Goal: Task Accomplishment & Management: Manage account settings

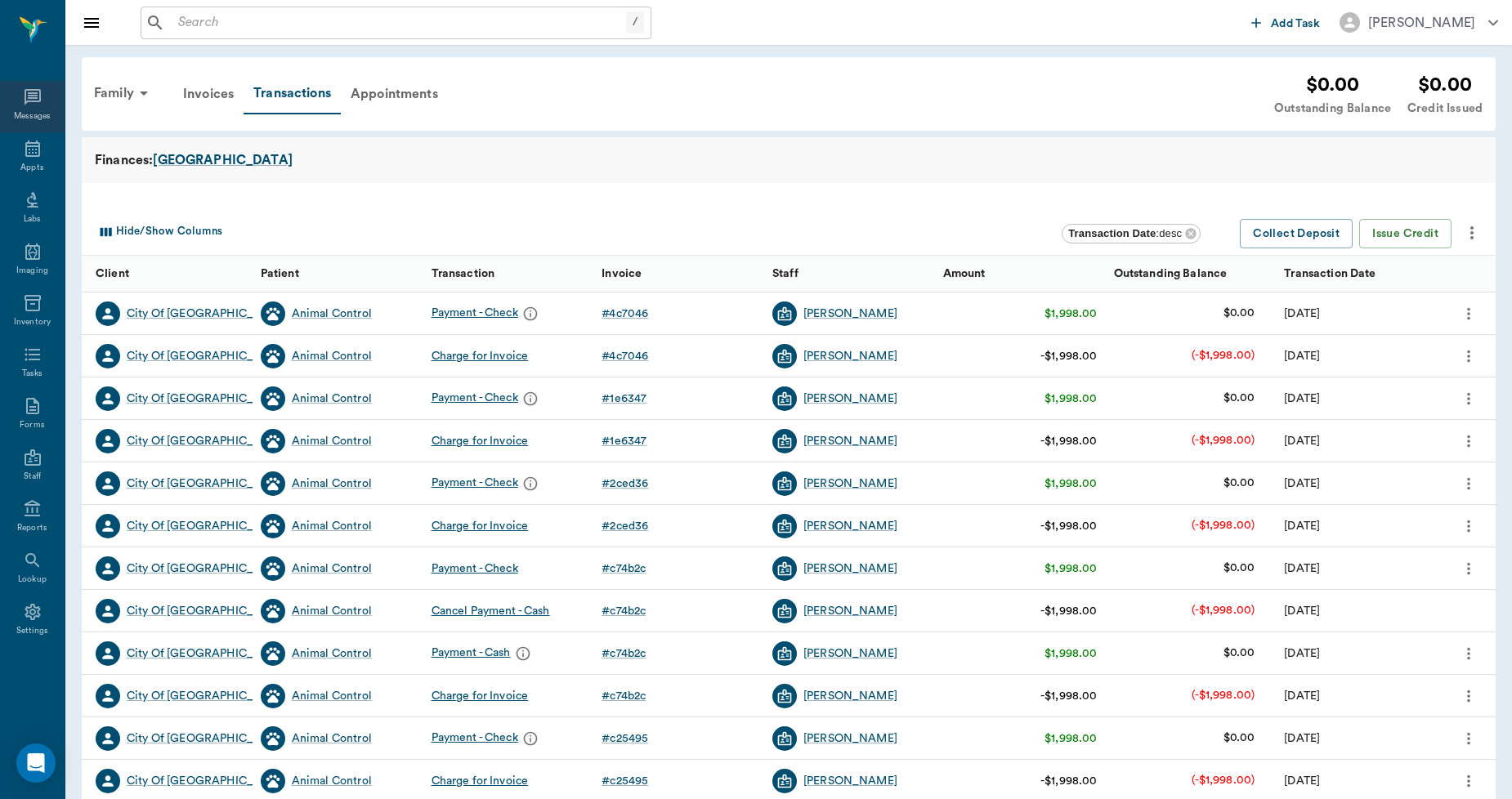
click at [42, 108] on div "Messages" at bounding box center [32, 107] width 65 height 51
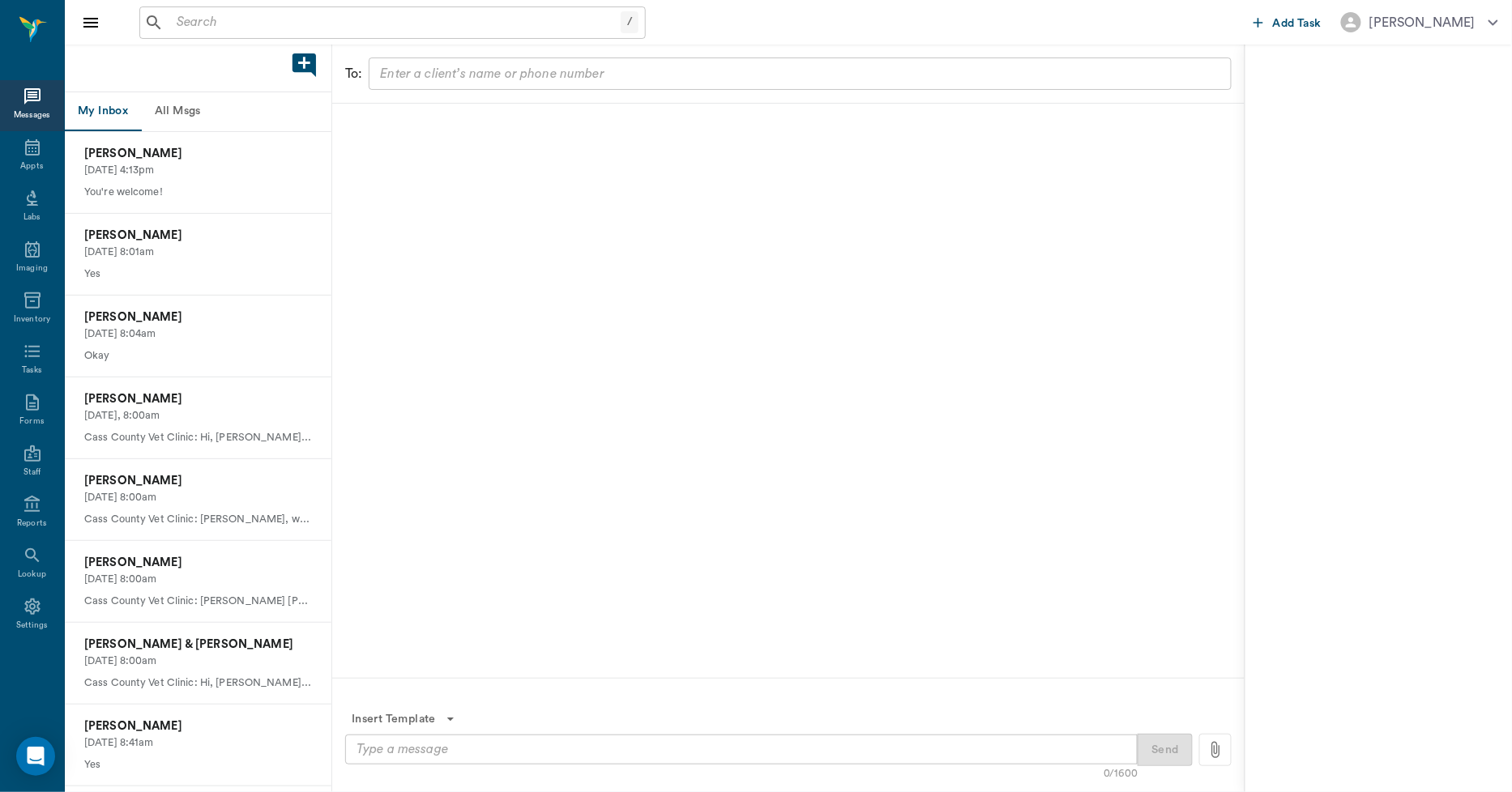
click at [181, 115] on button "All Msgs" at bounding box center [177, 111] width 73 height 39
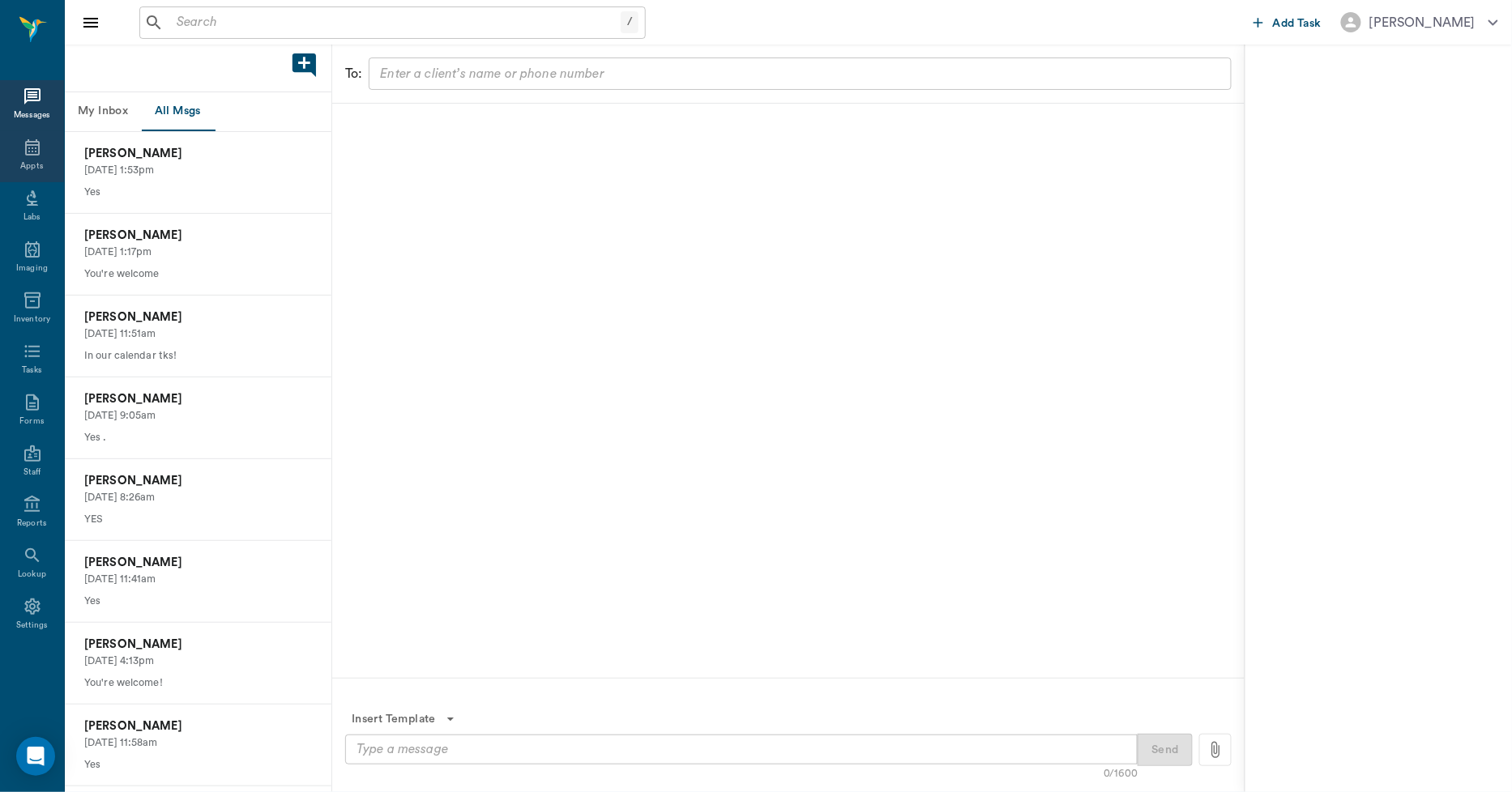
click at [30, 142] on icon at bounding box center [32, 147] width 15 height 16
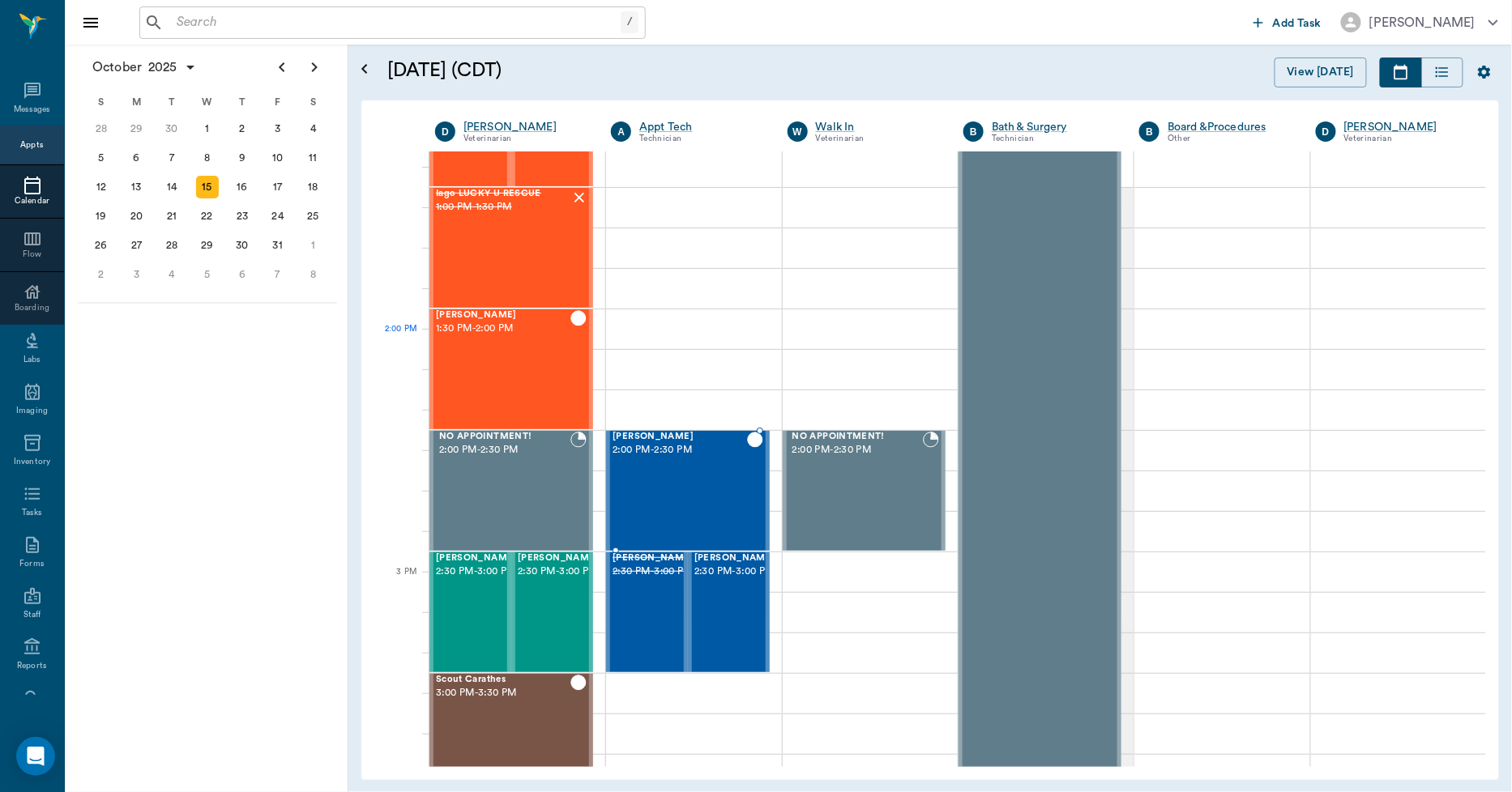
scroll to position [1136, 0]
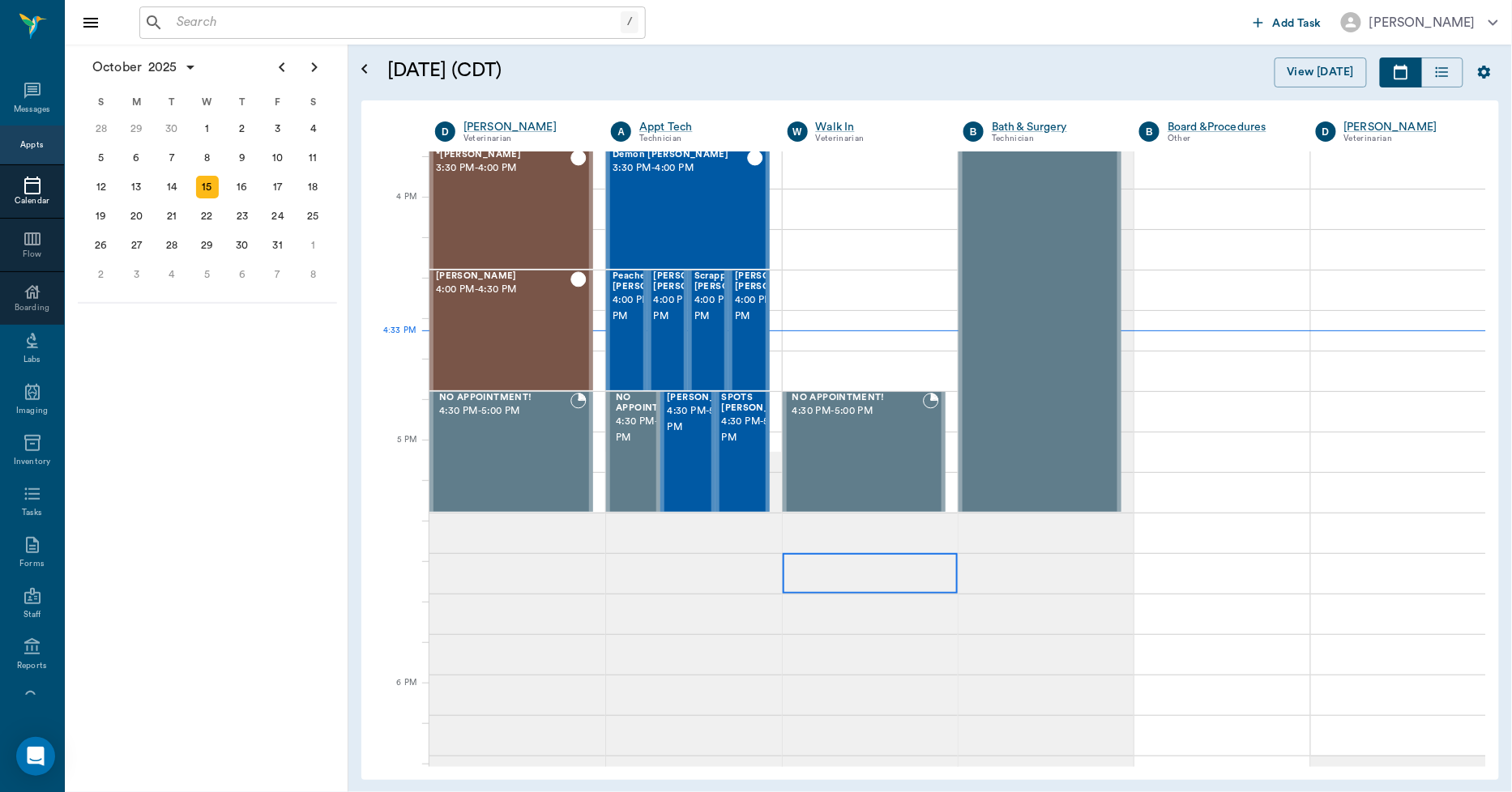
scroll to position [1767, 0]
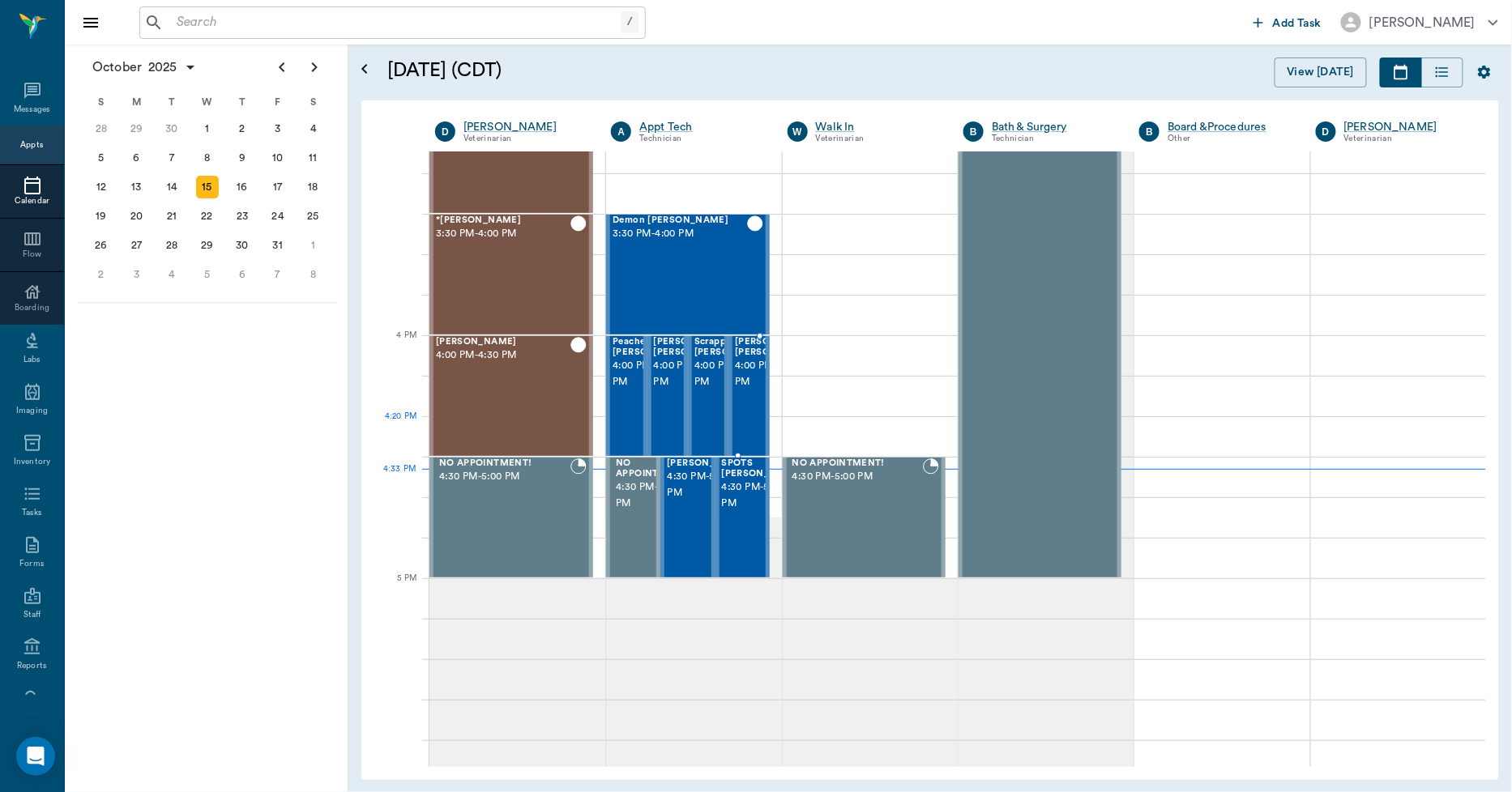
click at [750, 422] on div "Marley Barentine 4:00 PM - 4:30 PM" at bounding box center [775, 396] width 81 height 118
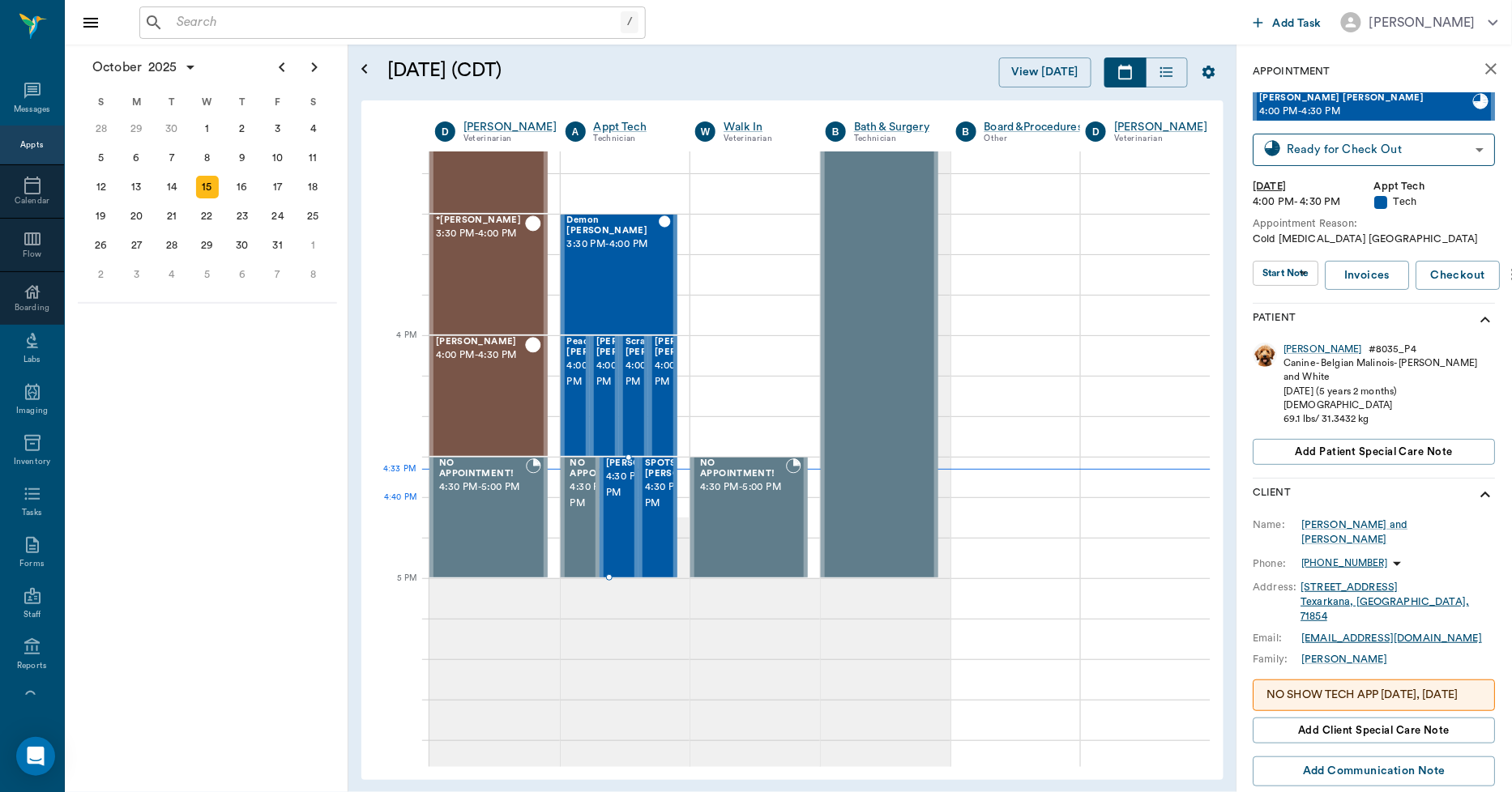
click at [619, 501] on span "4:30 PM - 5:00 PM" at bounding box center [646, 484] width 81 height 32
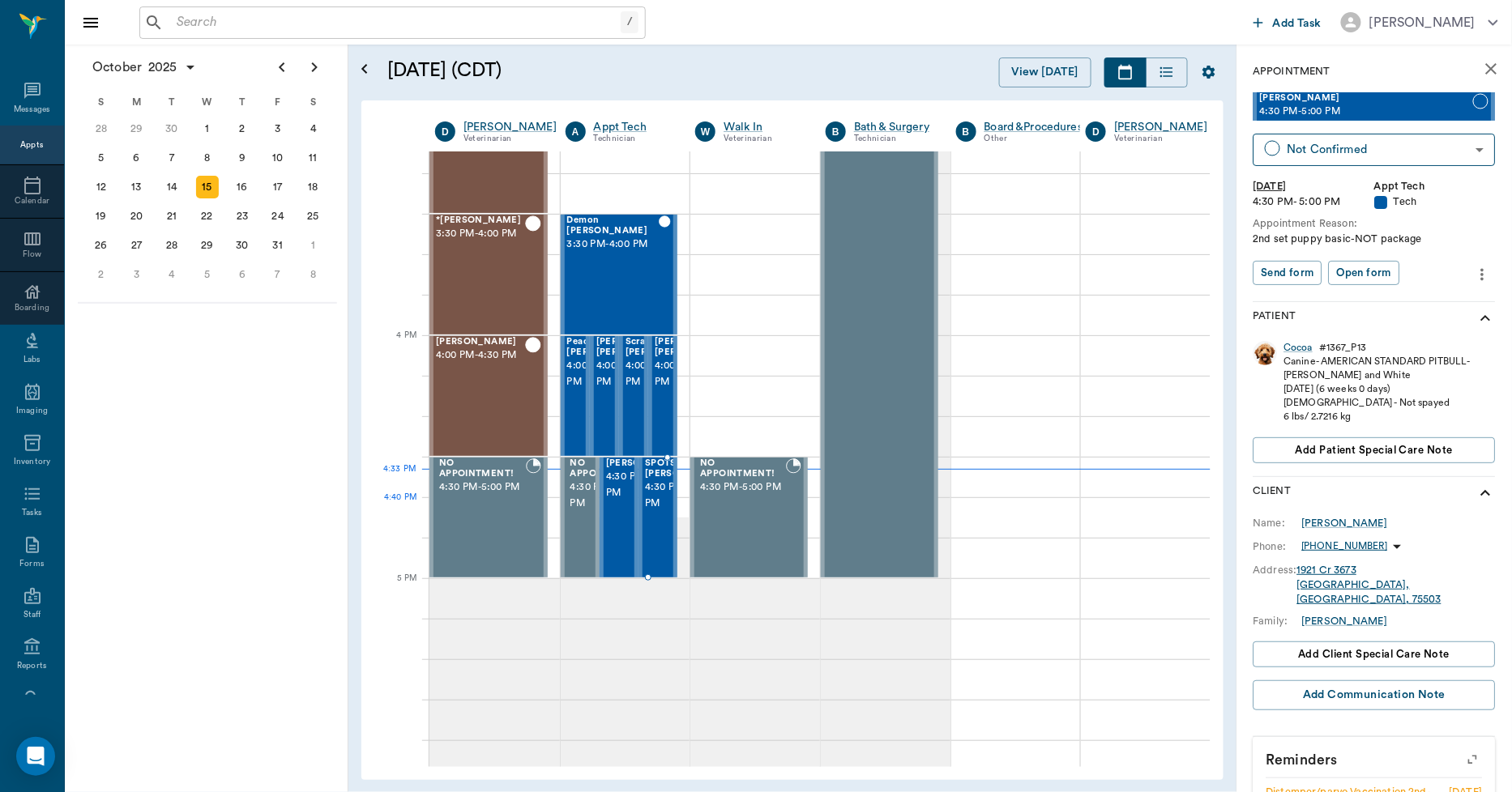
click at [645, 512] on span "4:30 PM - 5:00 PM" at bounding box center [685, 495] width 81 height 32
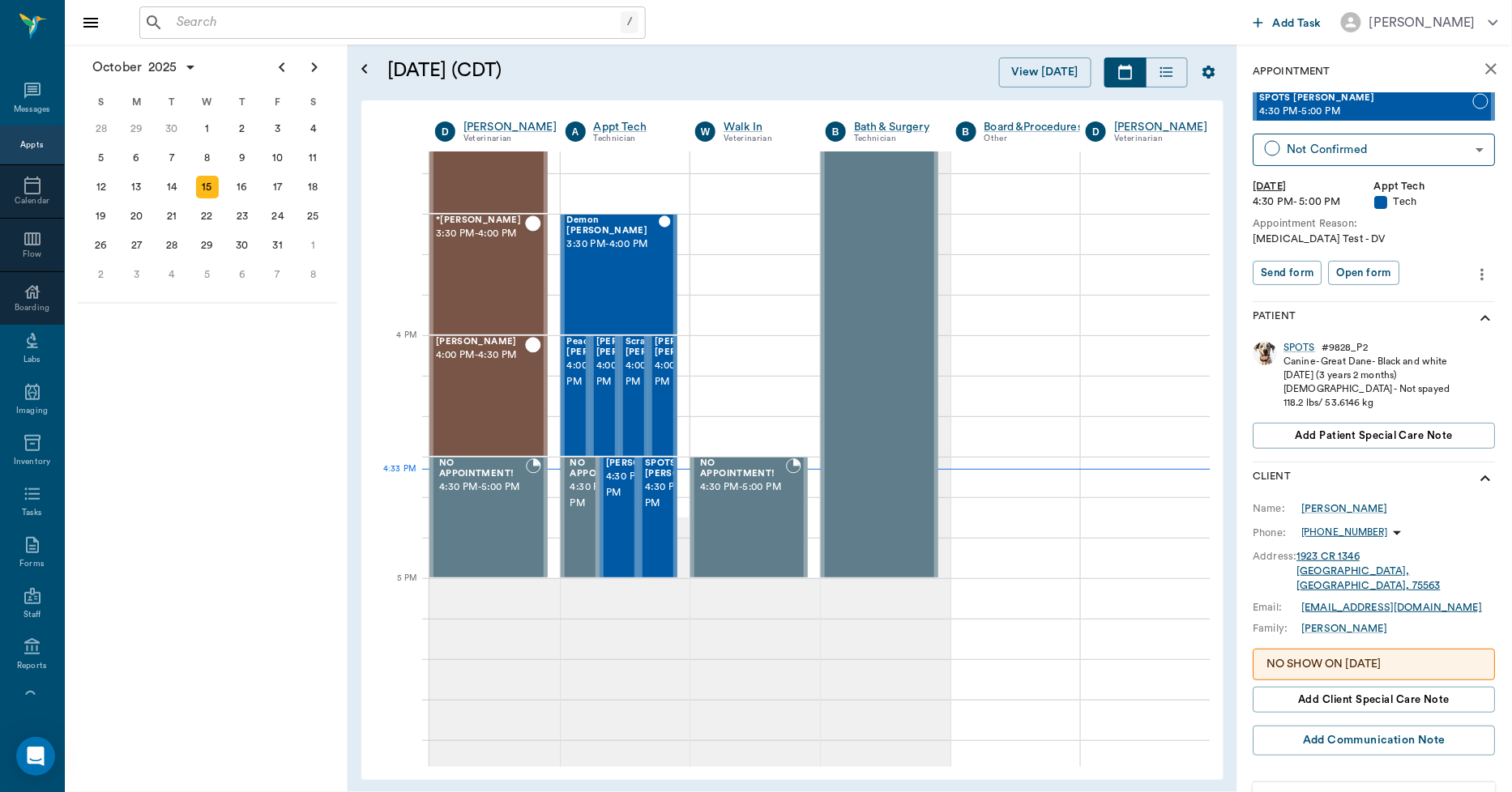
click at [682, 75] on h5 "[DATE] (CDT)" at bounding box center [565, 71] width 357 height 26
click at [232, 187] on div "16" at bounding box center [243, 187] width 23 height 23
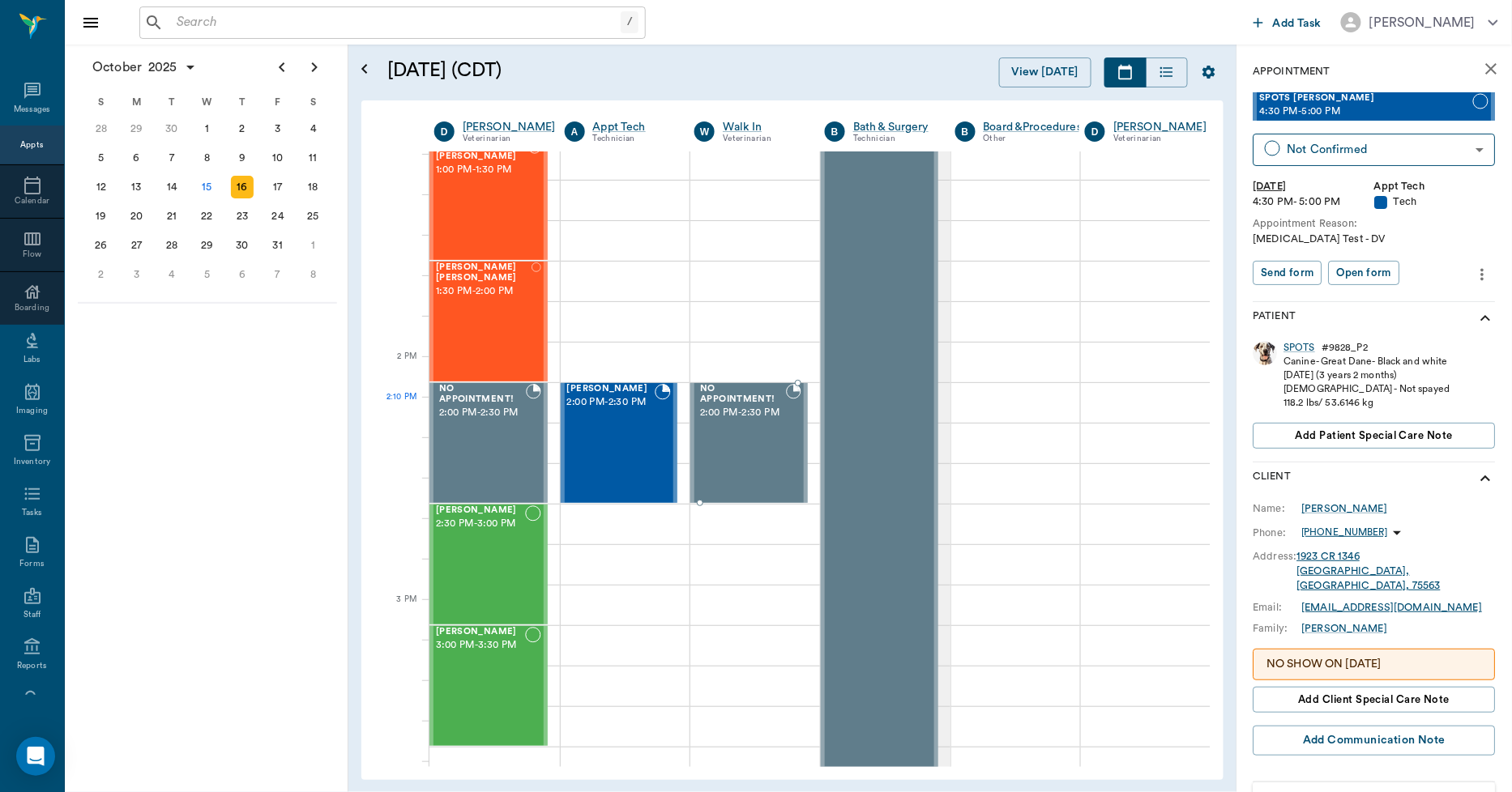
scroll to position [1260, 1]
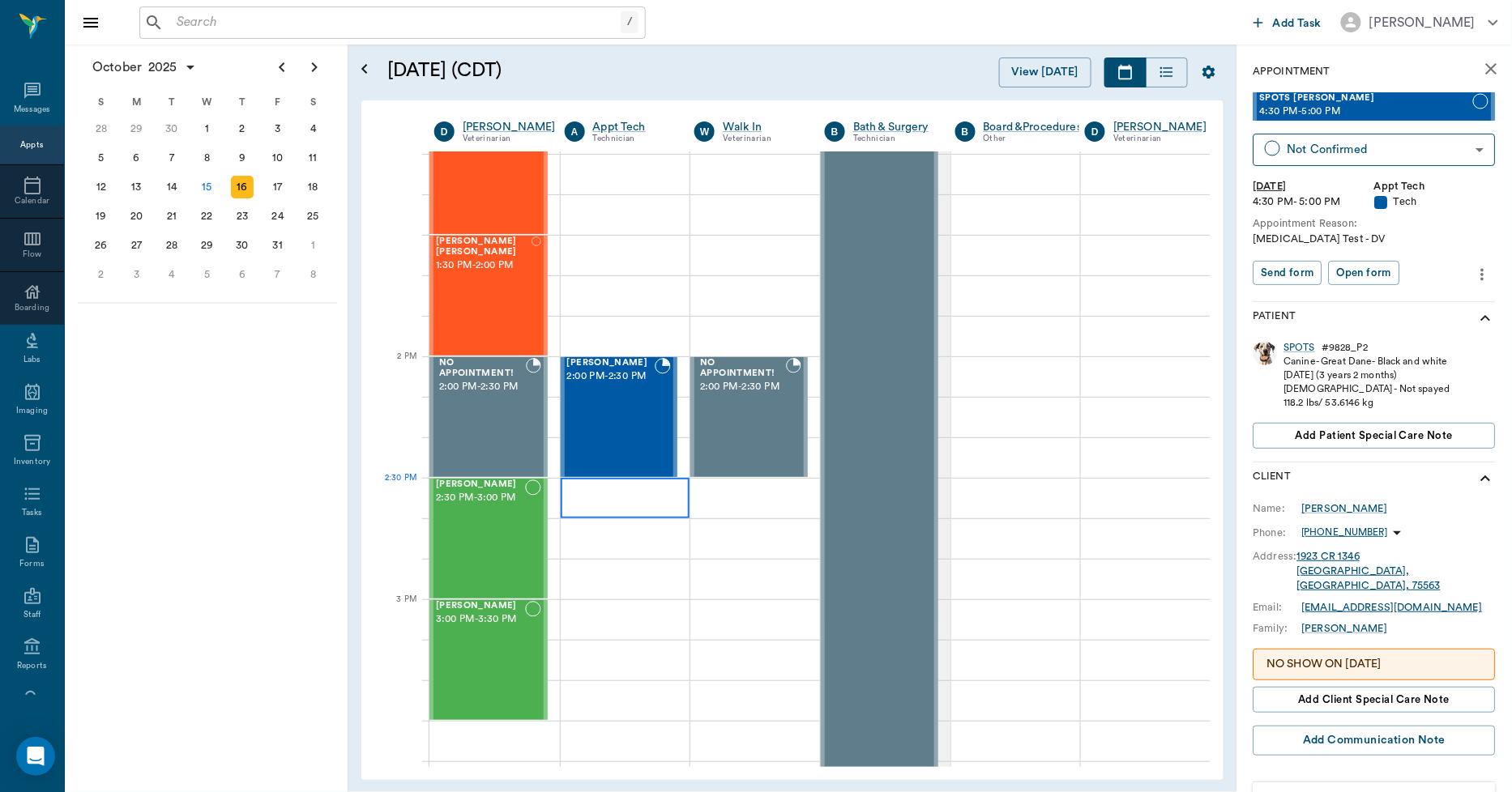
click at [629, 490] on div at bounding box center [625, 499] width 130 height 40
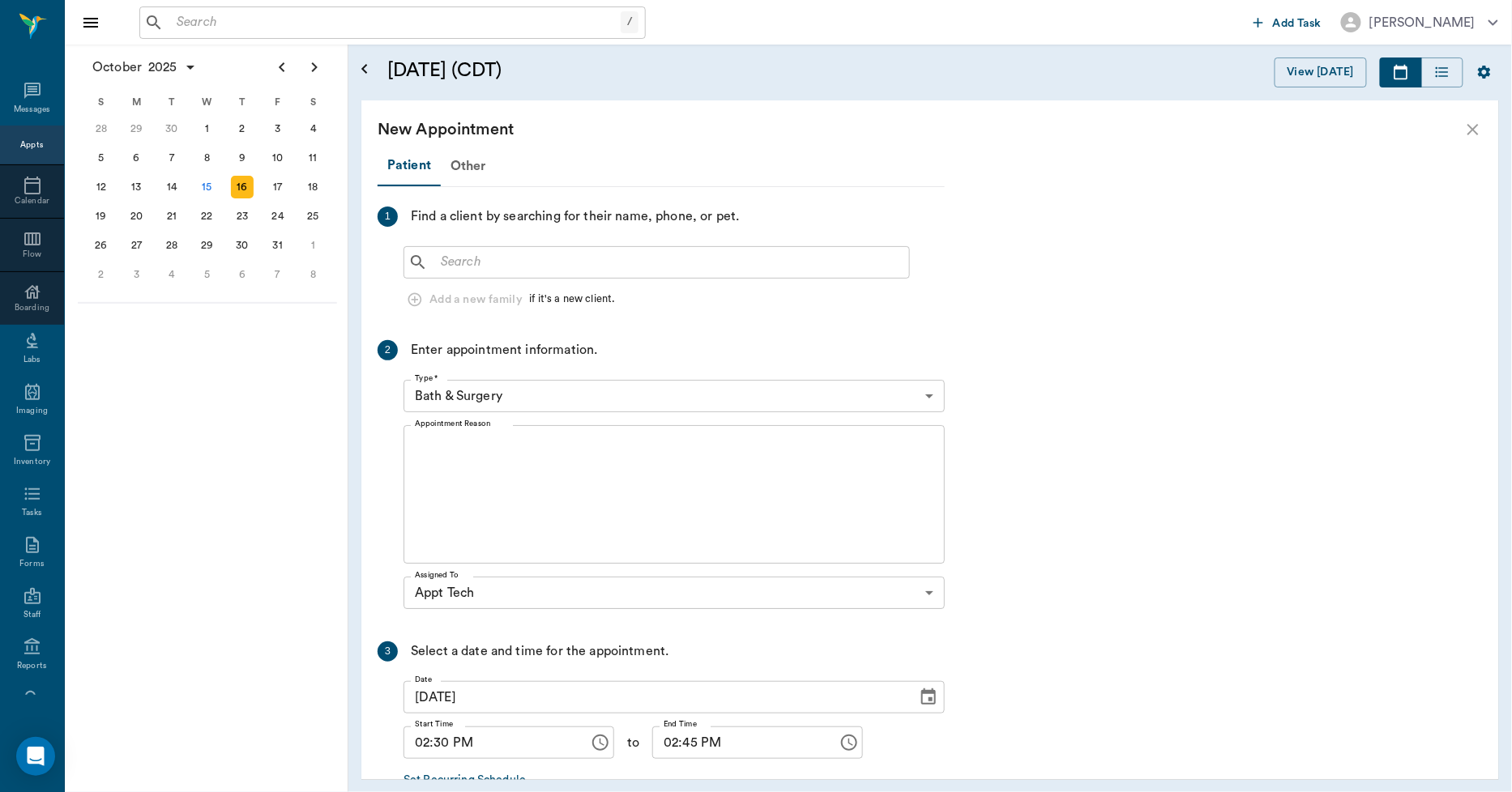
scroll to position [1260, 0]
click at [483, 254] on input "text" at bounding box center [668, 263] width 468 height 23
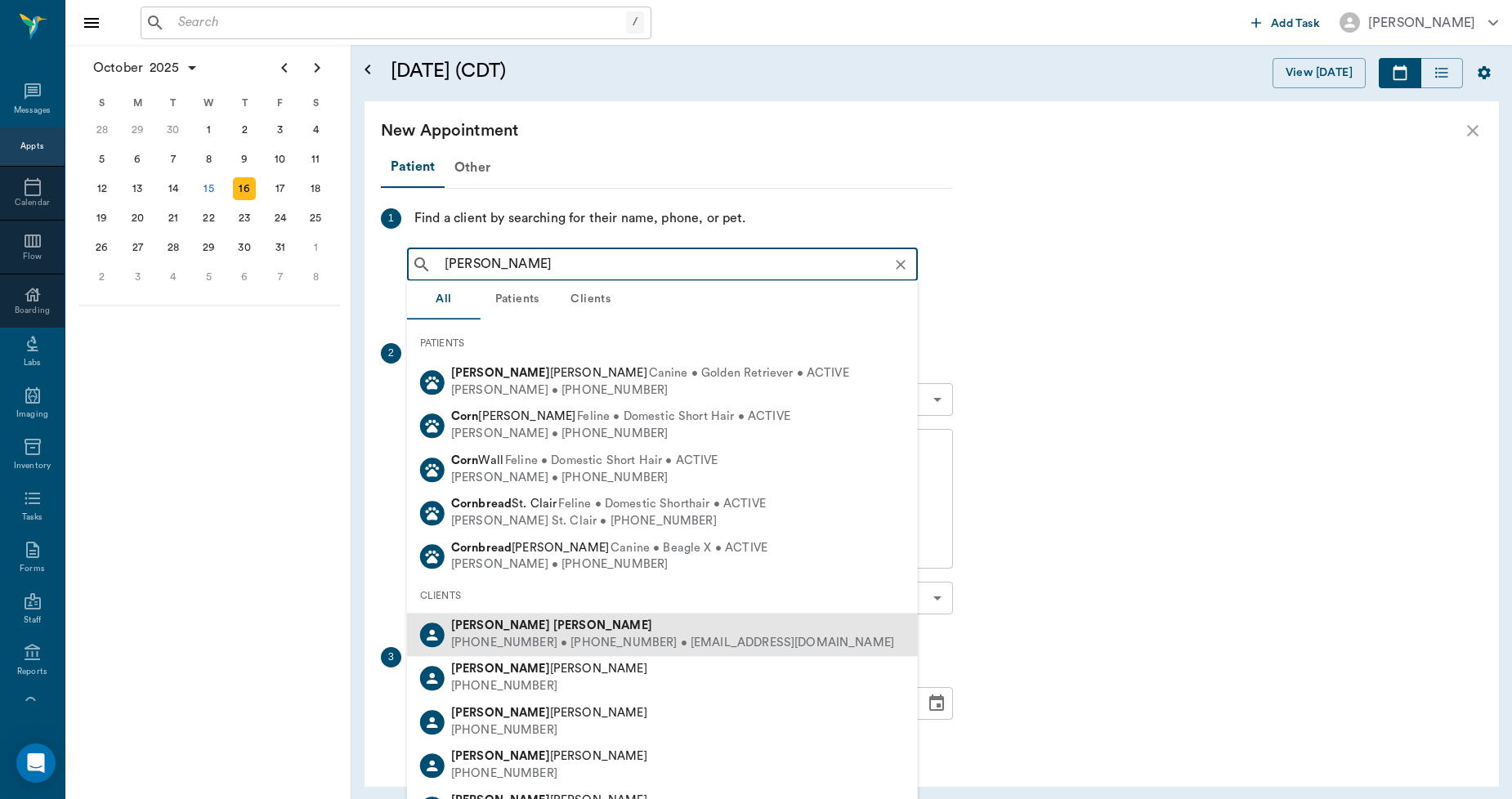
click at [553, 627] on b "Cornett" at bounding box center [603, 626] width 99 height 12
type input "susan corn"
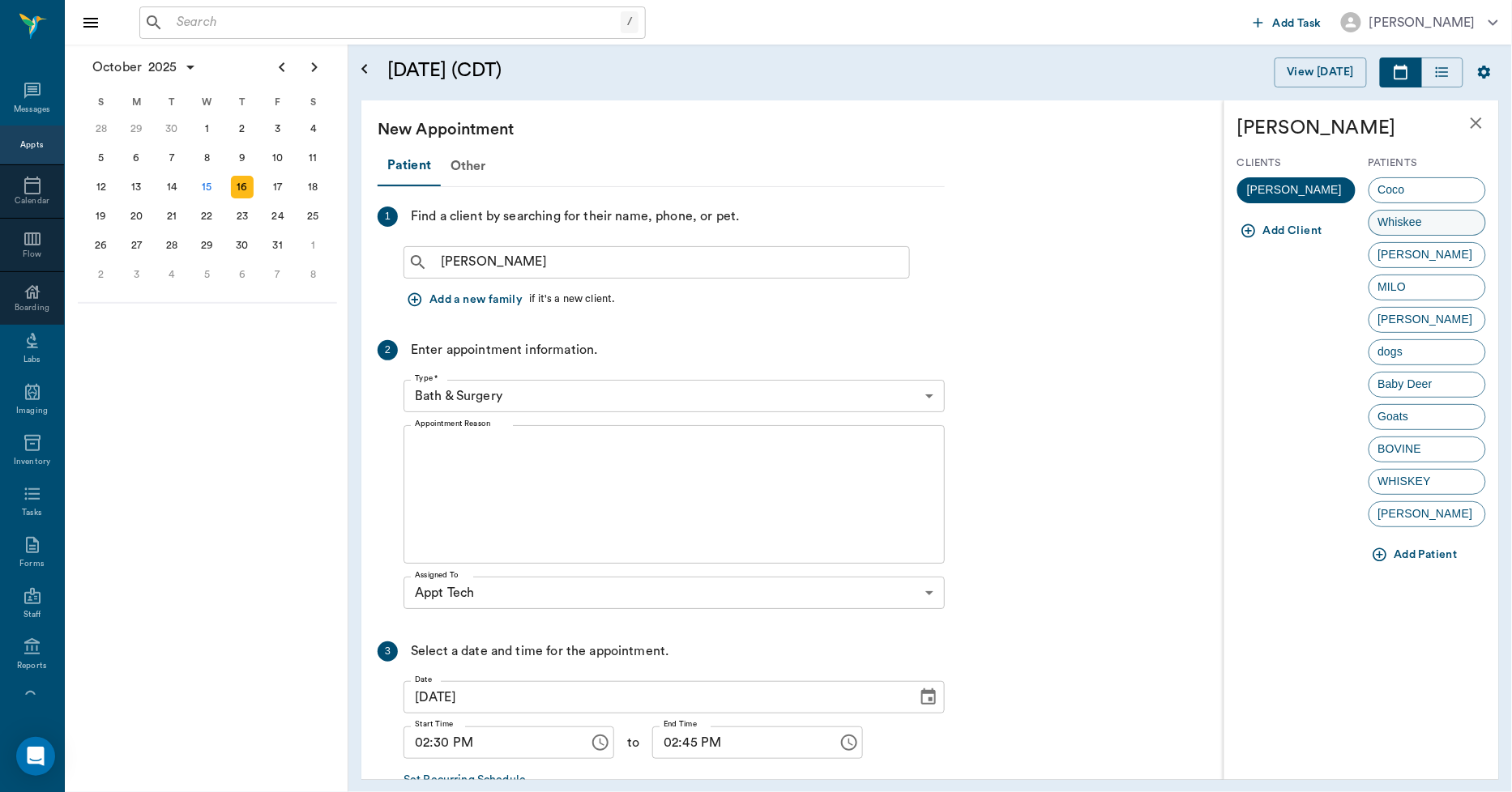
click at [1416, 219] on span "Whiskee" at bounding box center [1400, 222] width 62 height 17
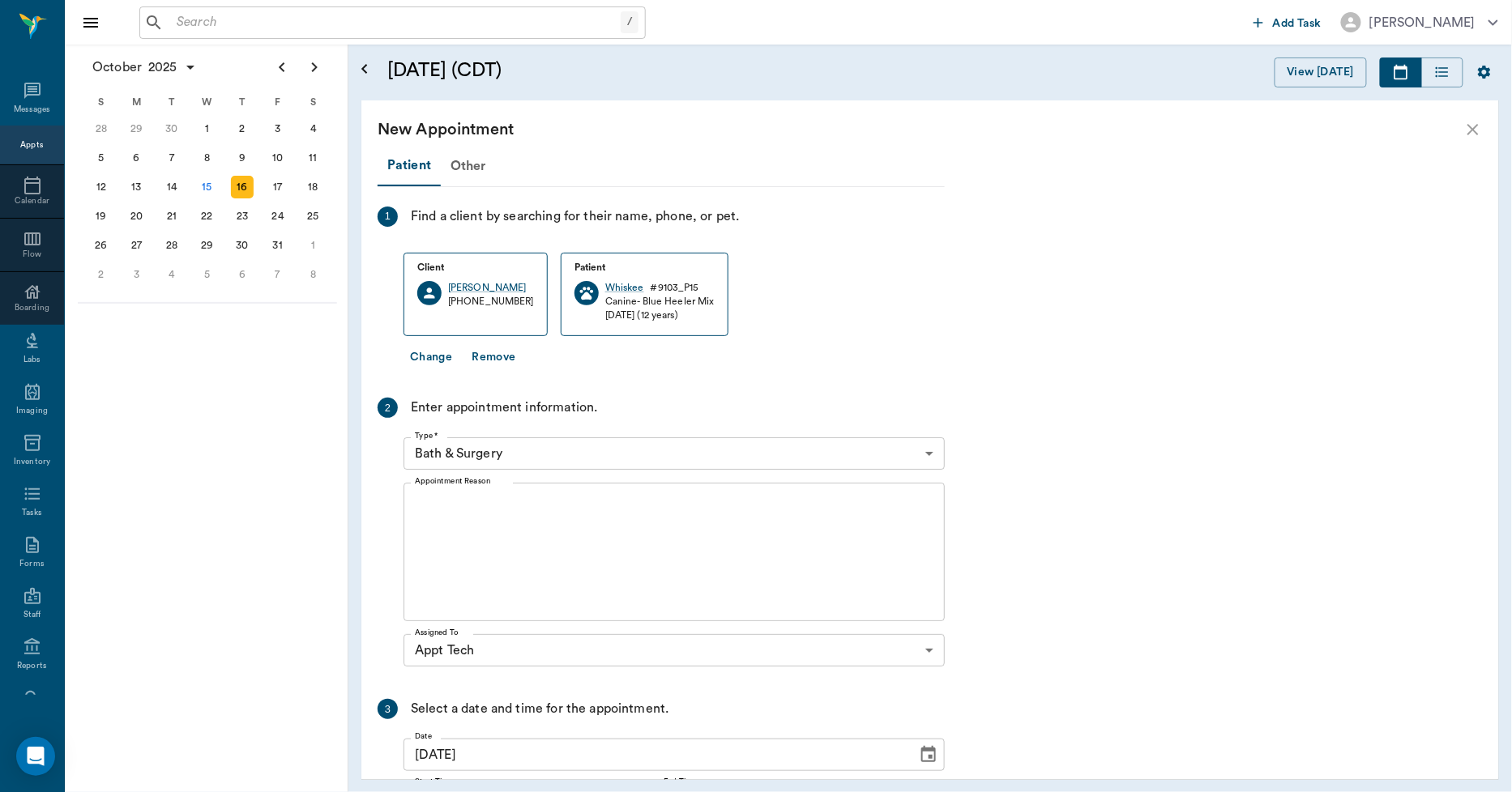
click at [525, 456] on body "/ ​ Add Task Dr. Bert Ellsworth Nectar Messages Appts Calendar Flow Boarding La…" at bounding box center [756, 396] width 1512 height 792
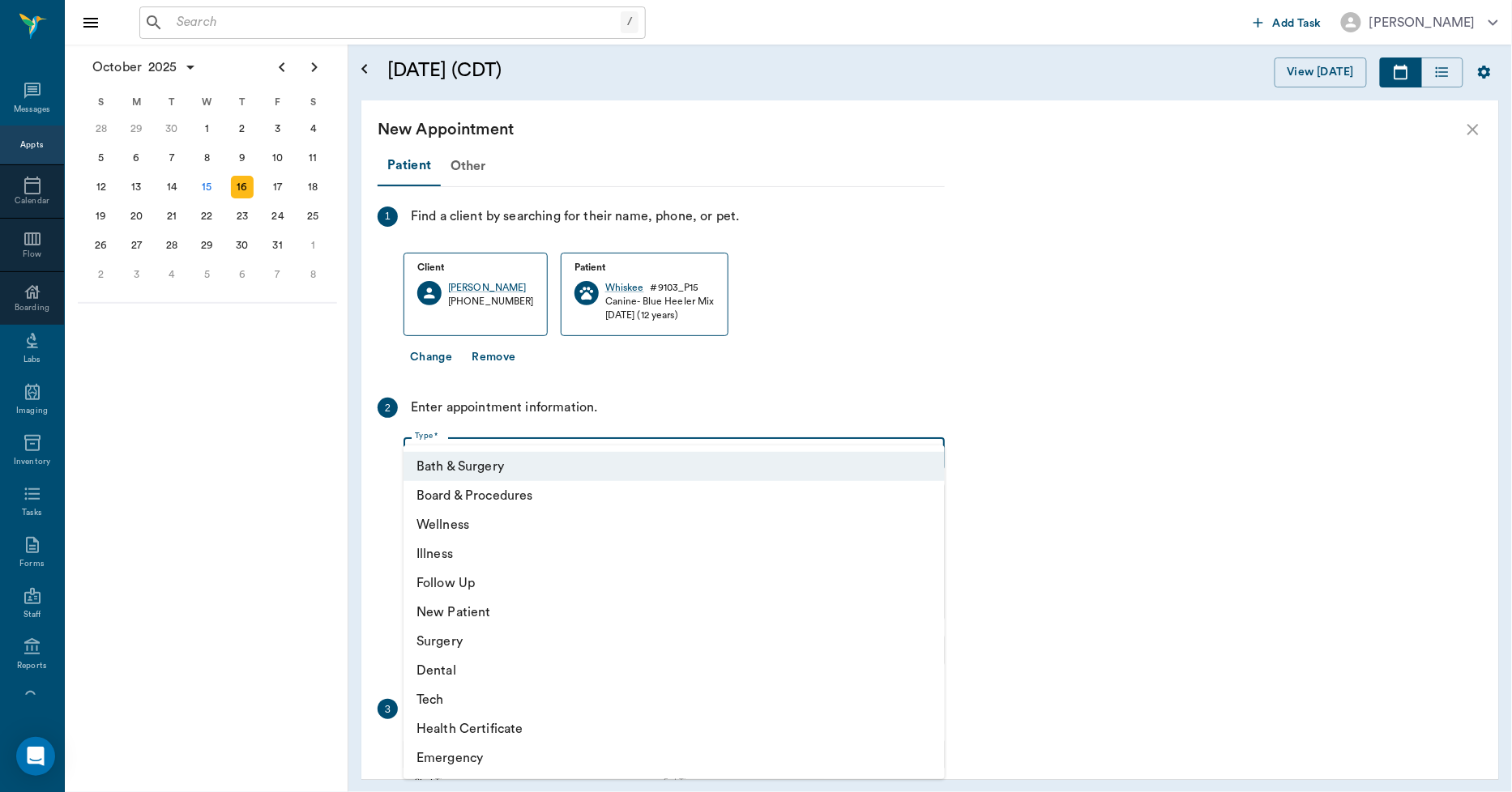
click at [466, 702] on li "Tech" at bounding box center [675, 699] width 541 height 29
type input "65d2be4f46e3a538d89b8c1a"
type input "03:00 PM"
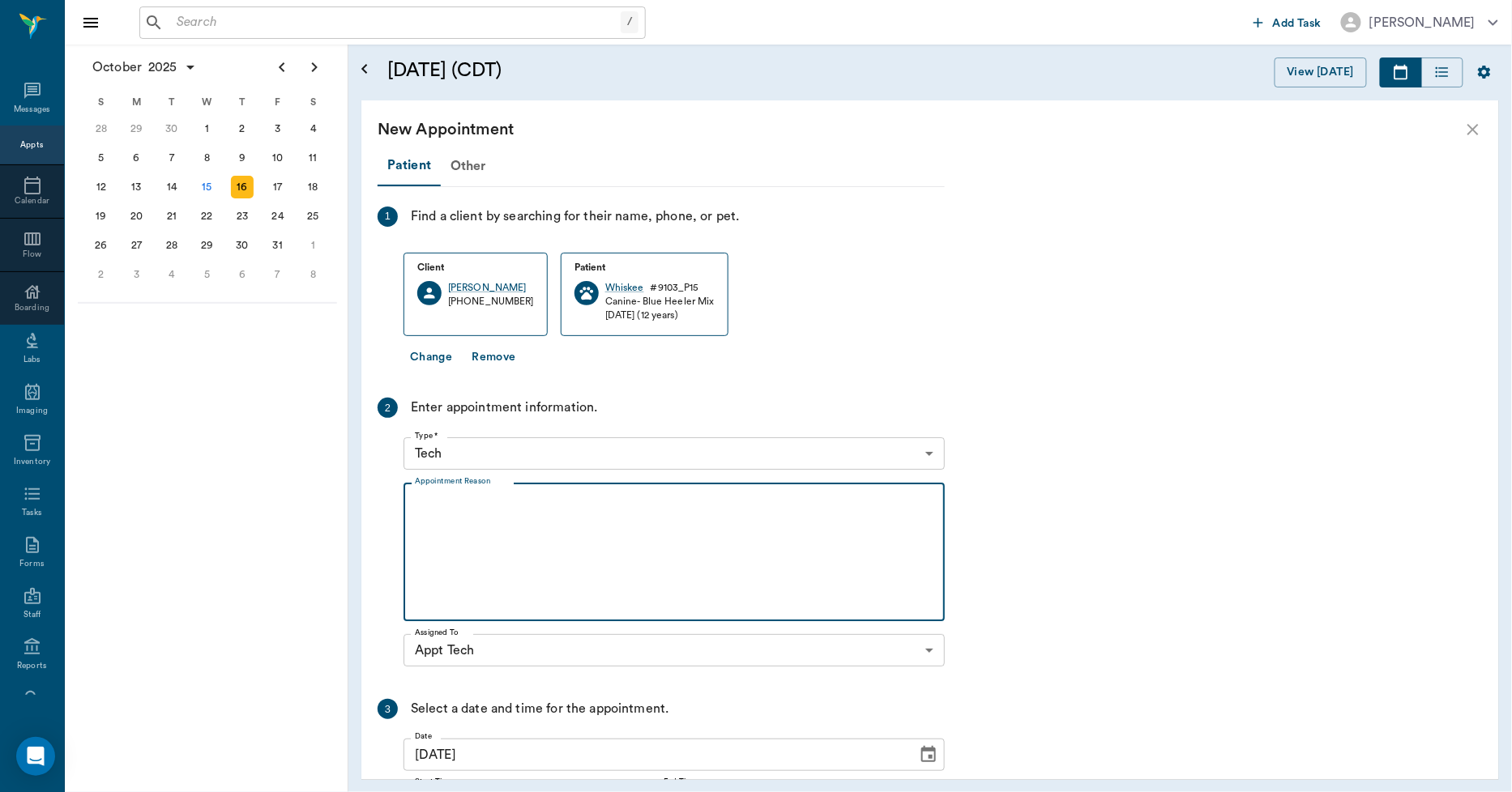
click at [537, 552] on textarea "Appointment Reason" at bounding box center [674, 553] width 519 height 112
type textarea "c"
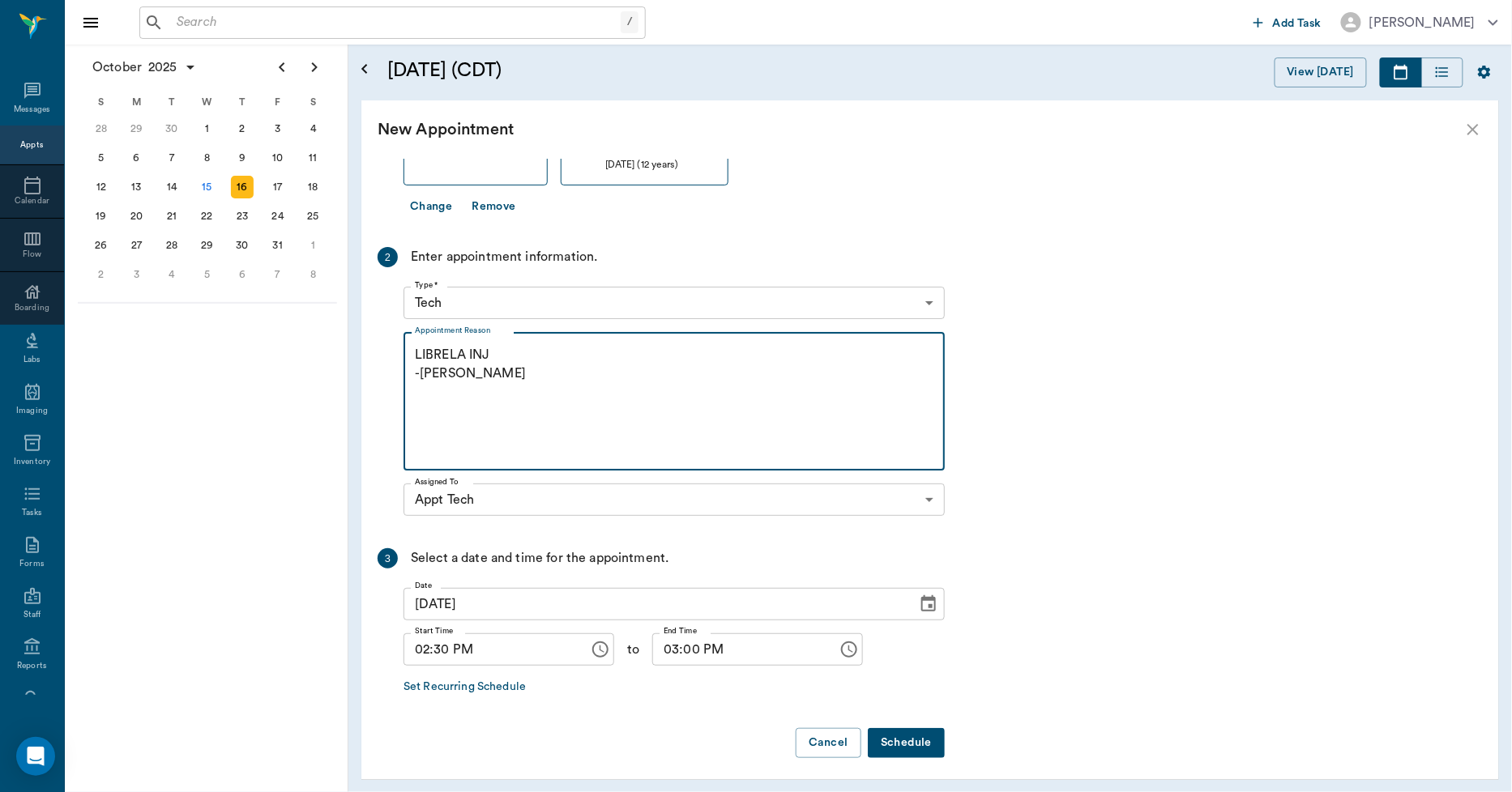
scroll to position [156, 0]
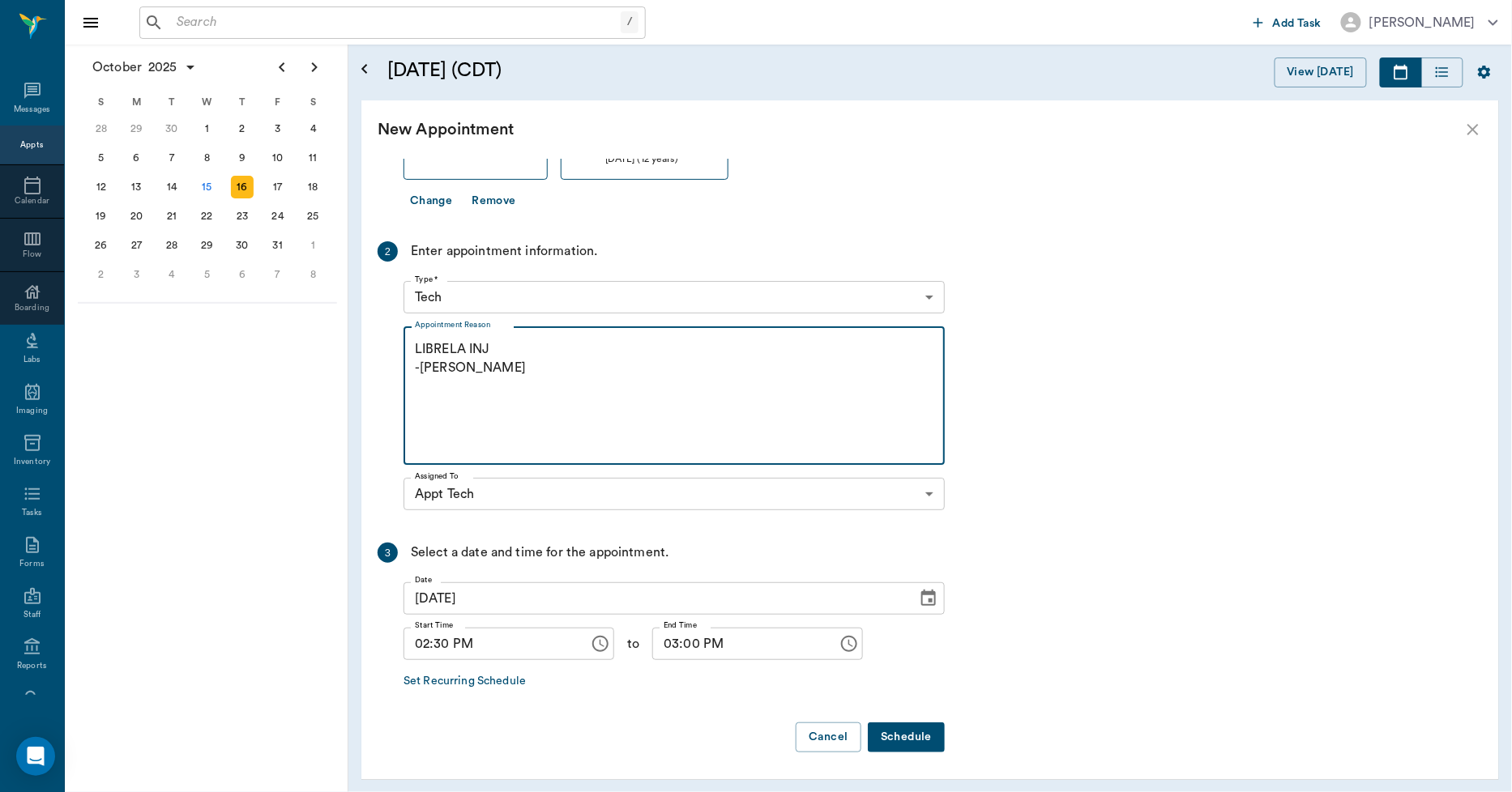
type textarea "LIBRELA INJ -LORY"
click at [902, 734] on button "Schedule" at bounding box center [906, 738] width 77 height 30
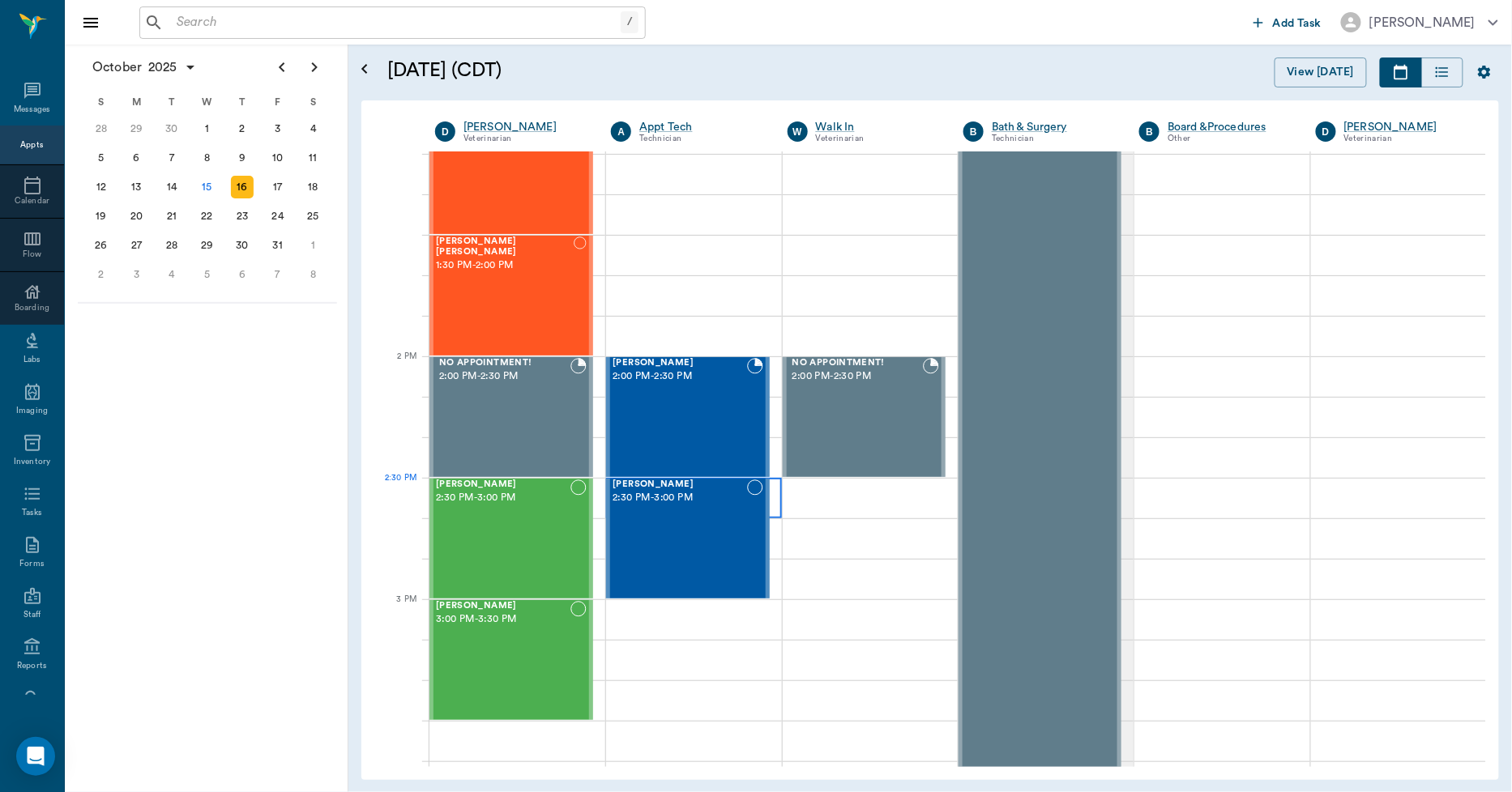
click at [769, 497] on div at bounding box center [694, 499] width 175 height 40
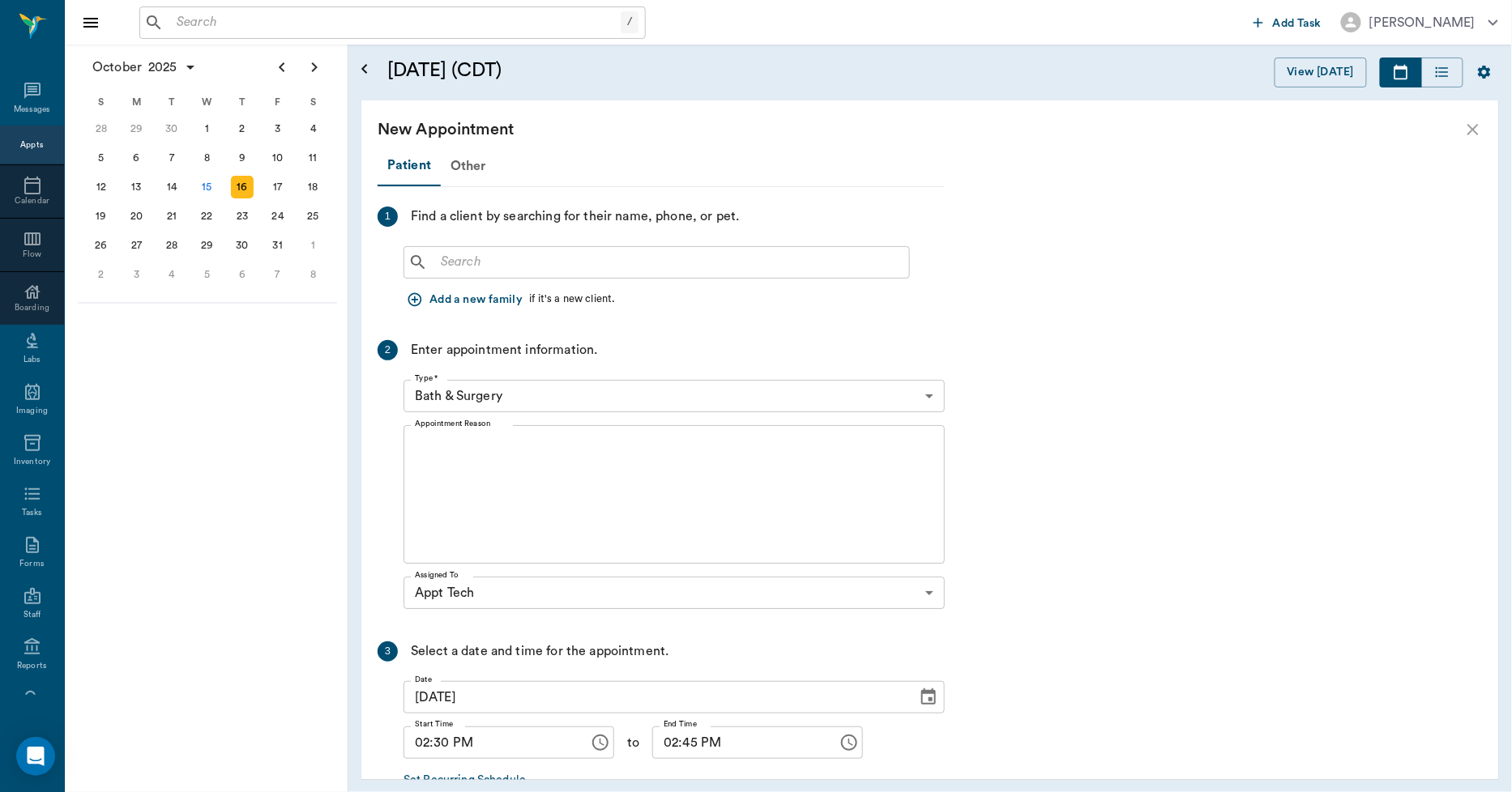
click at [468, 247] on div "​" at bounding box center [657, 262] width 506 height 32
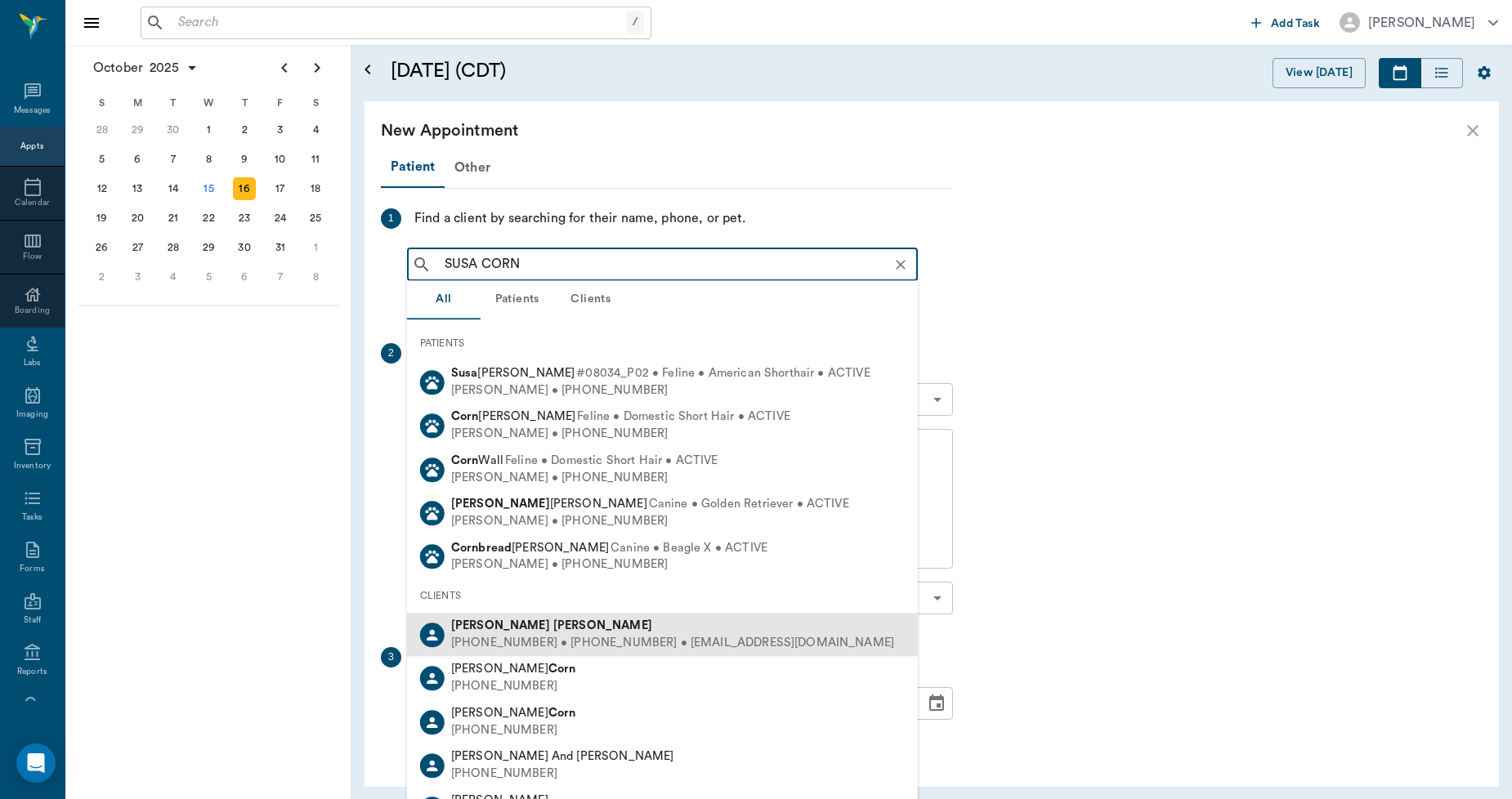
click at [527, 644] on div "(903) 665-7734 • (903) 930-5321 • scornett09@gmail.com" at bounding box center [672, 643] width 443 height 17
type input "SUSA CORN"
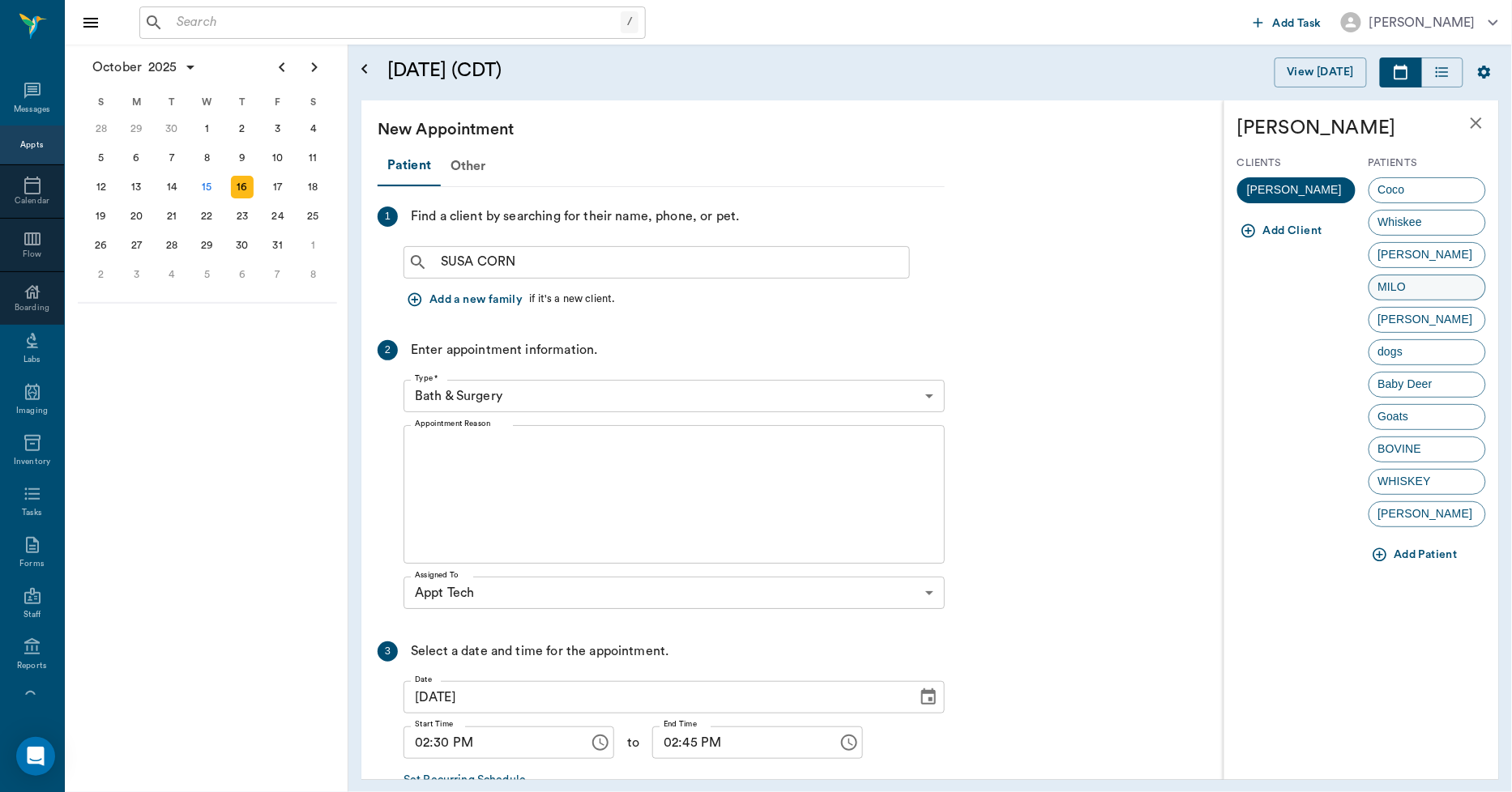
click at [1389, 285] on span "MILO" at bounding box center [1392, 286] width 46 height 17
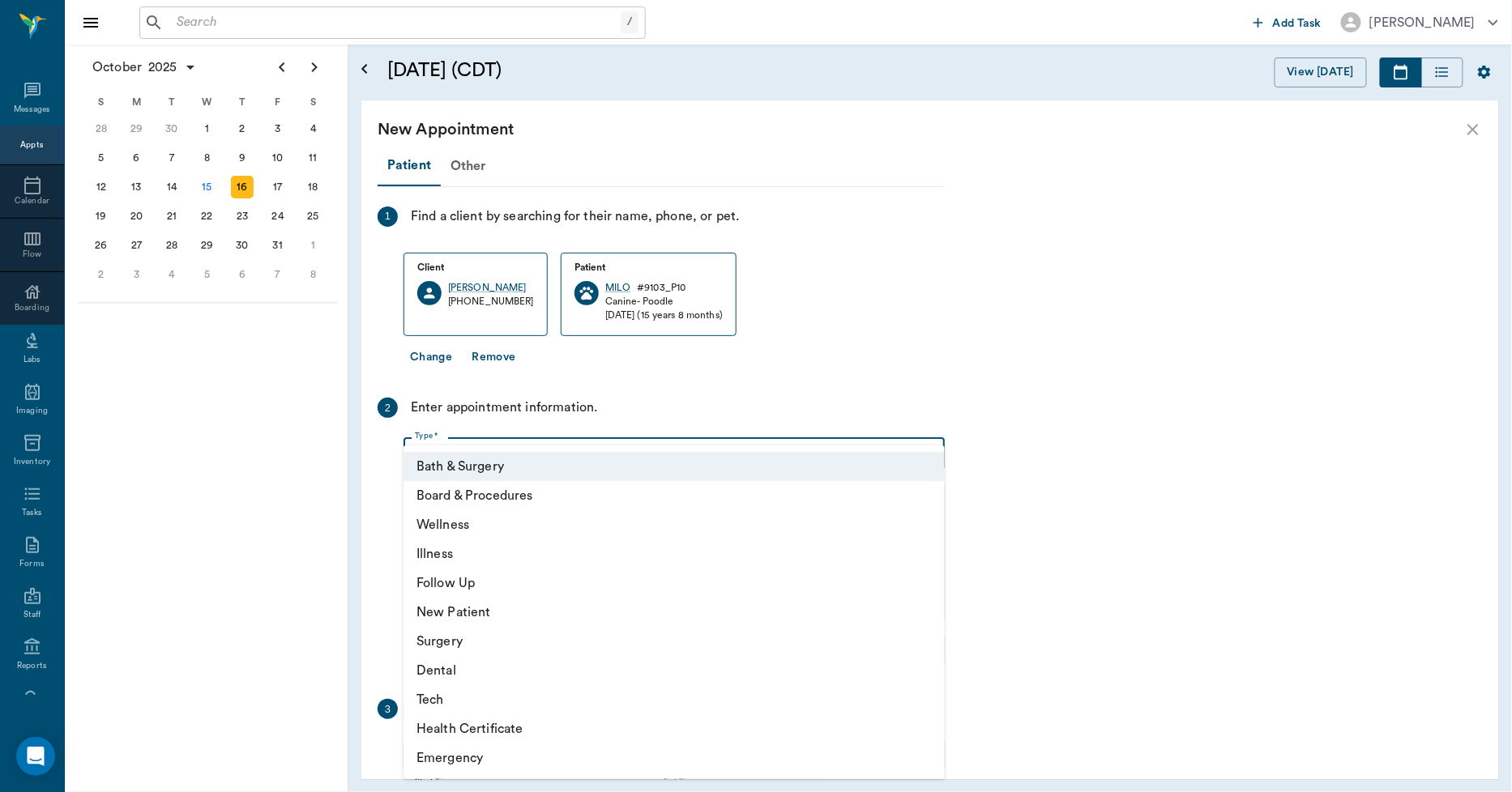
click at [520, 452] on body "/ ​ Add Task Dr. Bert Ellsworth Nectar Messages Appts Calendar Flow Boarding La…" at bounding box center [756, 396] width 1512 height 792
click at [433, 697] on li "Tech" at bounding box center [675, 699] width 541 height 29
type input "65d2be4f46e3a538d89b8c1a"
type input "03:00 PM"
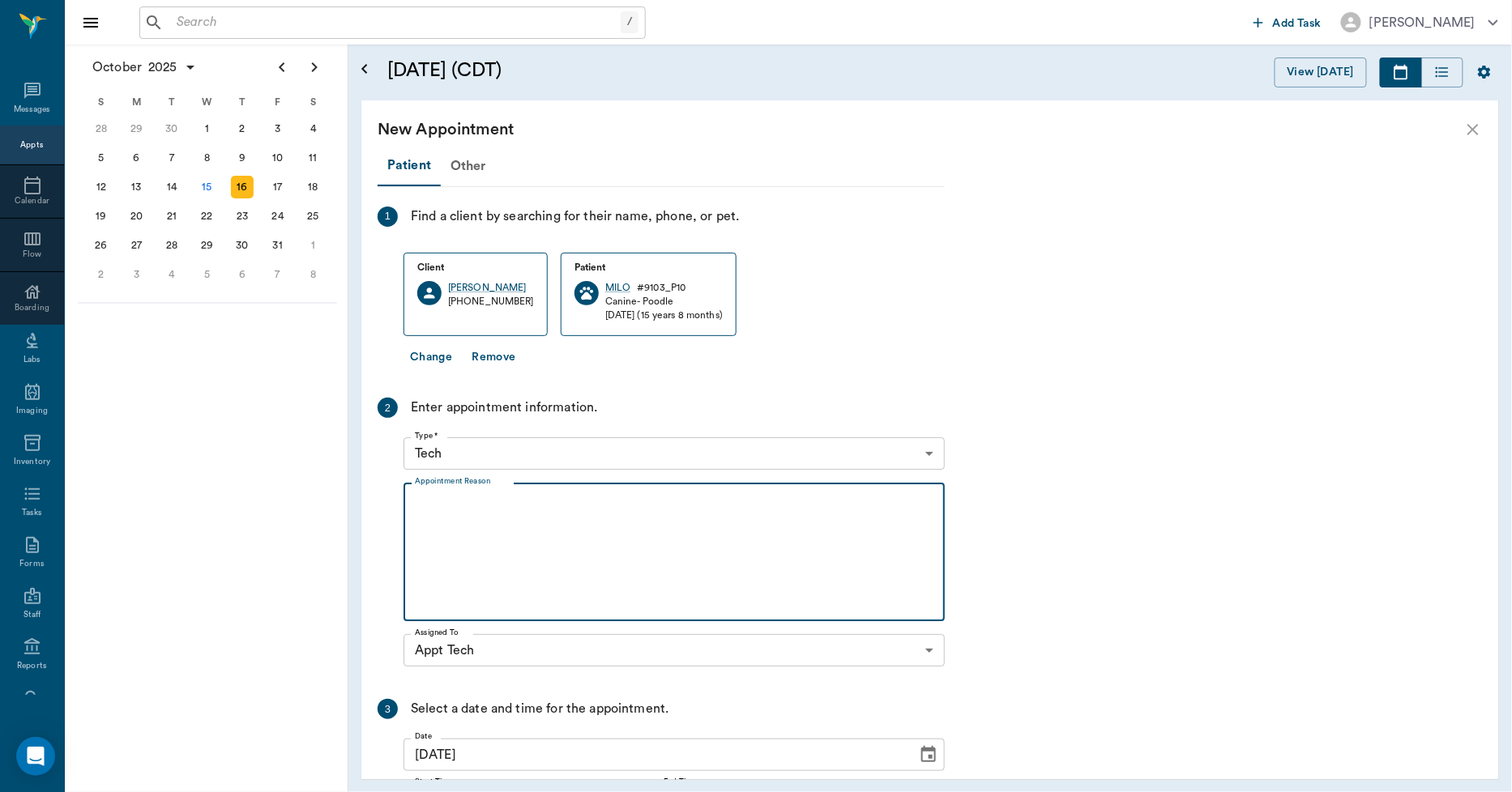
click at [496, 536] on textarea "Appointment Reason" at bounding box center [674, 553] width 519 height 112
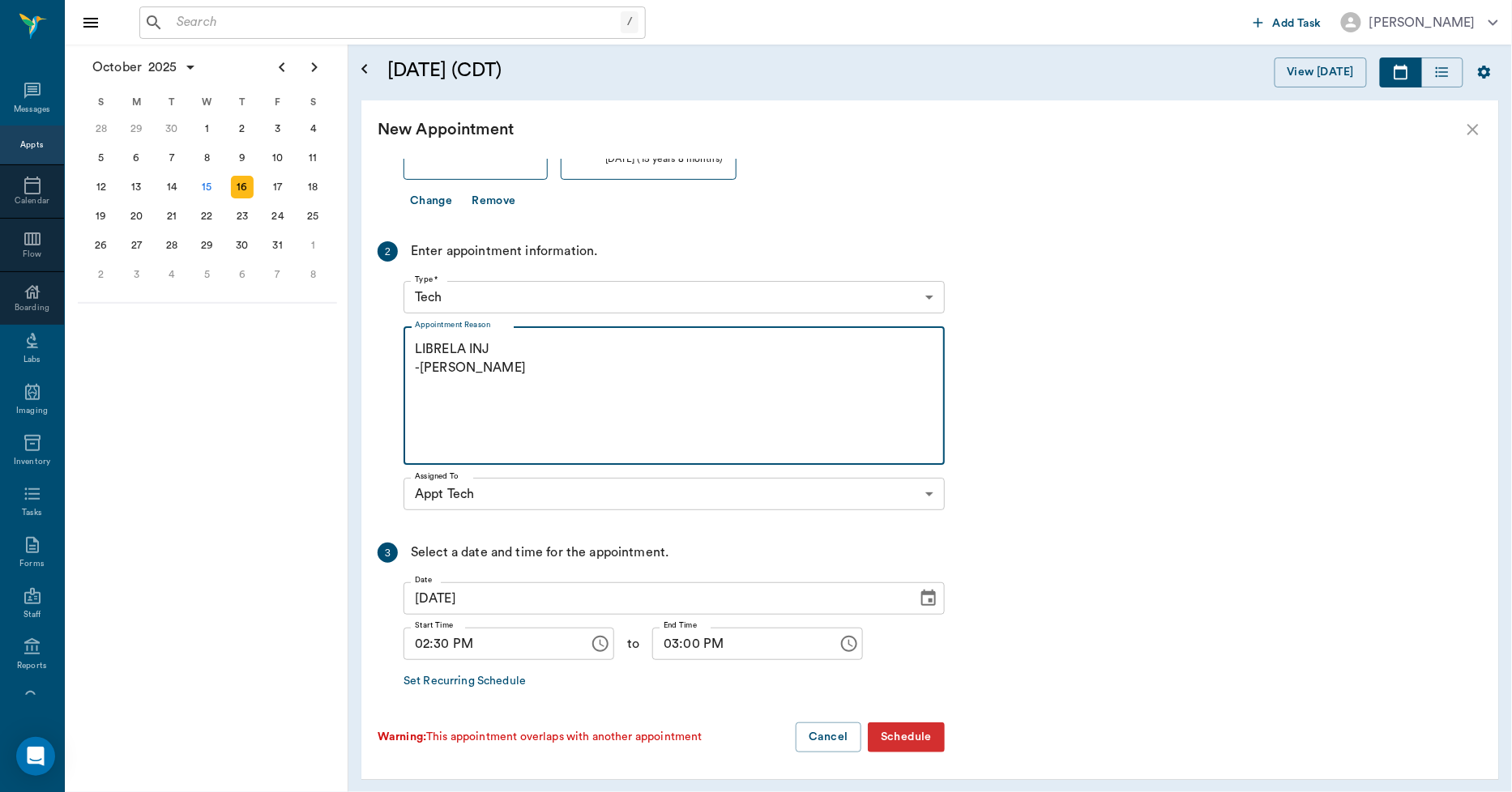
type textarea "LIBRELA INJ -LORY"
click at [920, 735] on button "Schedule" at bounding box center [906, 738] width 77 height 30
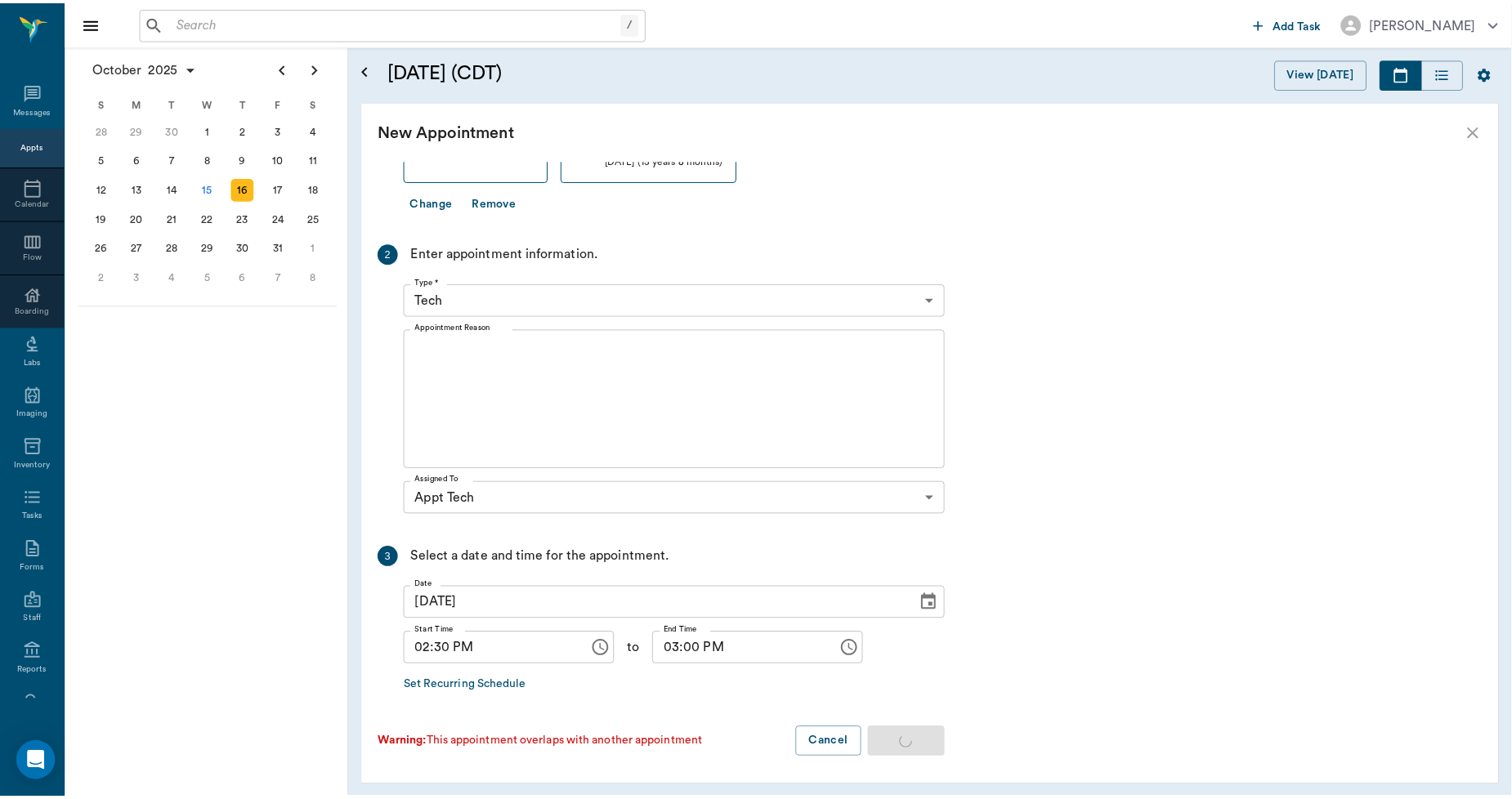
scroll to position [0, 0]
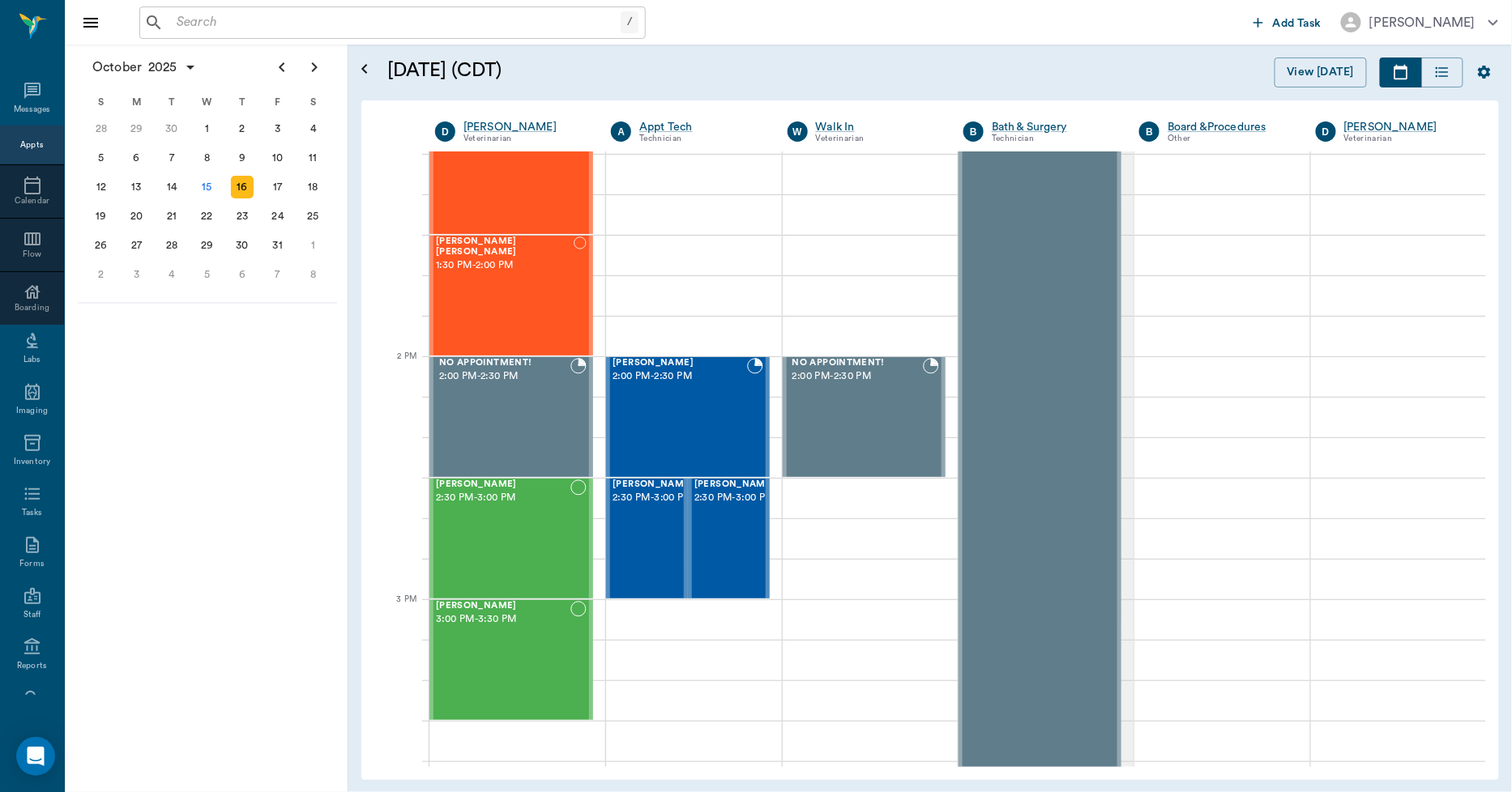
click at [372, 15] on input "text" at bounding box center [395, 23] width 450 height 23
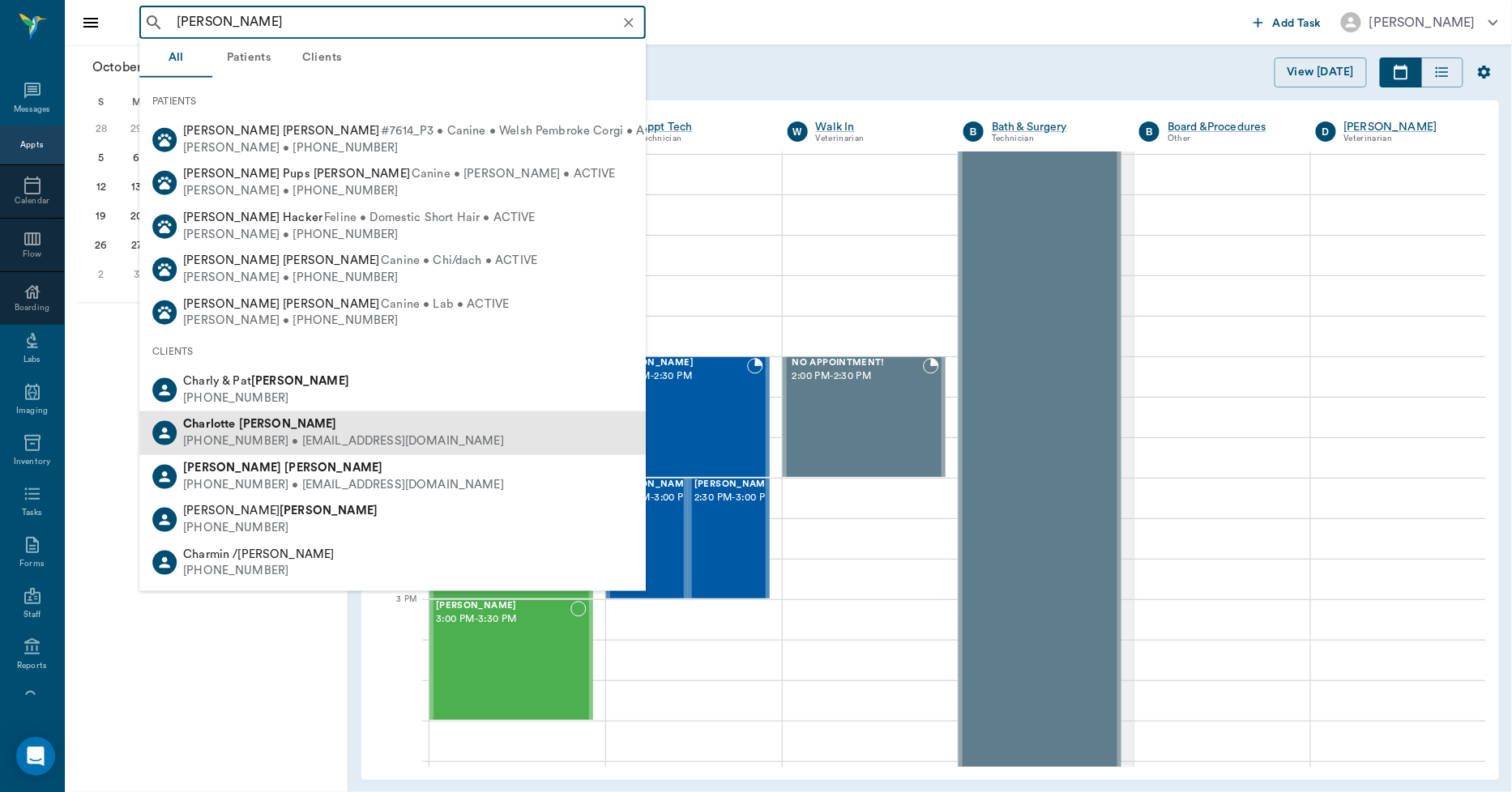
click at [268, 421] on b "[PERSON_NAME]" at bounding box center [288, 424] width 98 height 12
type input "CHAR MCCA"
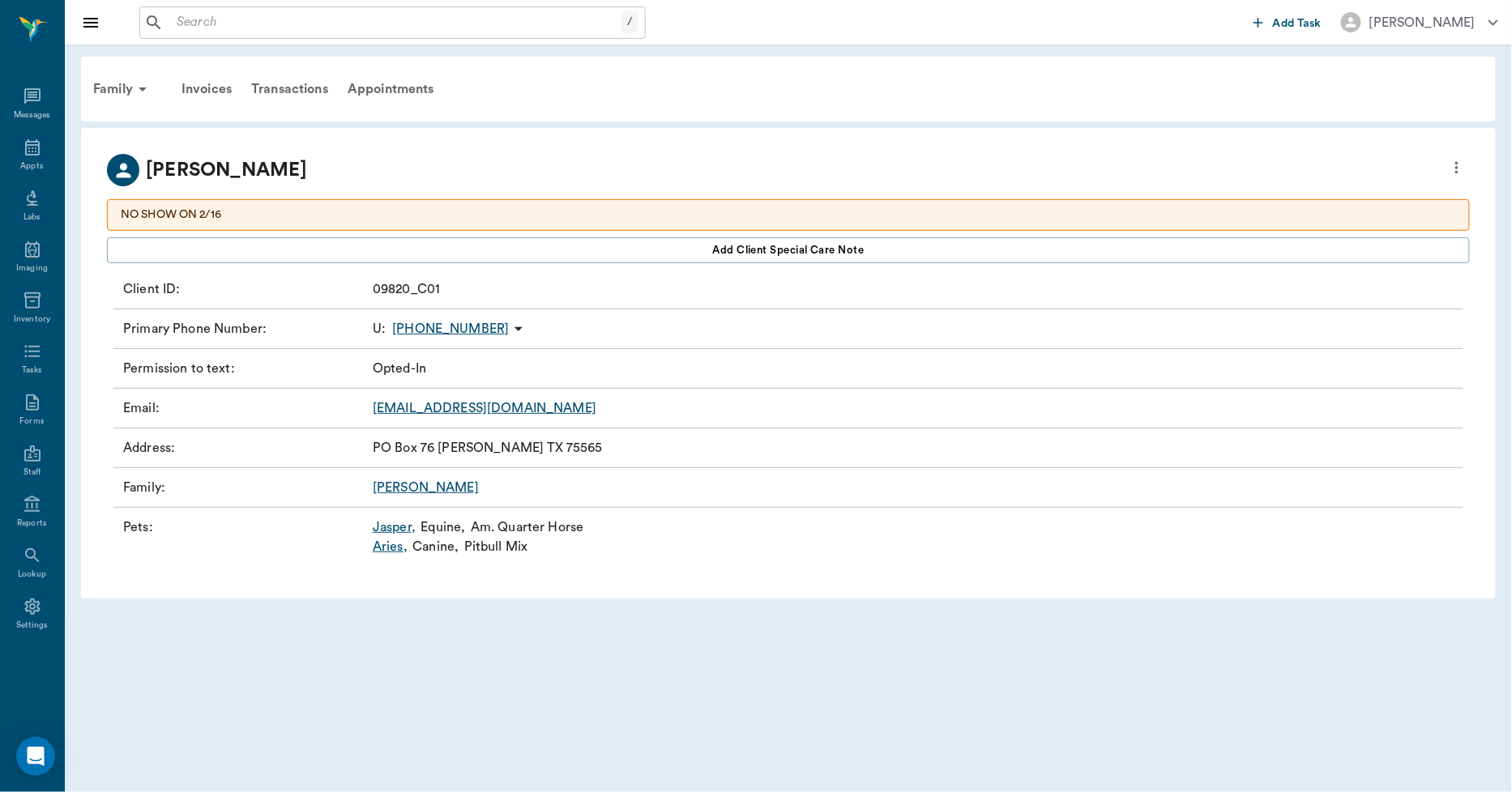
click at [391, 527] on link "Jasper ," at bounding box center [393, 527] width 43 height 19
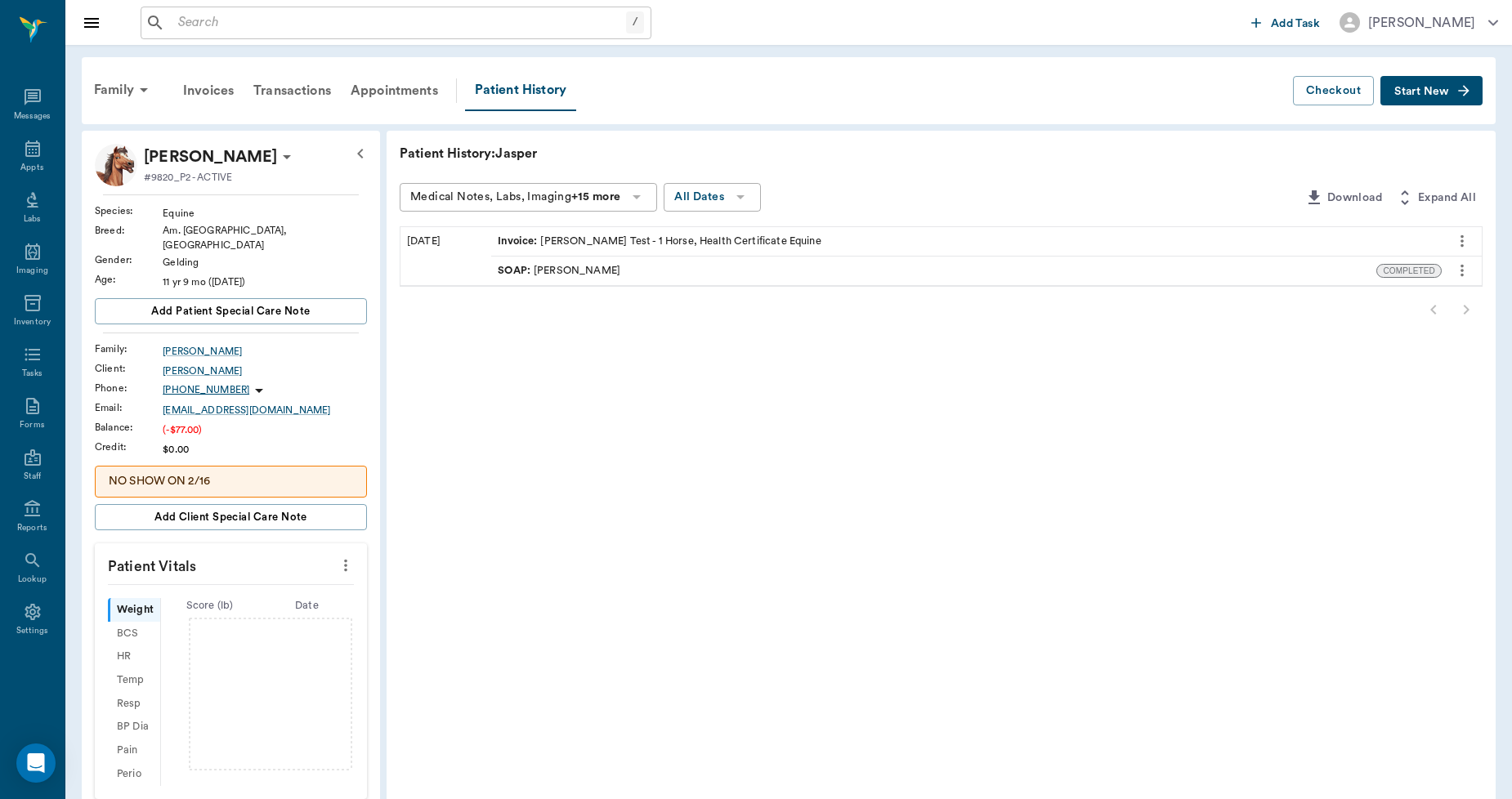
click at [634, 233] on div "Invoice : Coggin's Test - 1 Horse, Health Certificate Equine" at bounding box center [658, 241] width 323 height 16
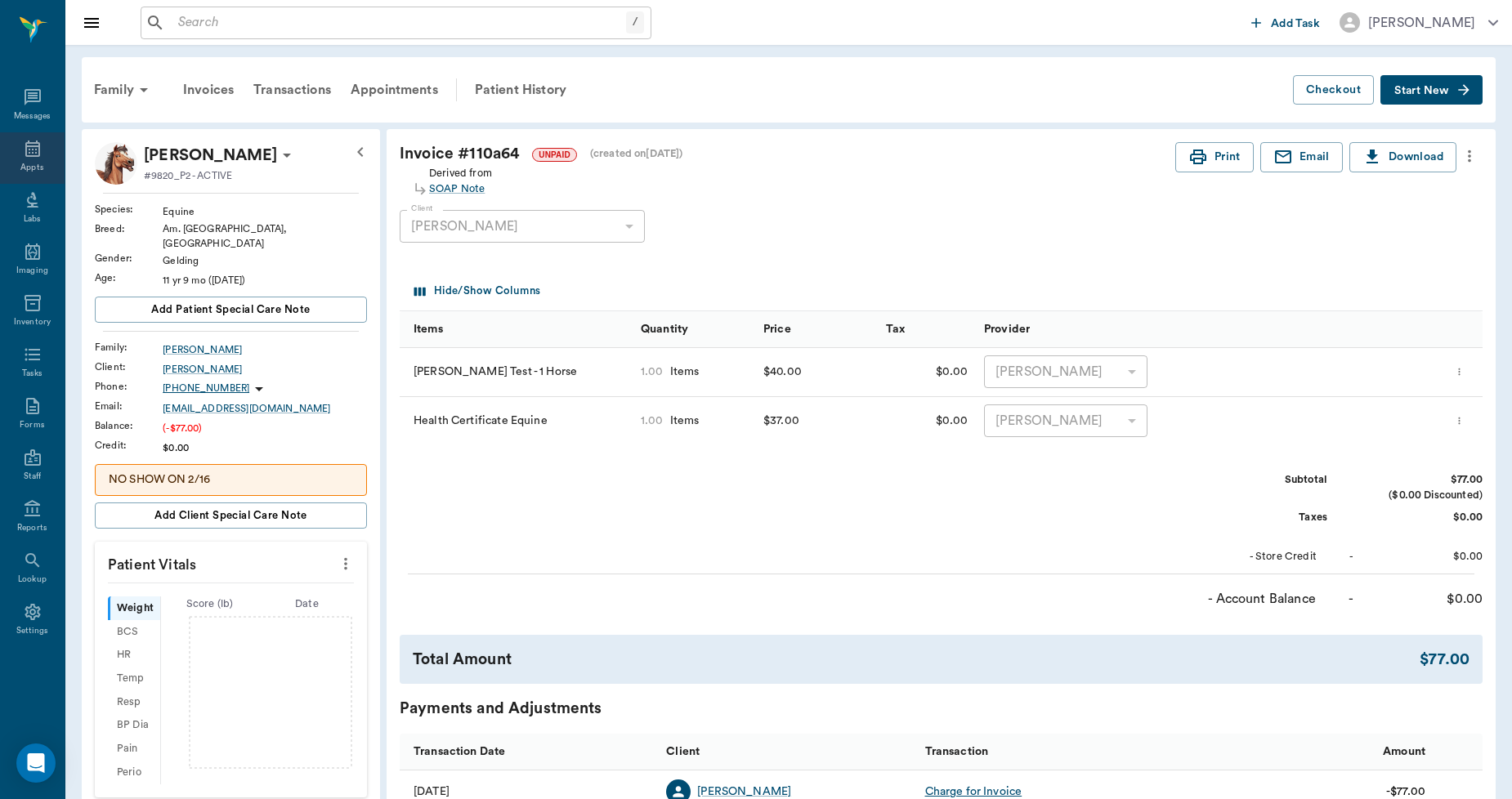
click at [42, 159] on div "Appts" at bounding box center [32, 158] width 65 height 51
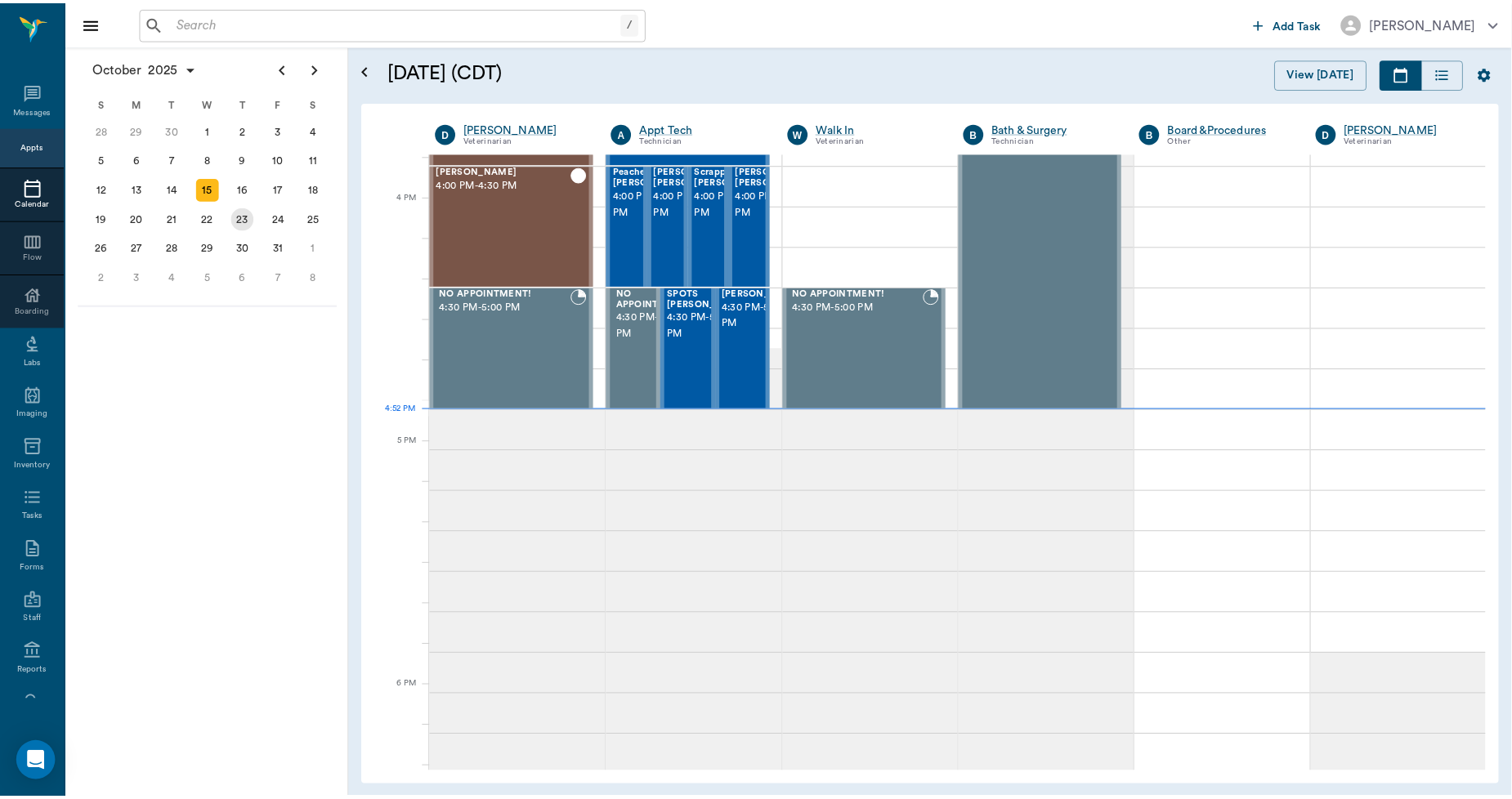
scroll to position [1963, 0]
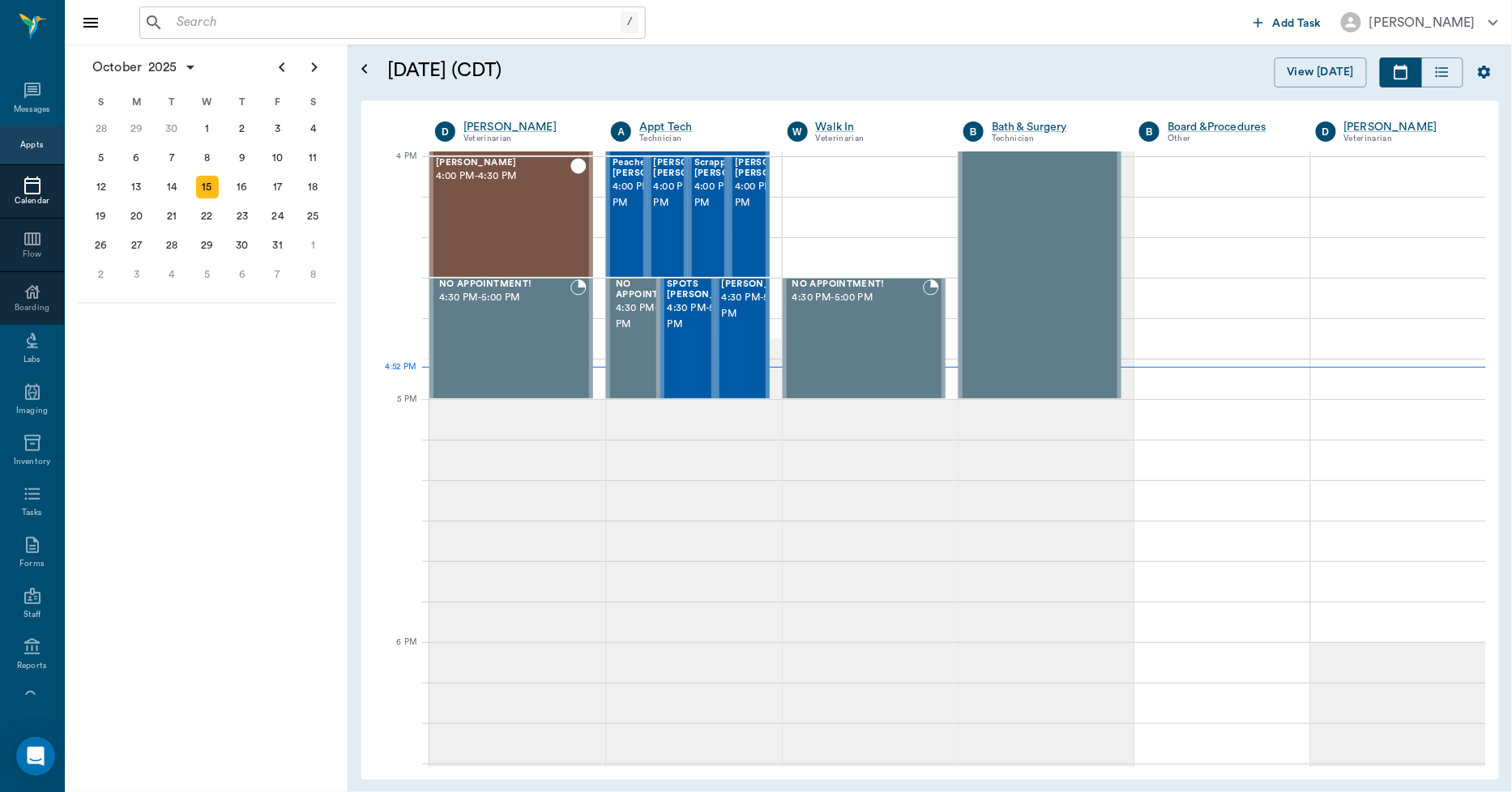
click at [276, 15] on input "text" at bounding box center [395, 23] width 450 height 23
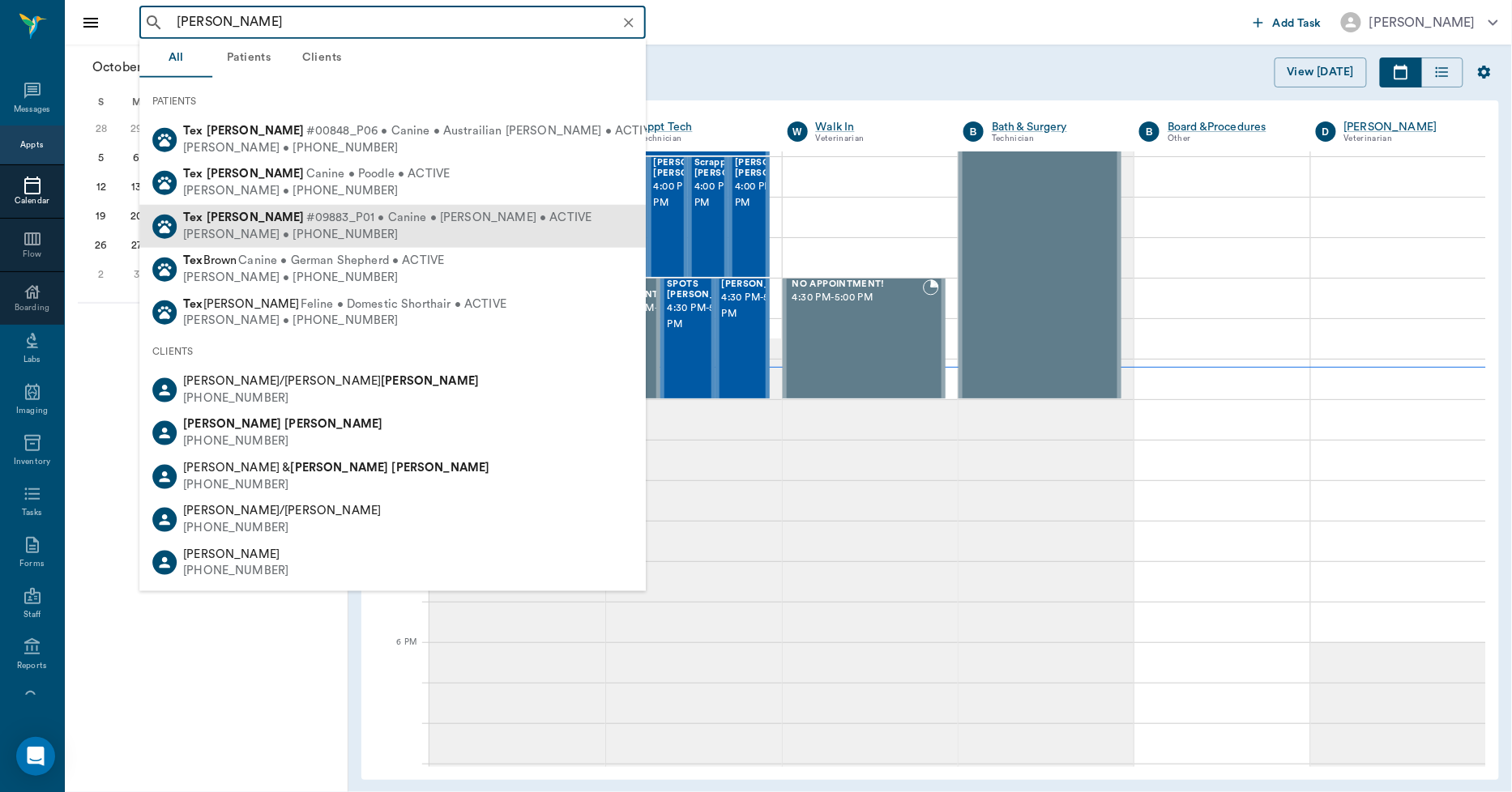
click at [256, 216] on b "Willeford" at bounding box center [256, 217] width 98 height 12
type input "TEX WIL"
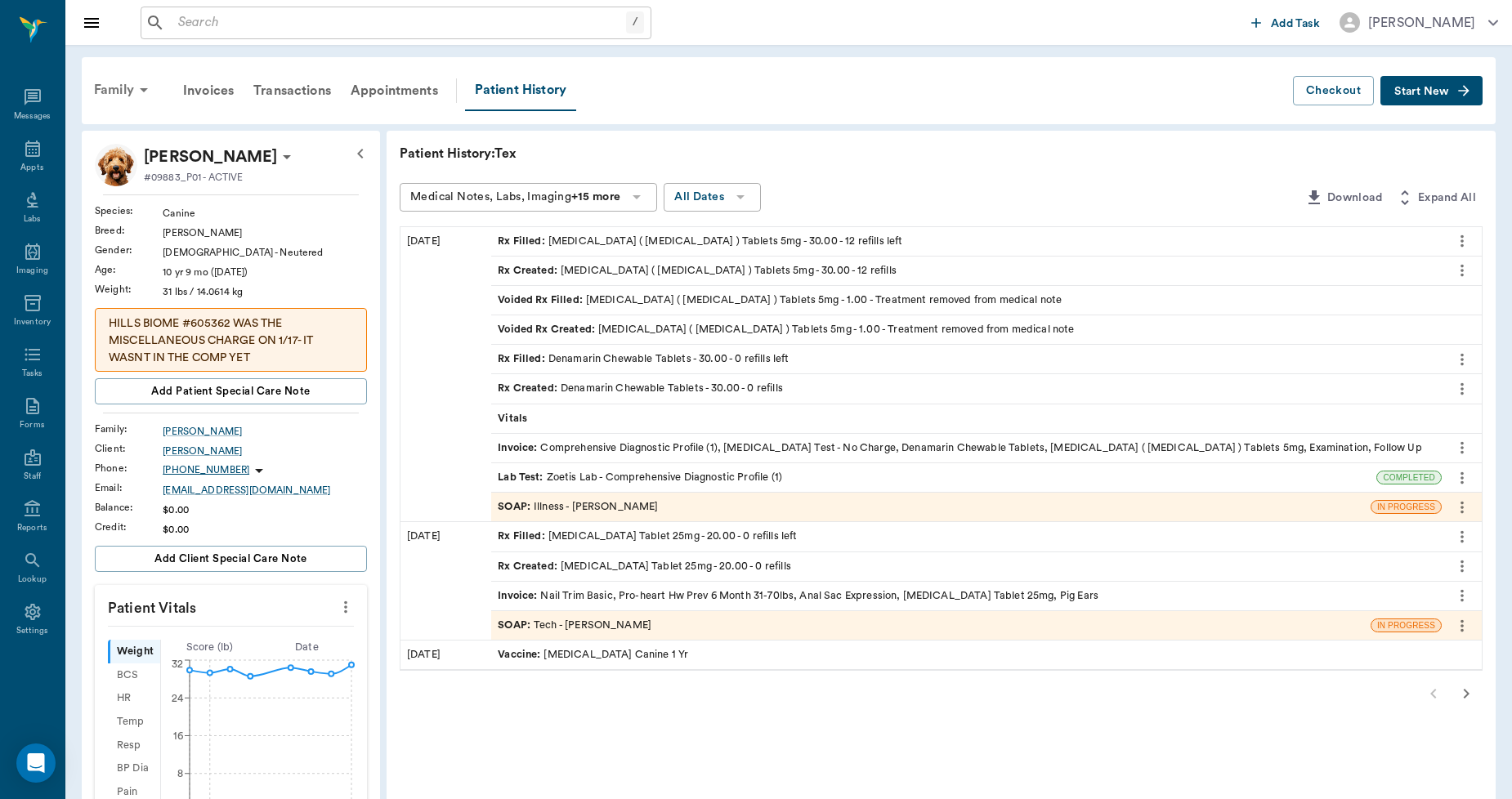
click at [121, 87] on div "Family" at bounding box center [124, 90] width 80 height 39
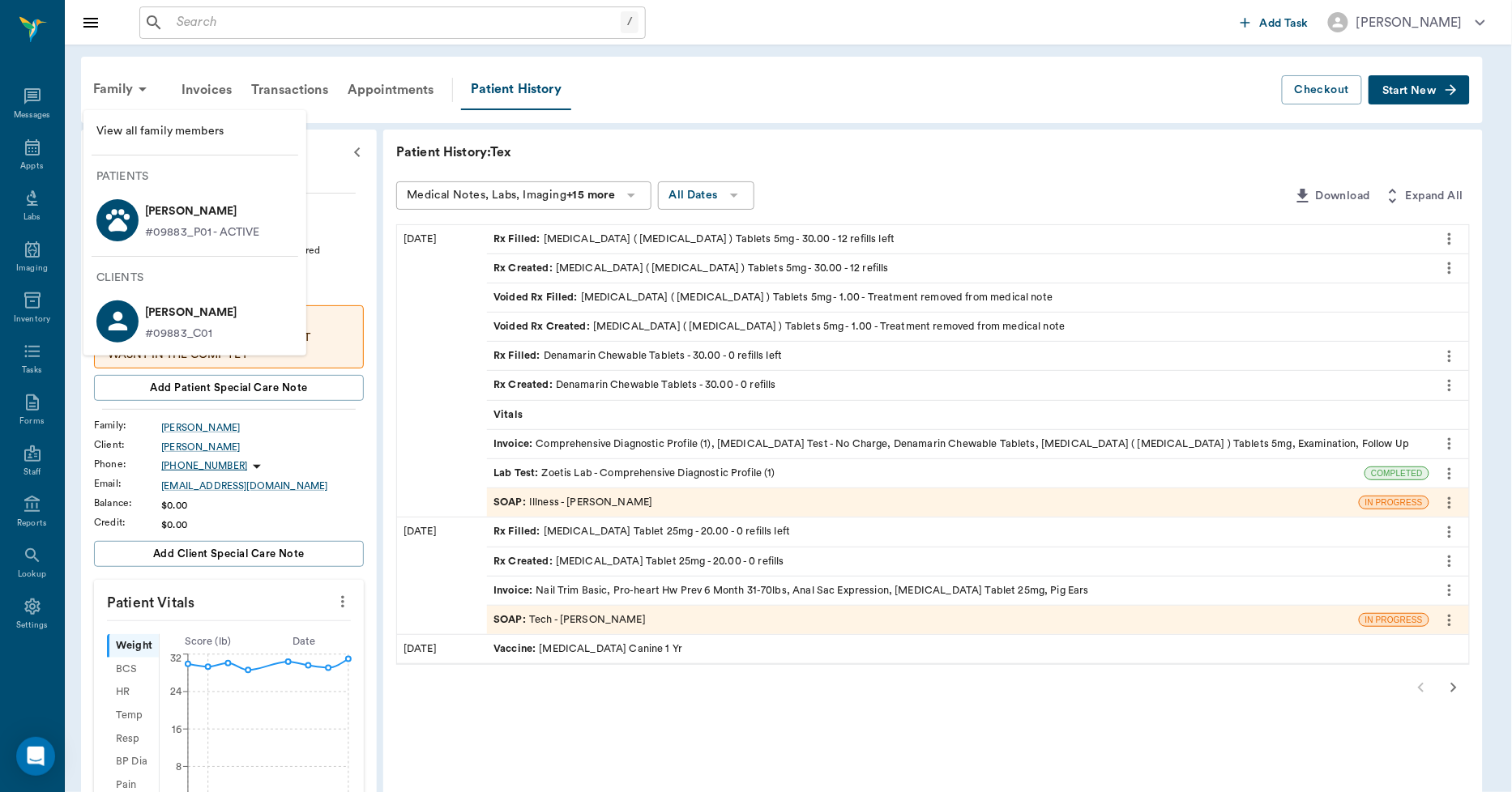
click at [147, 122] on li "View all family members" at bounding box center [194, 131] width 223 height 30
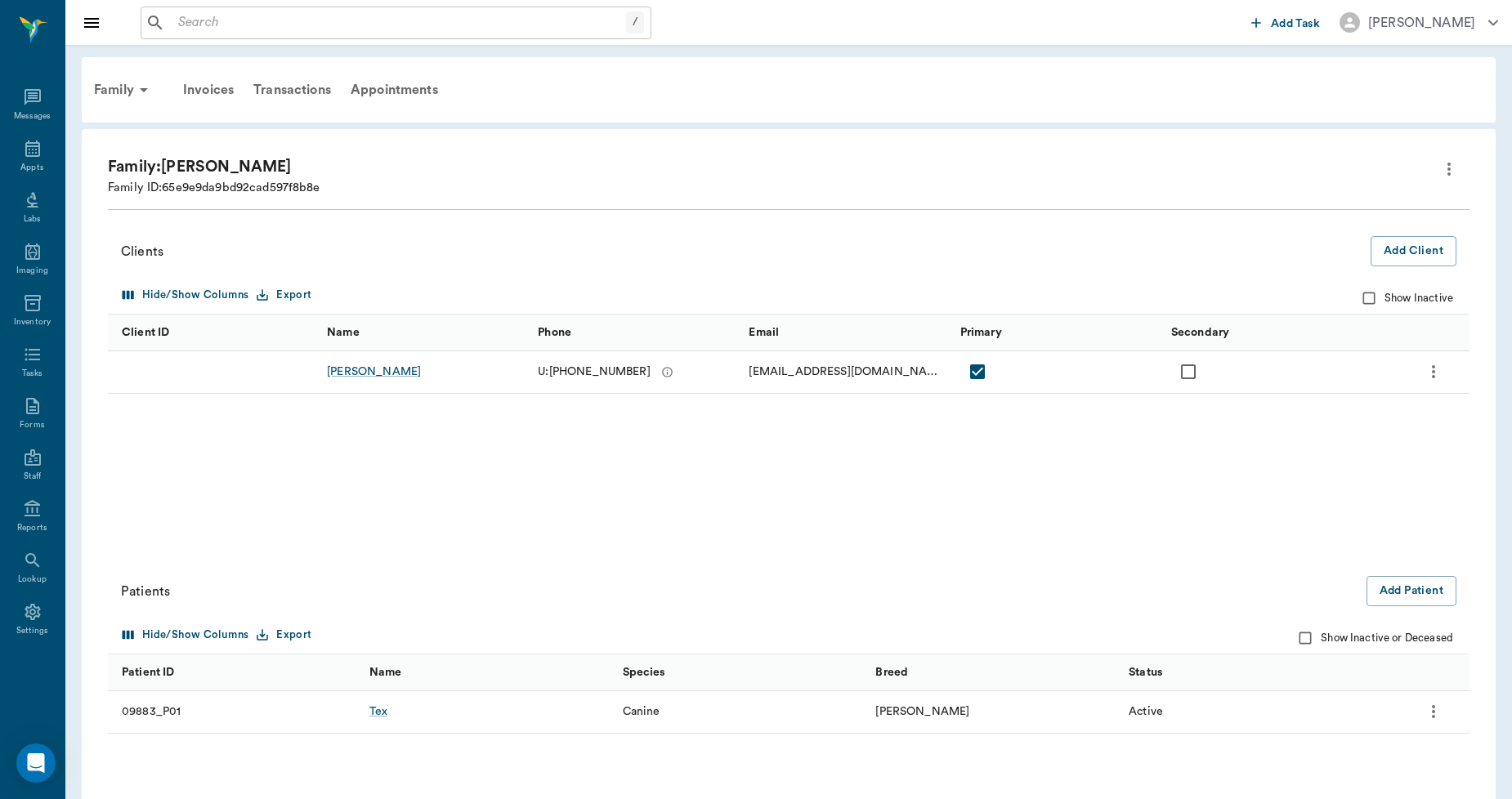
click at [1448, 166] on icon "more" at bounding box center [1448, 169] width 19 height 19
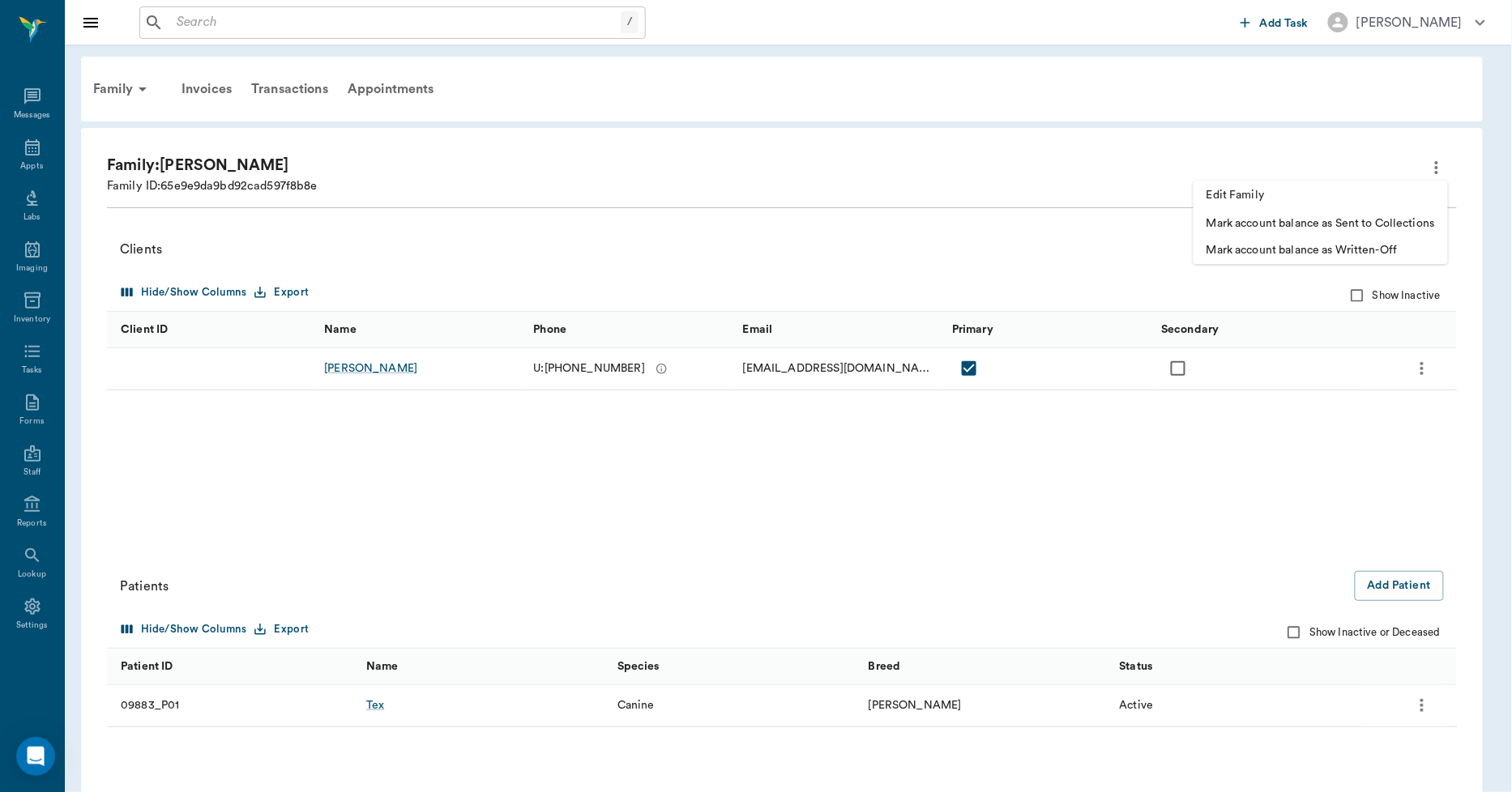
click at [1289, 187] on span "Edit Family" at bounding box center [1320, 195] width 229 height 17
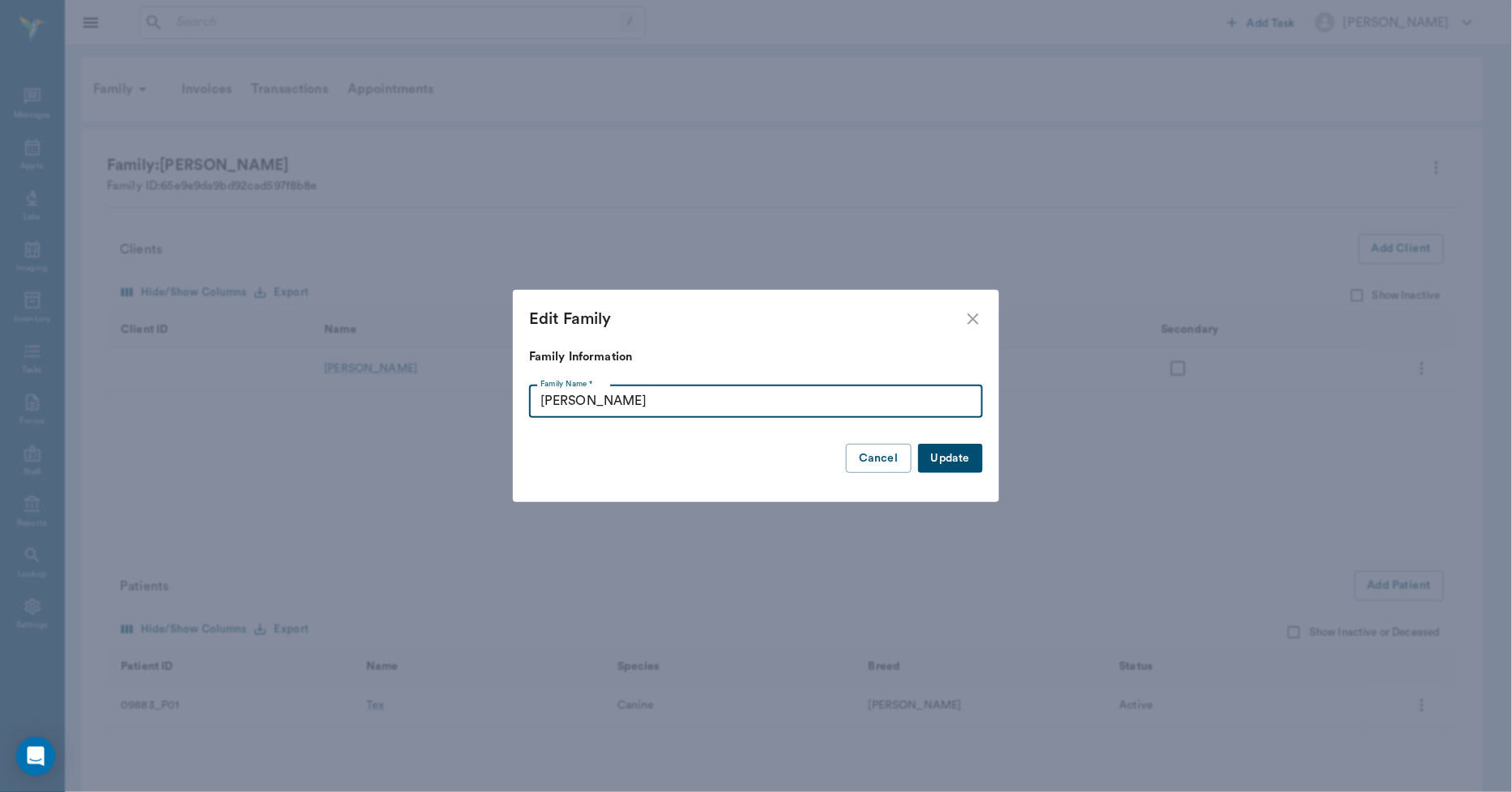
click at [949, 395] on input "Willeford" at bounding box center [756, 401] width 454 height 32
type input "Williford"
click at [954, 454] on button "Update" at bounding box center [950, 459] width 65 height 30
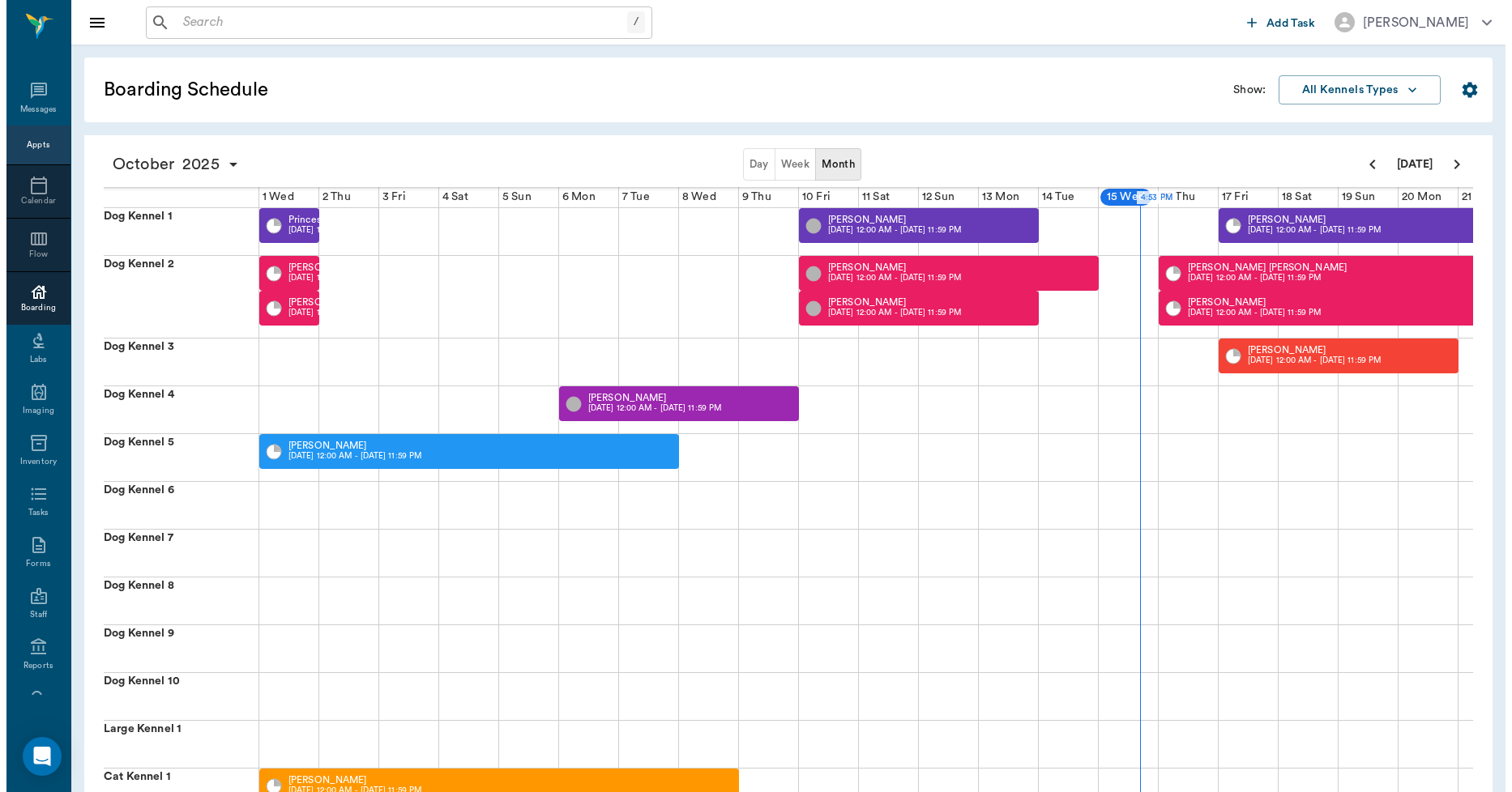
scroll to position [0, 476]
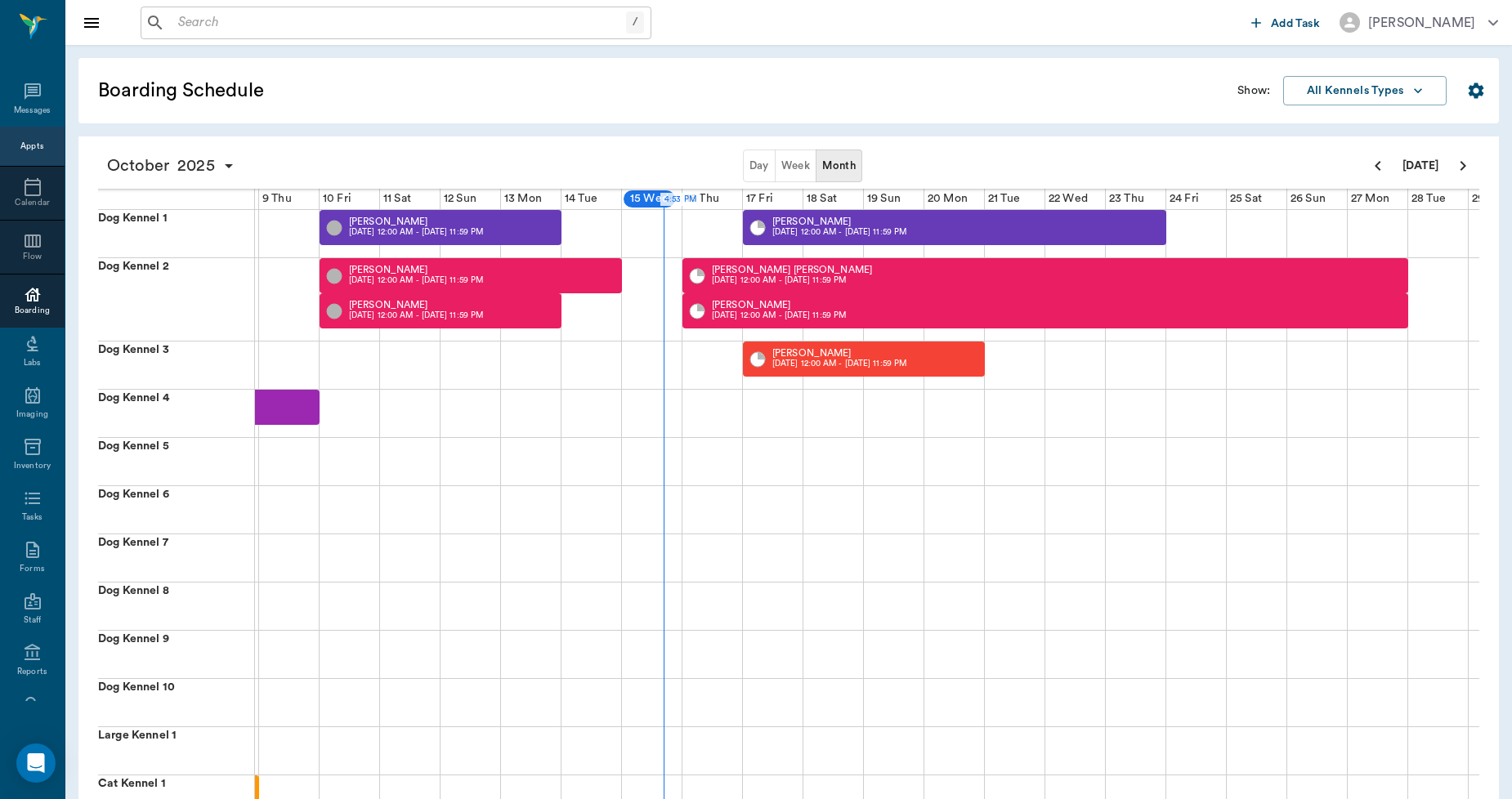
click at [223, 26] on input "text" at bounding box center [399, 23] width 454 height 23
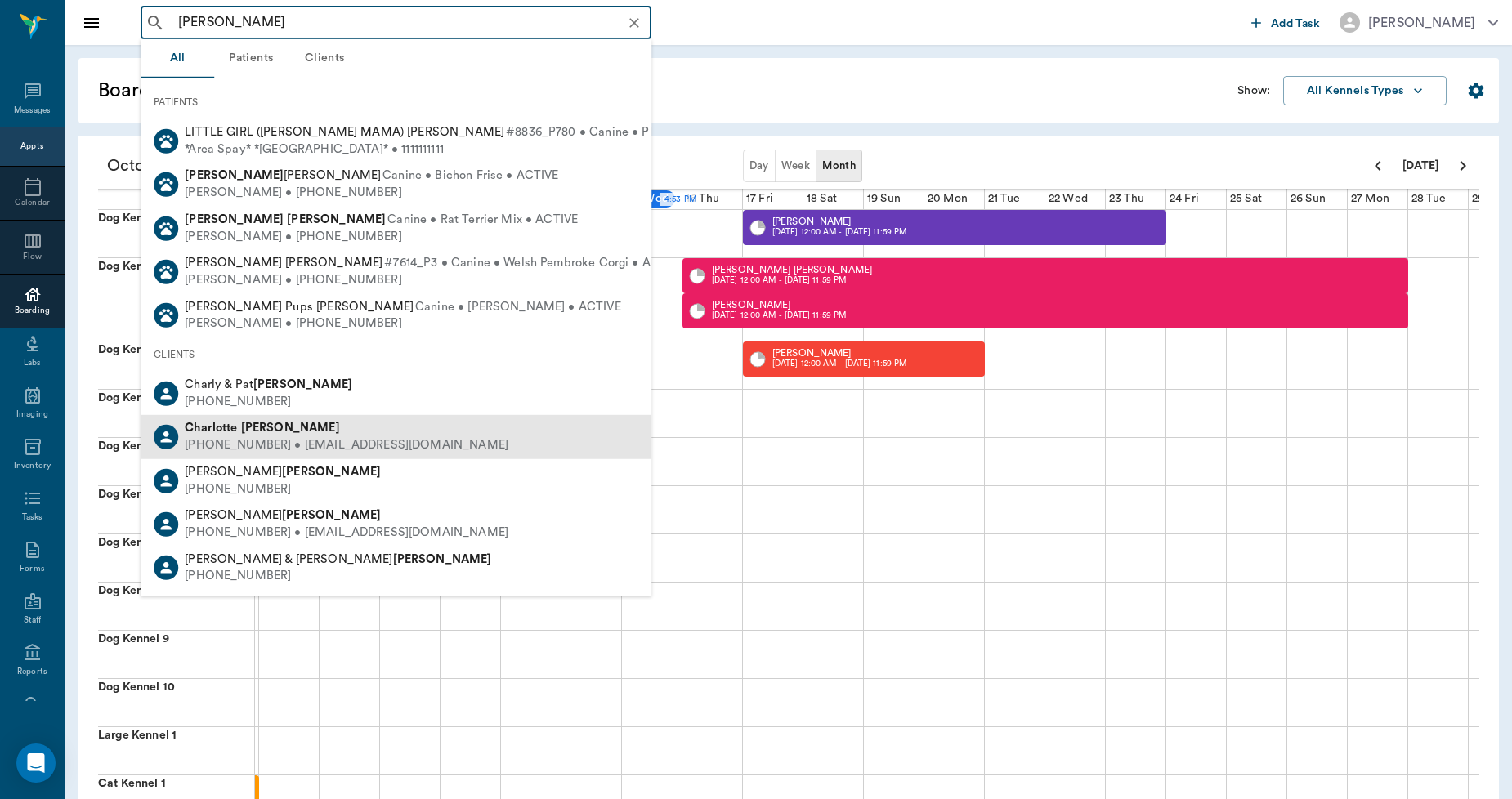
click at [250, 430] on b "[PERSON_NAME]" at bounding box center [291, 428] width 99 height 12
type input "[PERSON_NAME]"
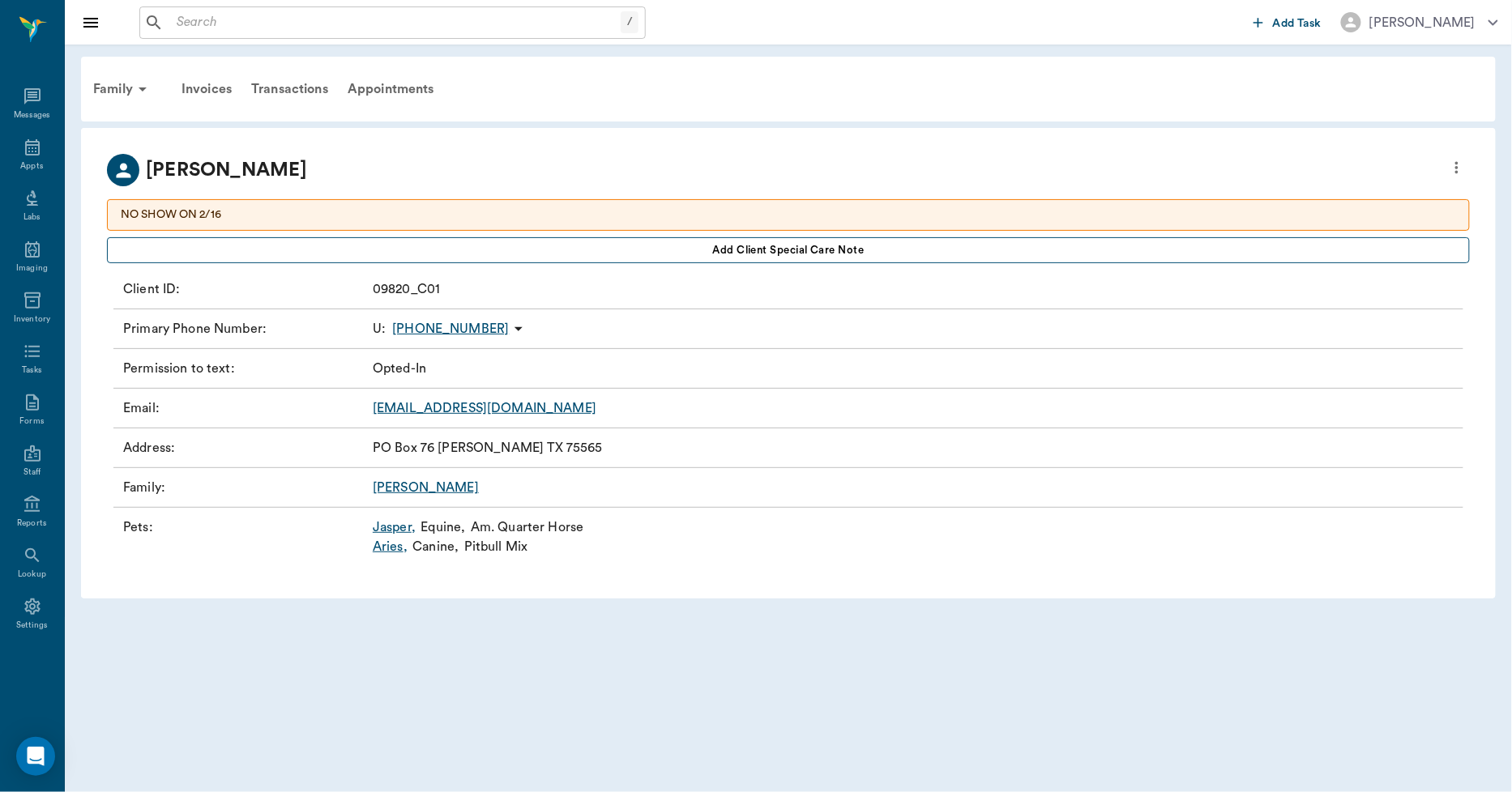
click at [716, 248] on span "Add client Special Care Note" at bounding box center [788, 251] width 152 height 18
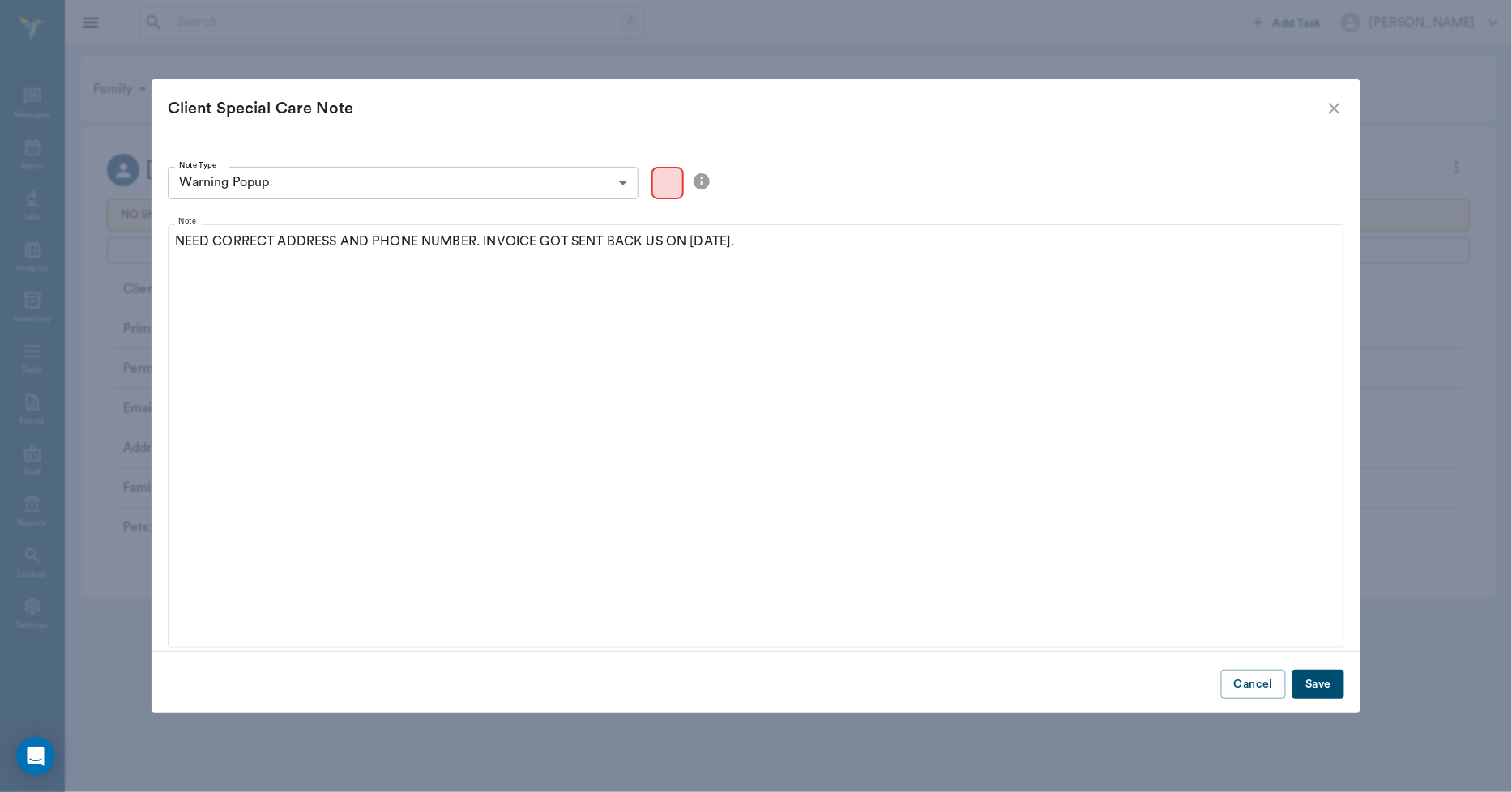
click at [1305, 681] on button "Save" at bounding box center [1318, 685] width 52 height 30
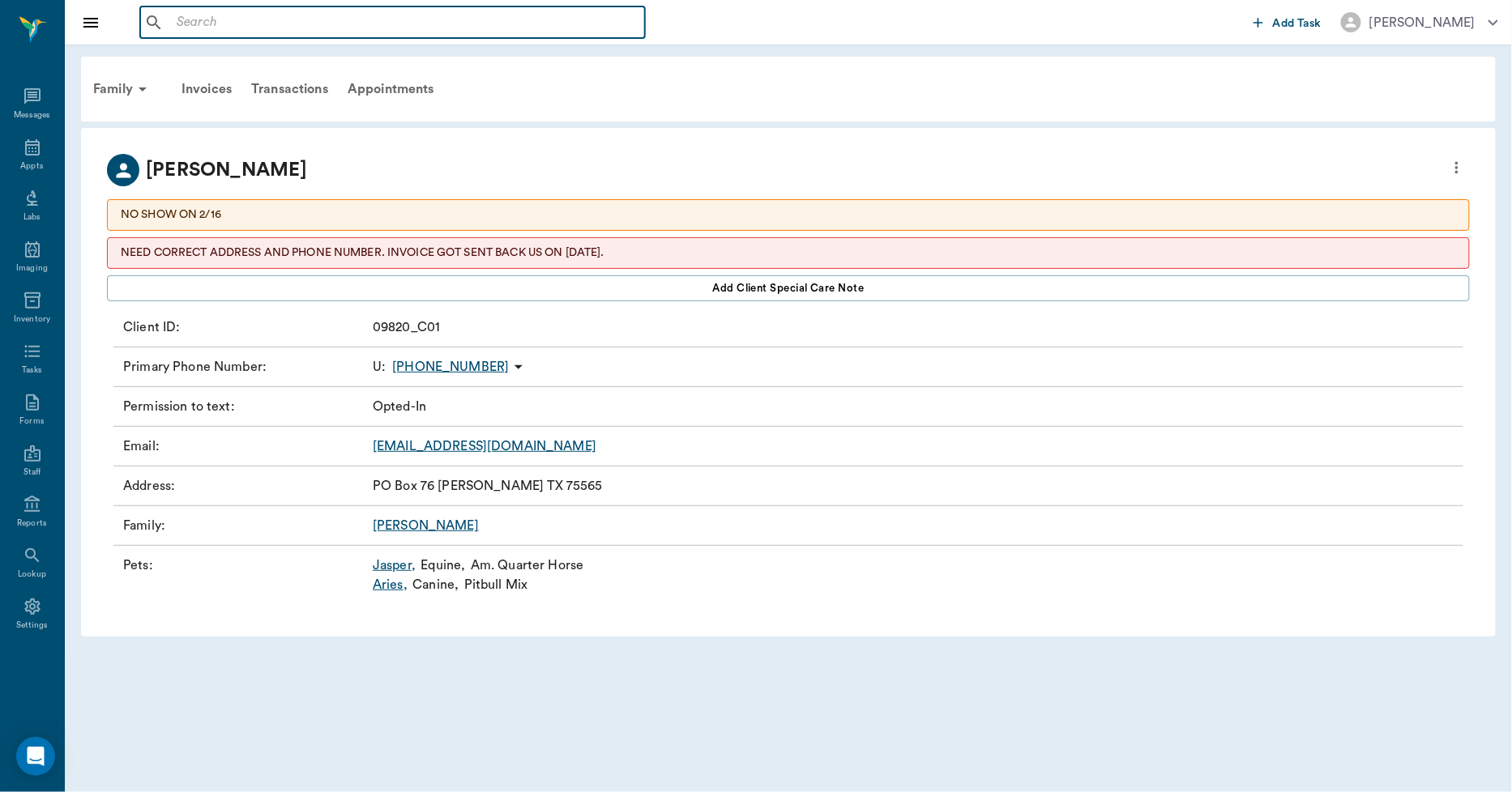
click at [194, 20] on input "text" at bounding box center [404, 23] width 468 height 23
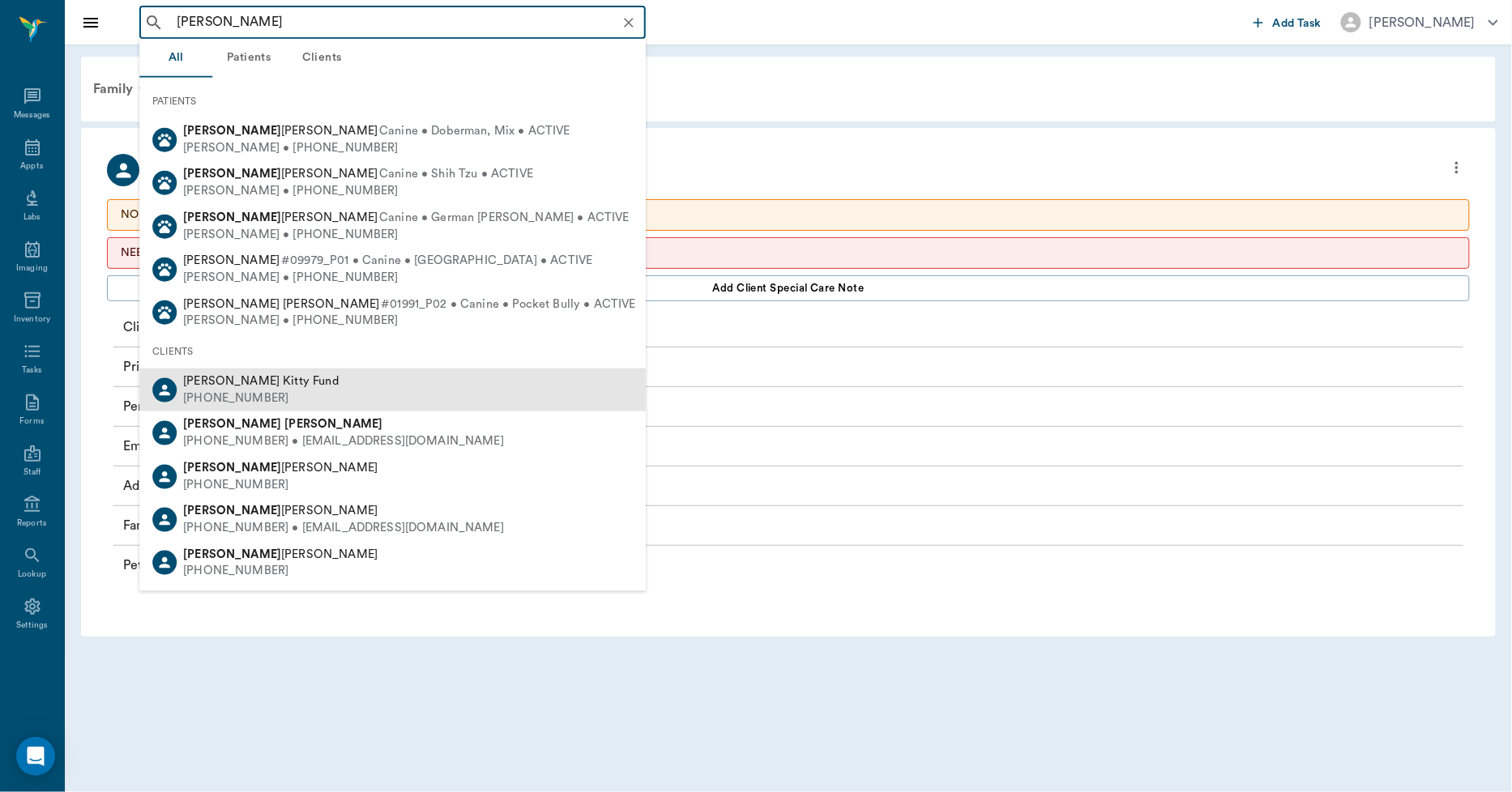
click at [244, 395] on div "[PHONE_NUMBER]" at bounding box center [261, 399] width 156 height 17
type input "[PERSON_NAME]"
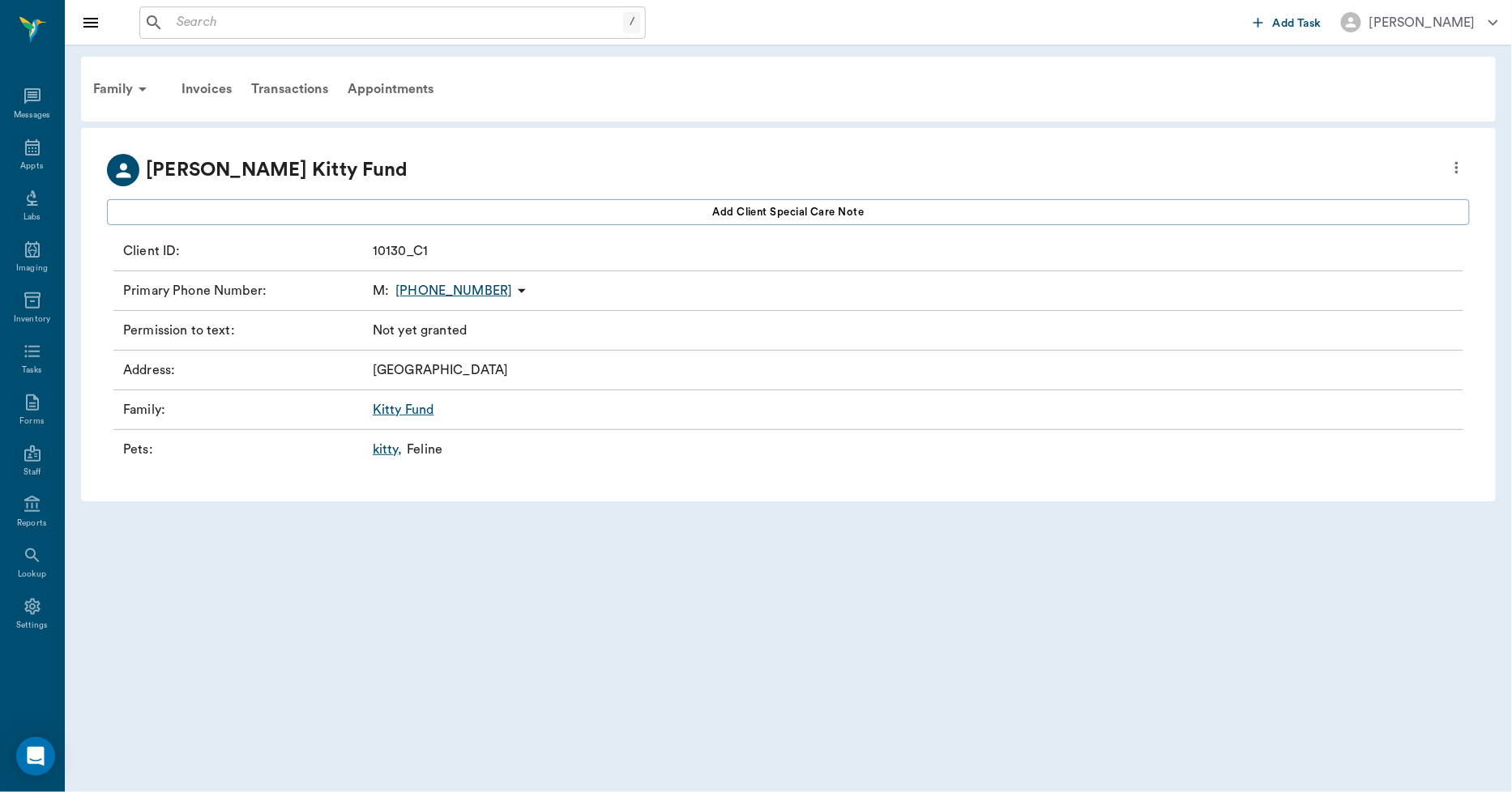
click at [378, 447] on link "kitty ," at bounding box center [386, 449] width 29 height 19
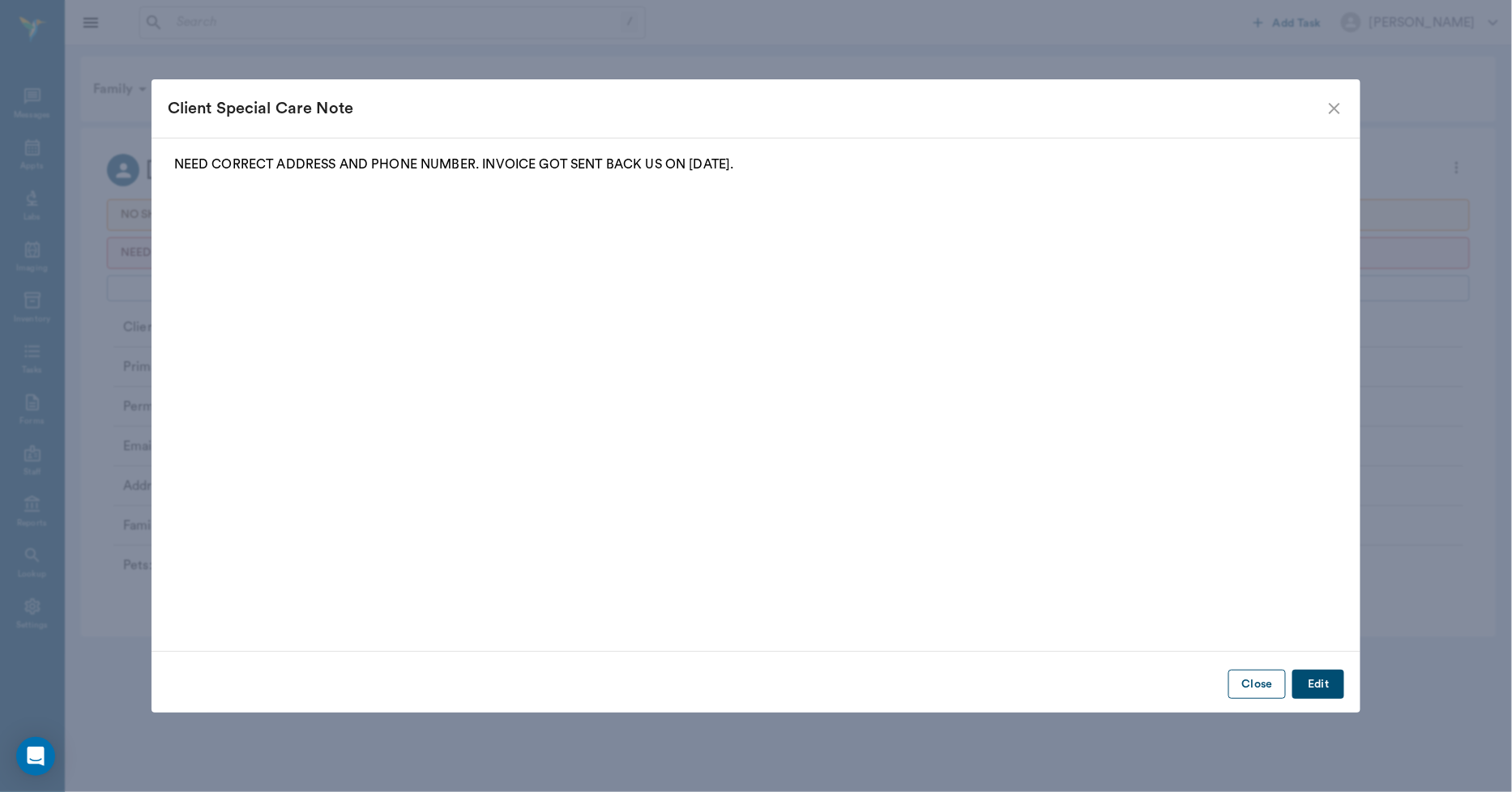
click at [1266, 682] on button "Close" at bounding box center [1257, 685] width 58 height 30
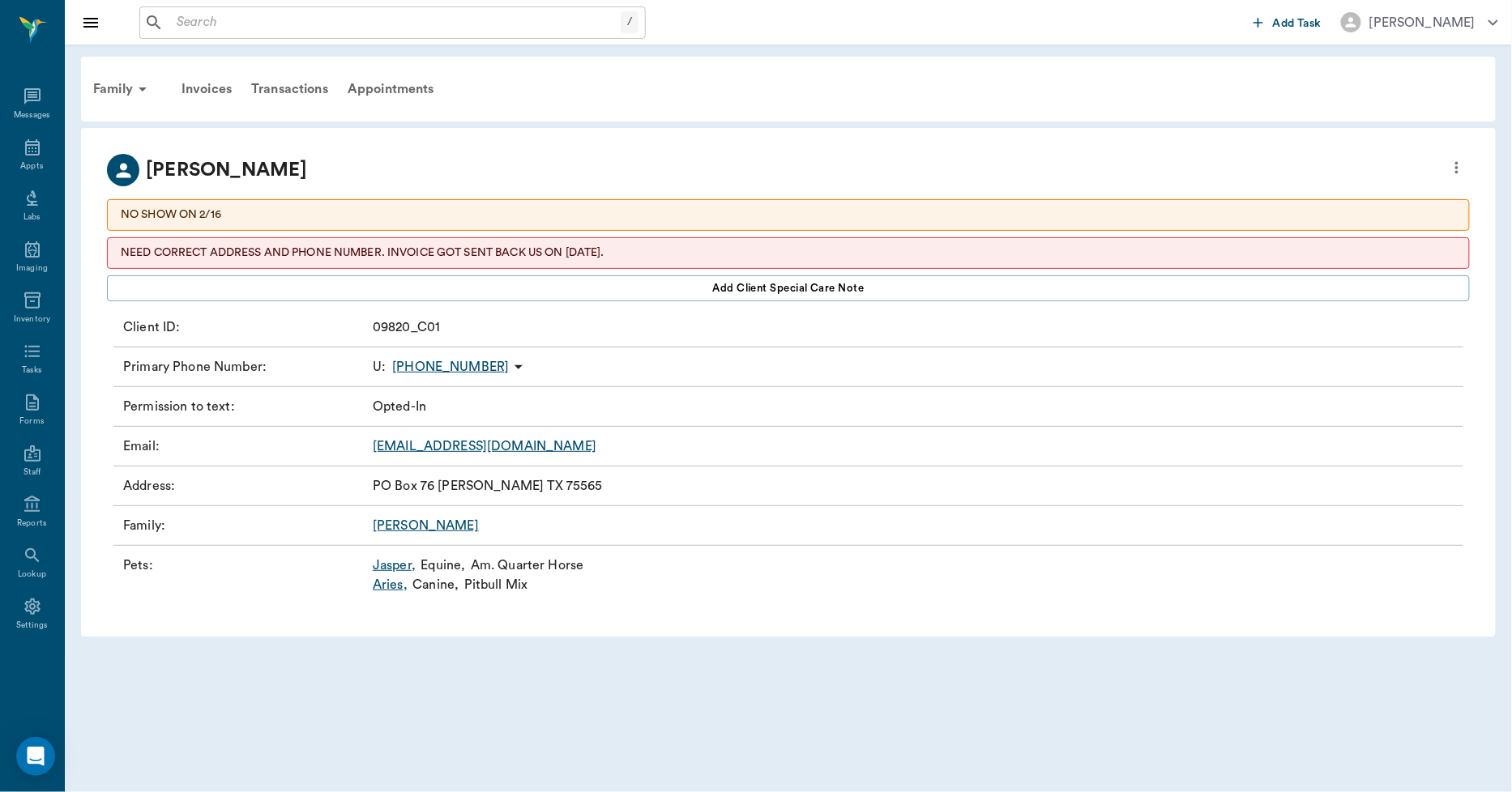
click at [199, 27] on input "text" at bounding box center [395, 23] width 450 height 23
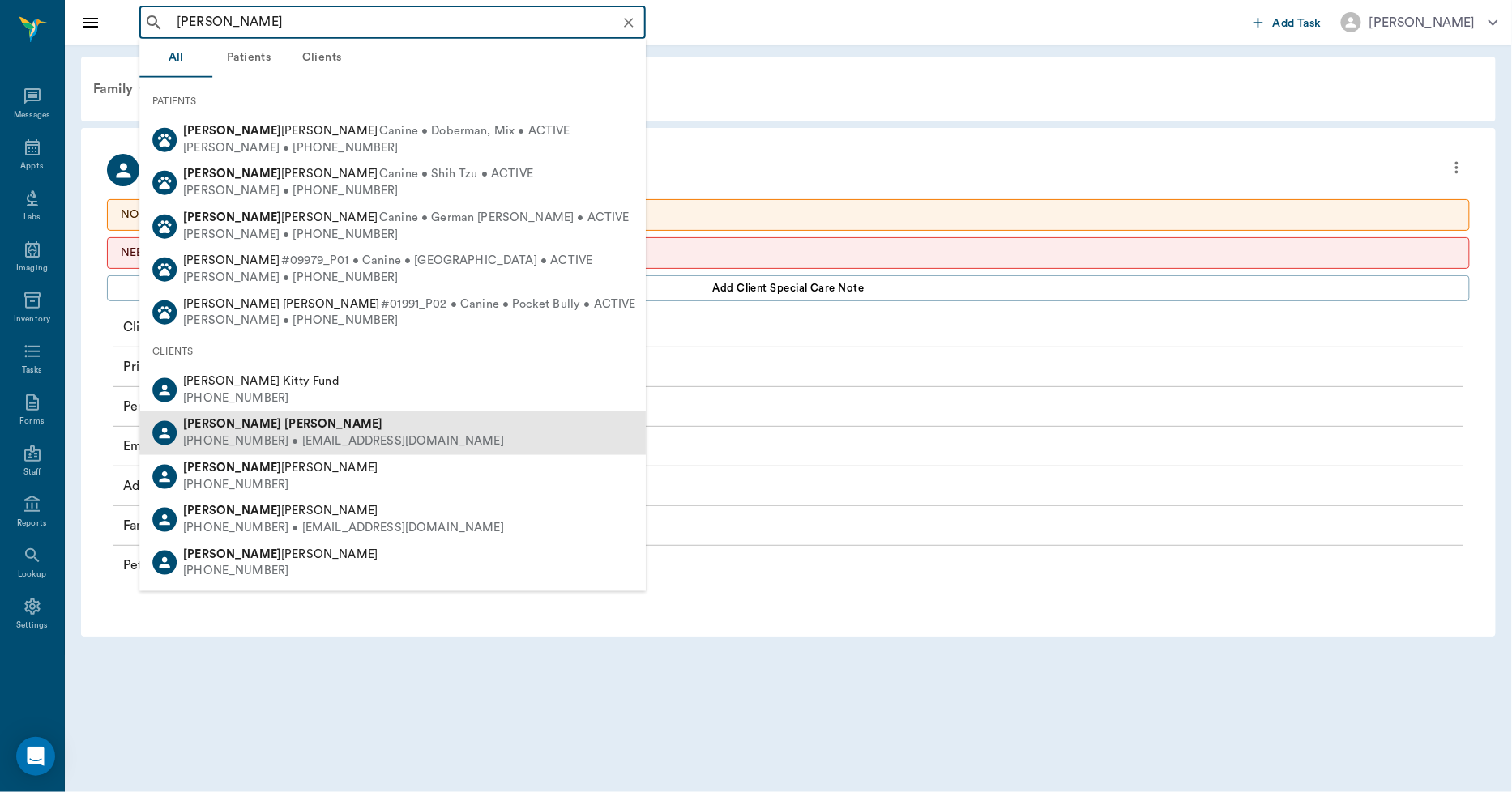
click at [238, 435] on div "[PHONE_NUMBER] • [EMAIL_ADDRESS][DOMAIN_NAME]" at bounding box center [343, 442] width 321 height 17
type input "[PERSON_NAME]"
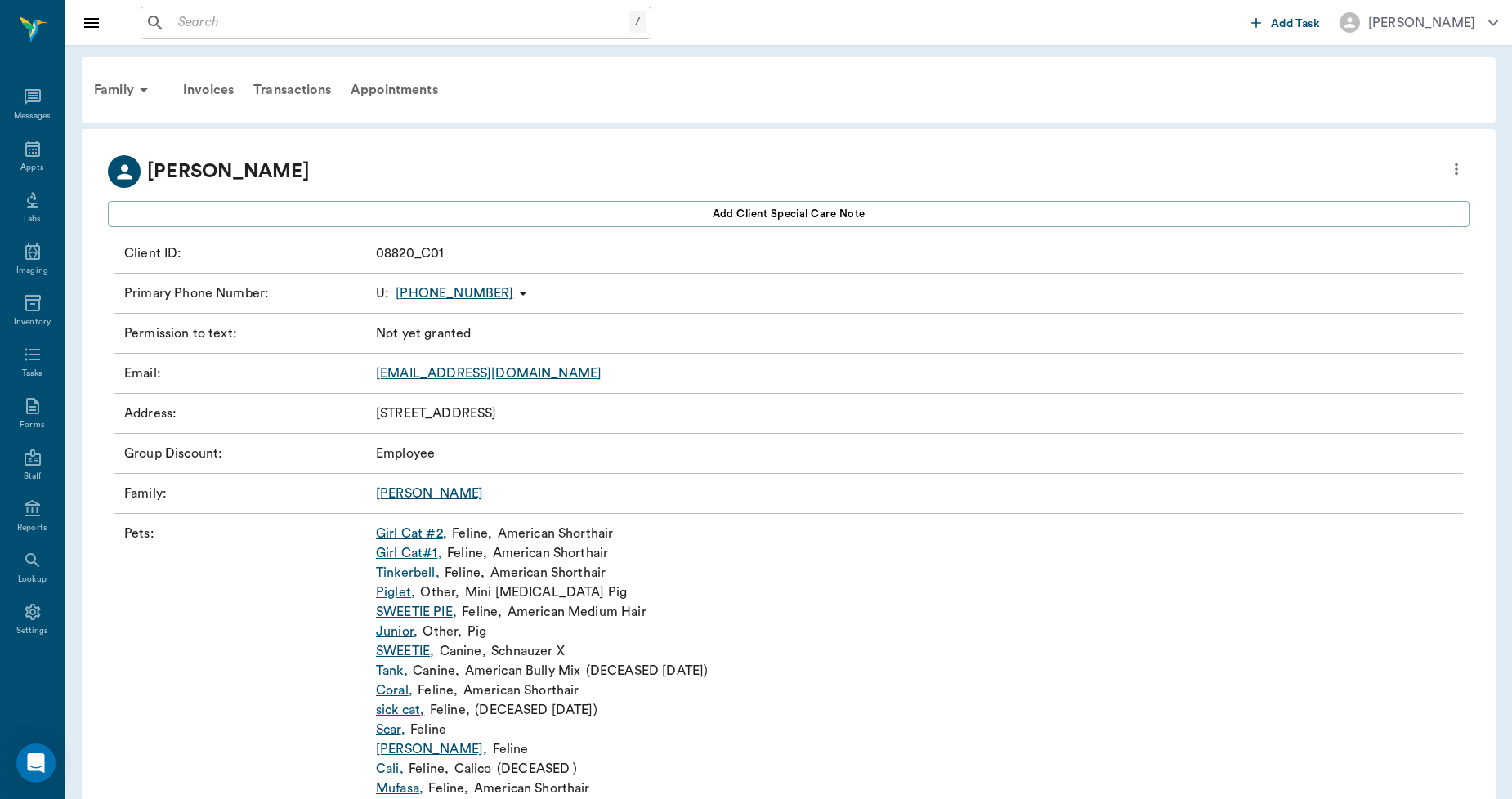
click at [393, 592] on link "Piglet ," at bounding box center [395, 592] width 39 height 19
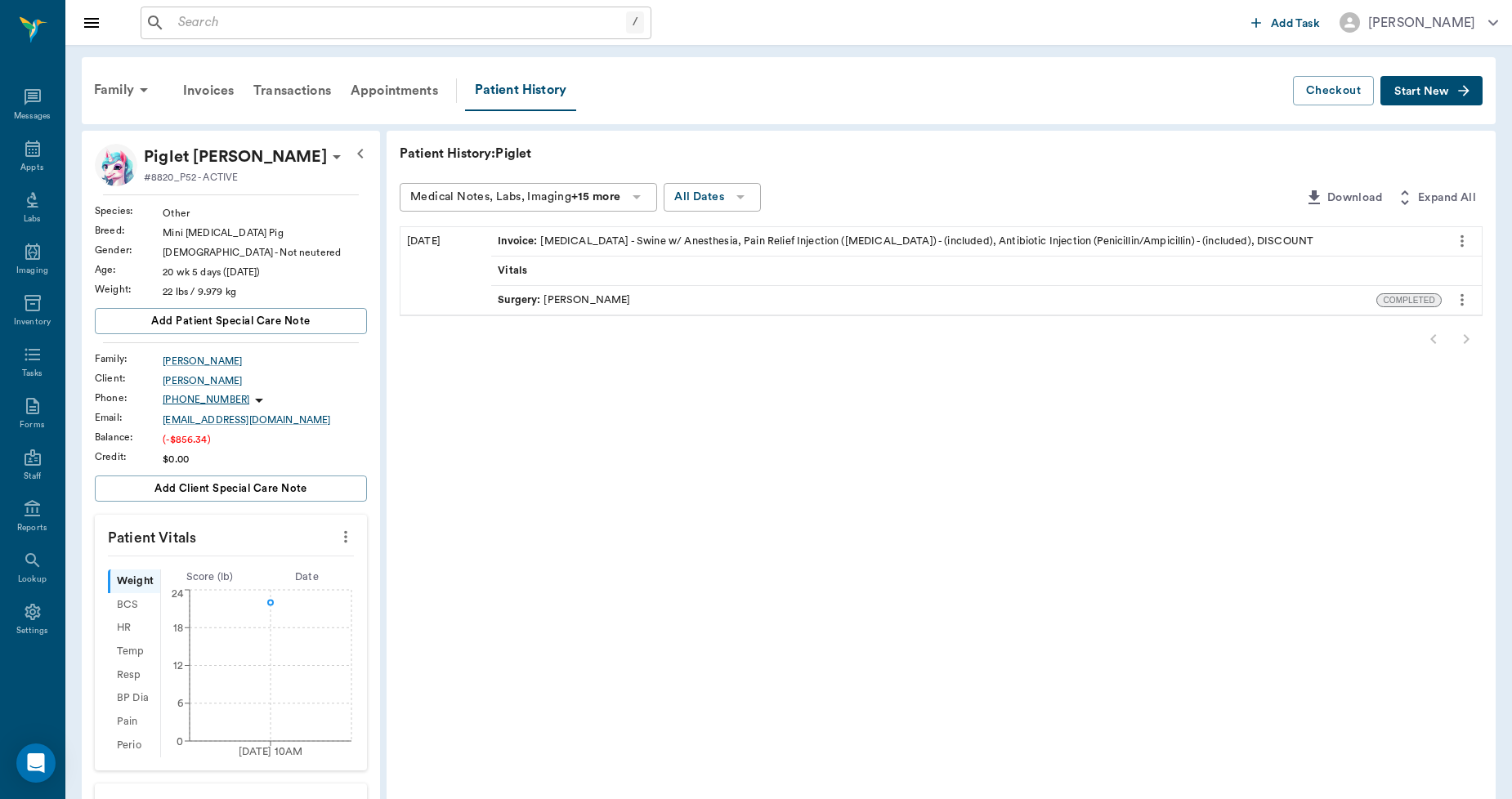
click at [1423, 81] on button "Start New" at bounding box center [1432, 91] width 103 height 30
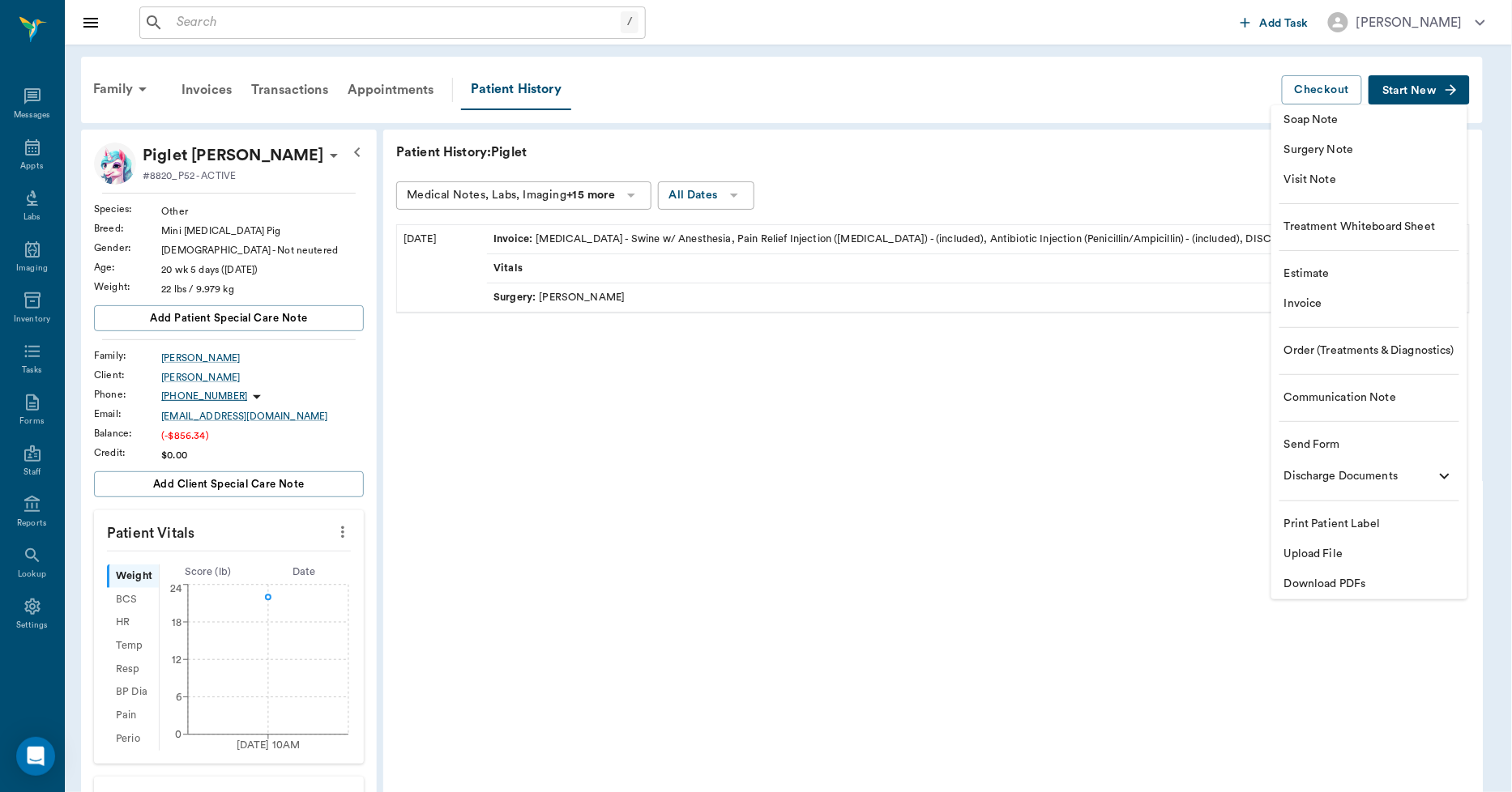
click at [1316, 306] on span "Invoice" at bounding box center [1369, 304] width 170 height 17
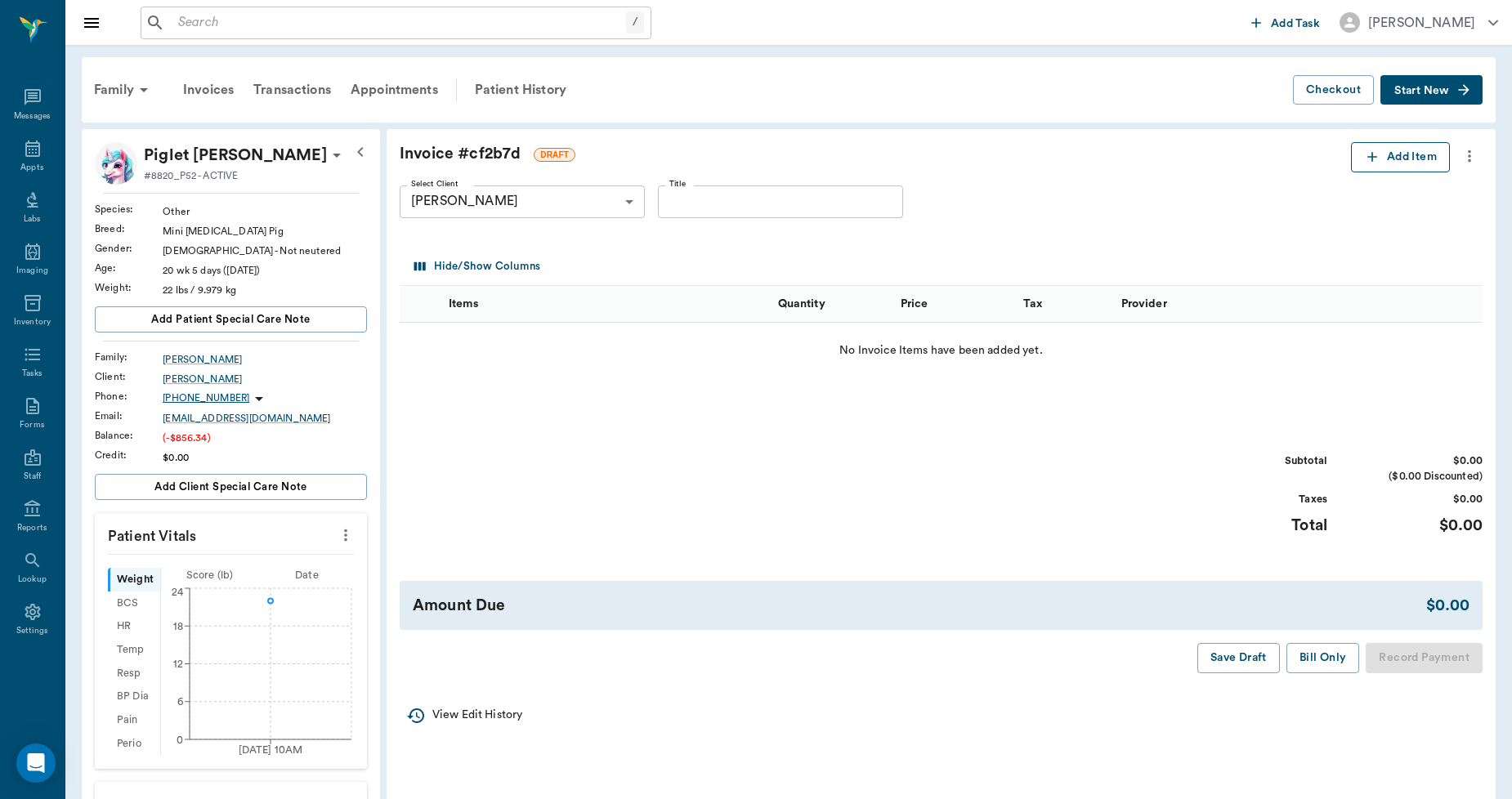
click at [1368, 151] on icon "button" at bounding box center [1371, 156] width 16 height 16
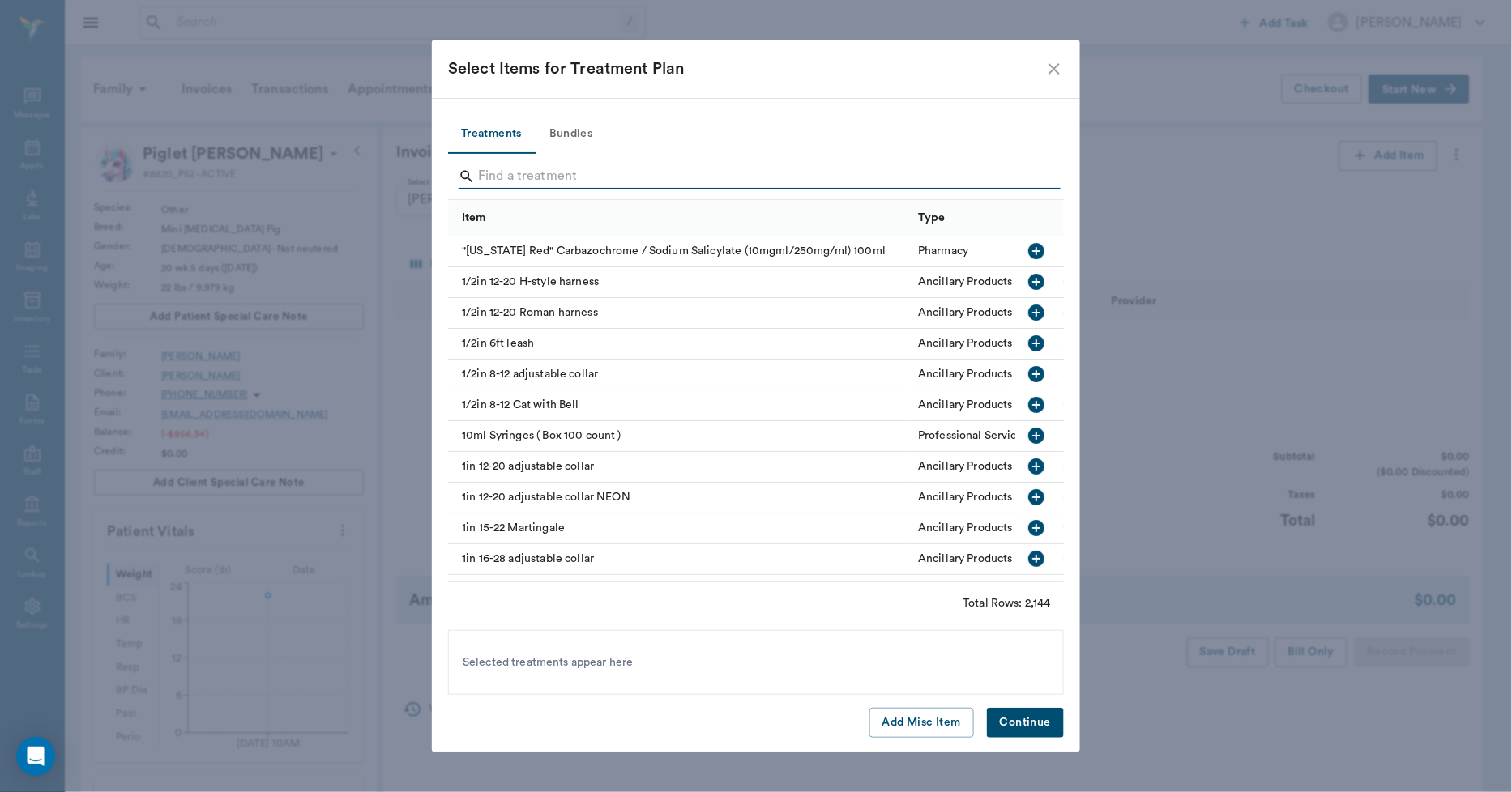
click at [505, 182] on input "Search" at bounding box center [757, 177] width 558 height 26
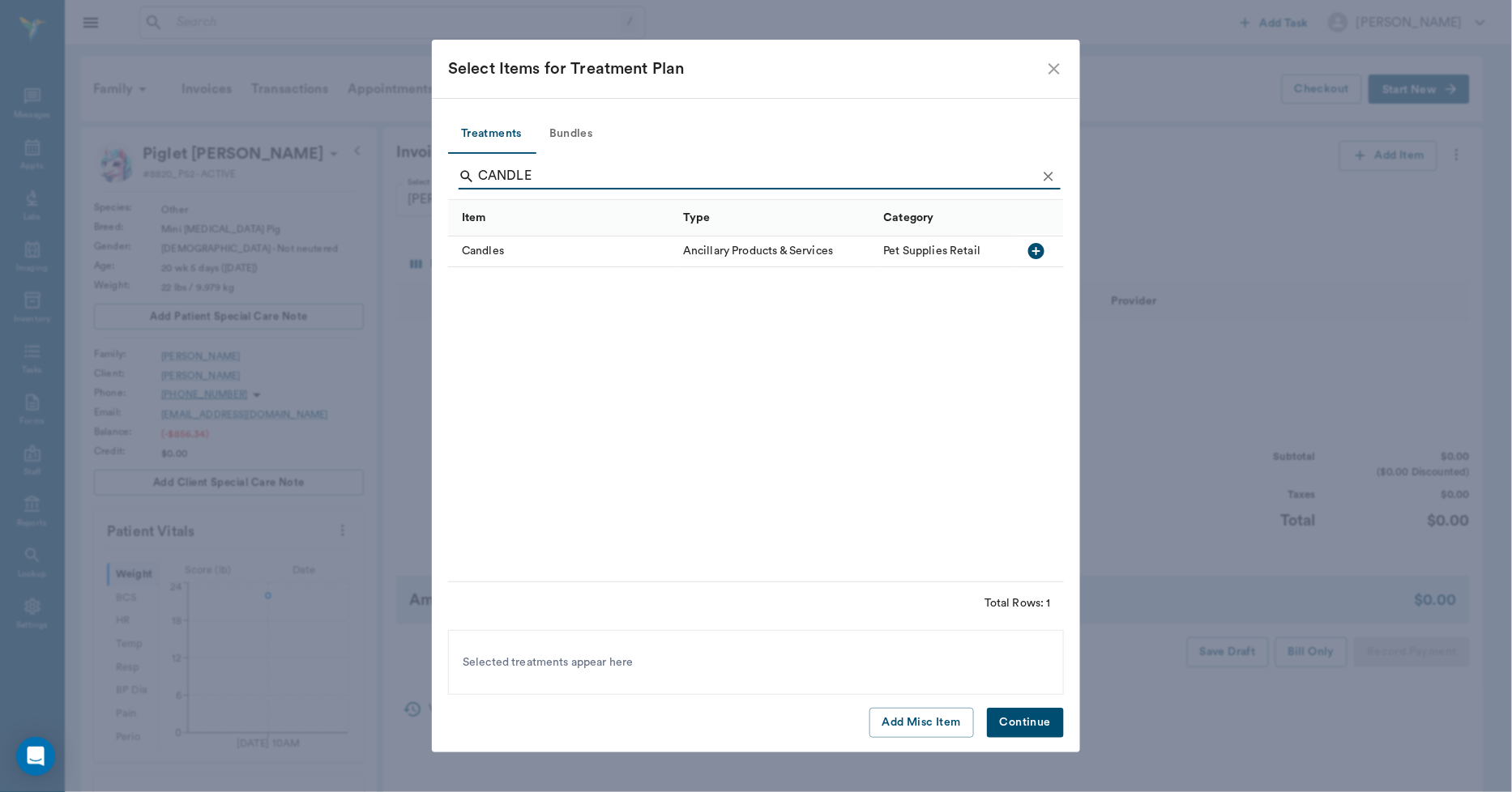
type input "CANDLE"
click at [1032, 245] on icon "button" at bounding box center [1035, 251] width 16 height 16
click at [1042, 722] on button "Continue" at bounding box center [1025, 723] width 77 height 30
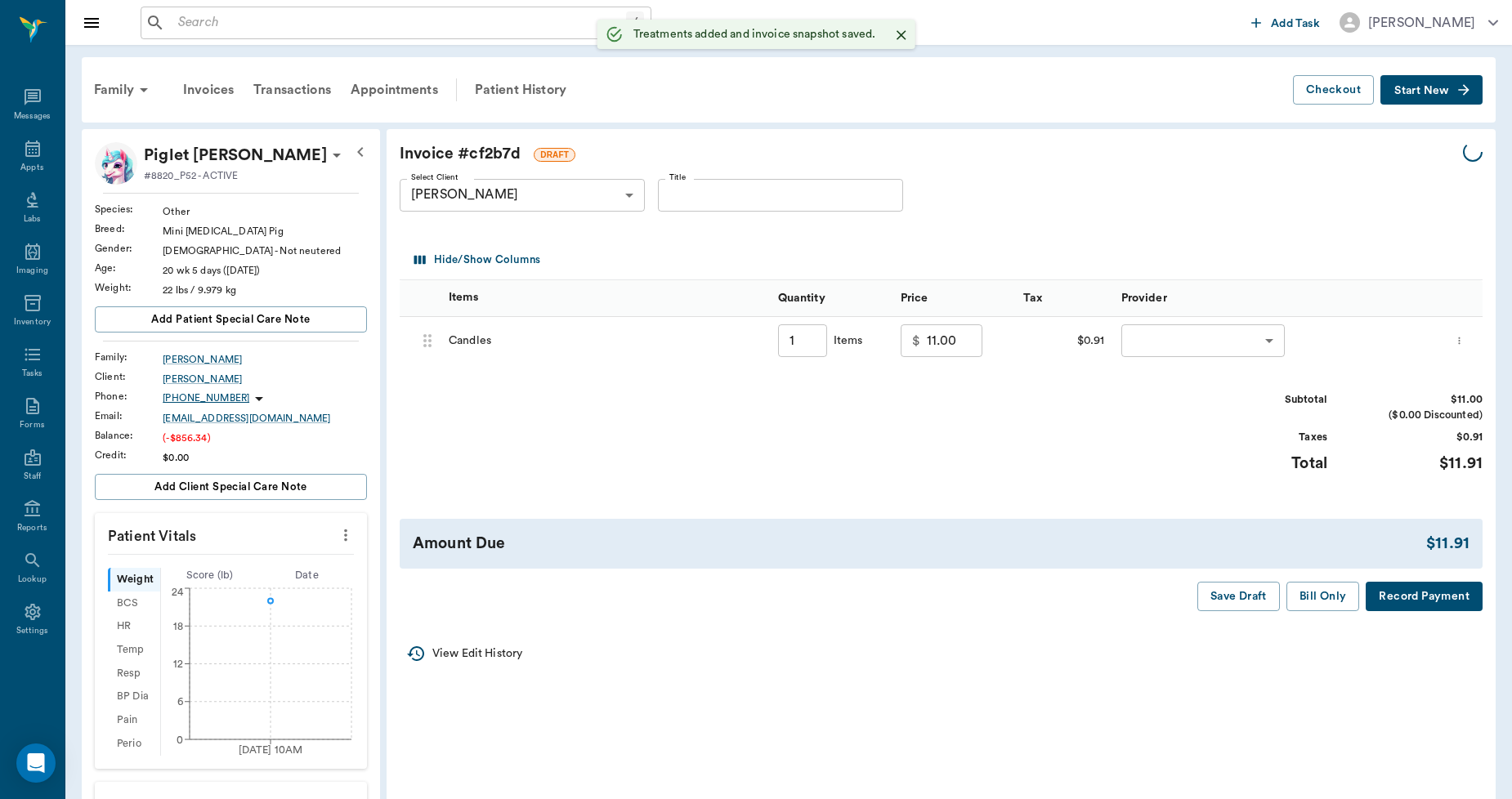
type input "1.00"
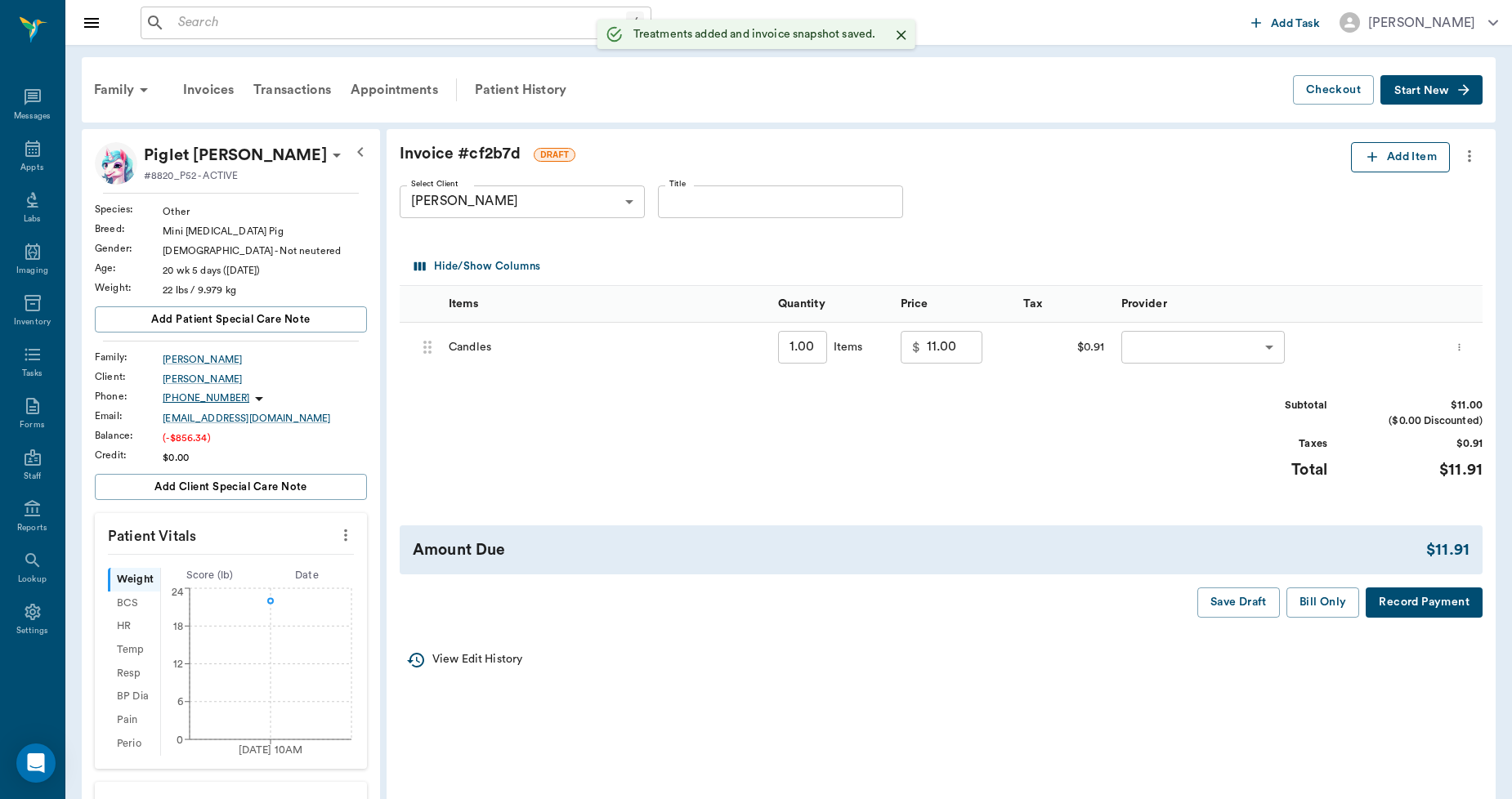
click at [1369, 157] on icon "button" at bounding box center [1371, 156] width 16 height 16
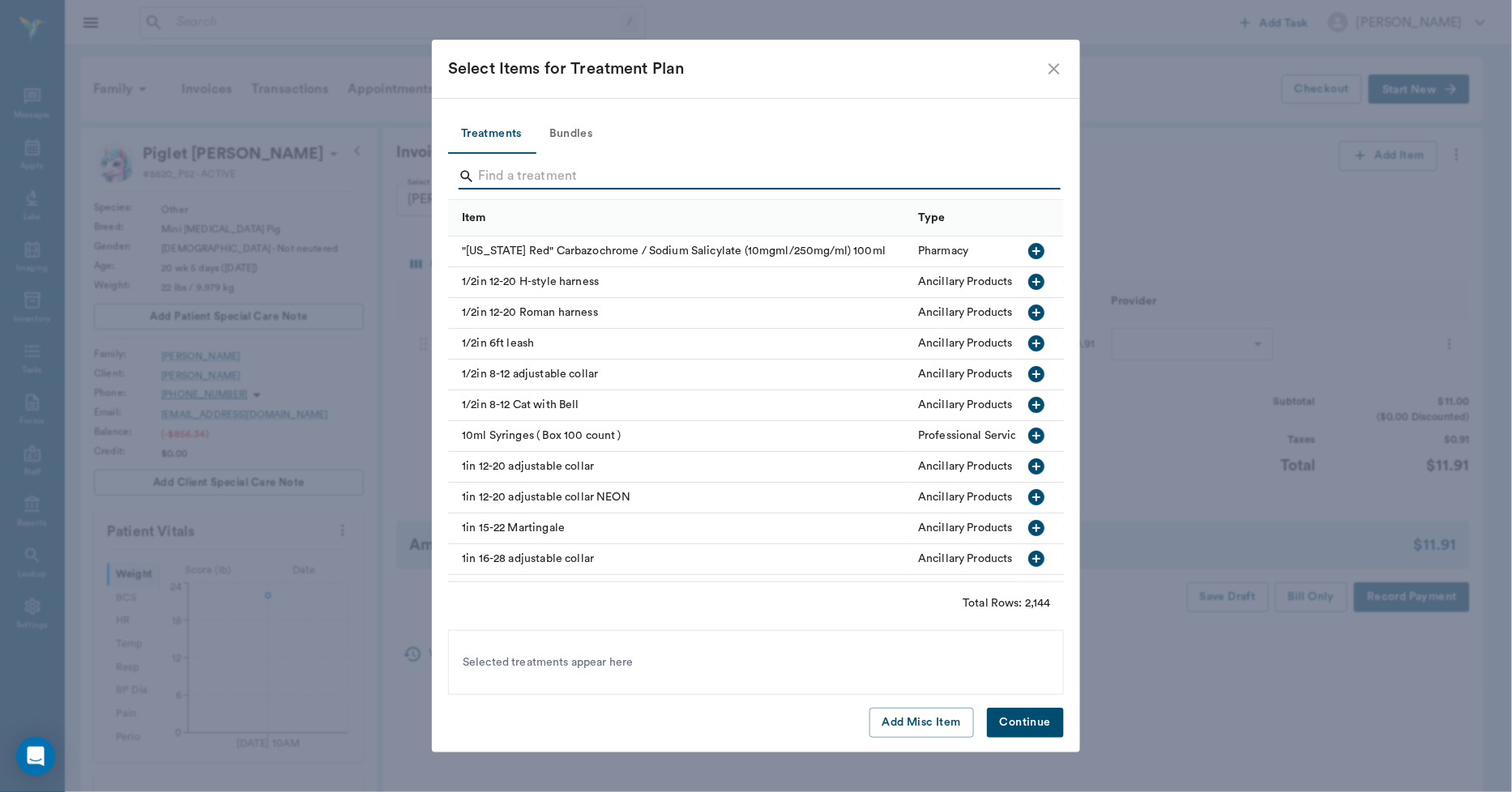
click at [498, 181] on input "Search" at bounding box center [757, 177] width 558 height 26
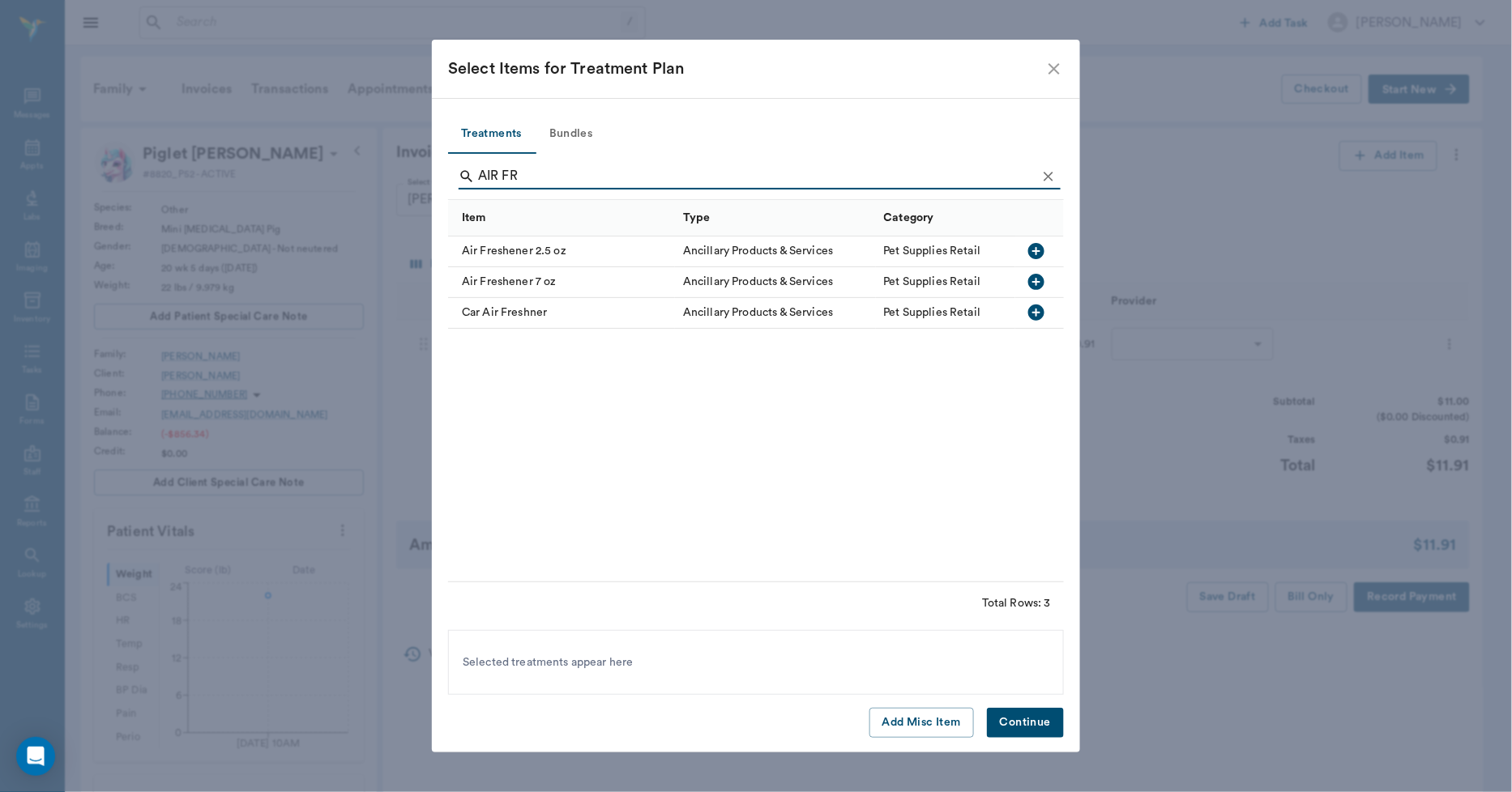
type input "AIR FR"
click at [1033, 282] on icon "button" at bounding box center [1036, 282] width 19 height 19
click at [1031, 711] on button "Continue" at bounding box center [1025, 723] width 77 height 30
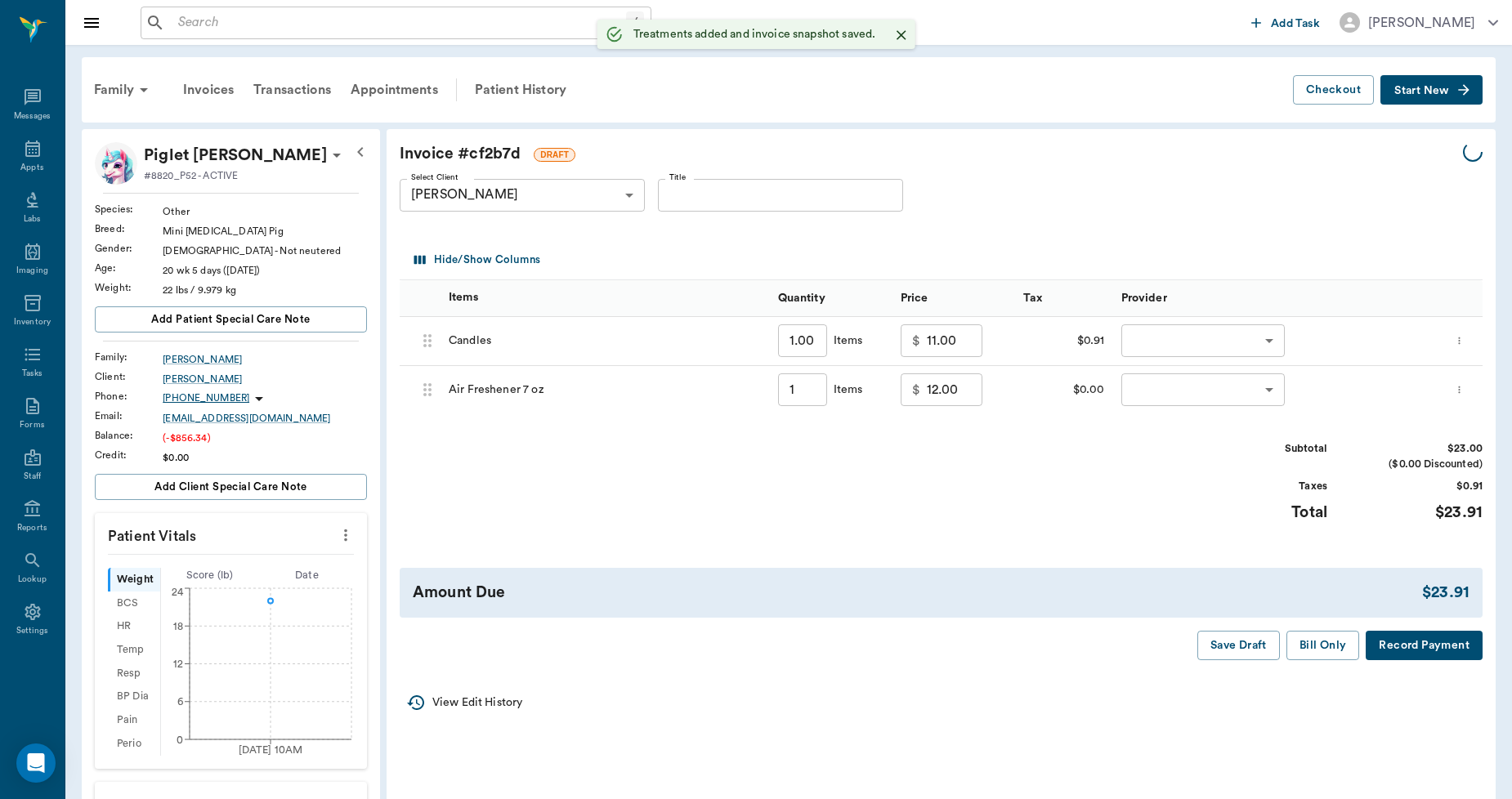
type input "1.00"
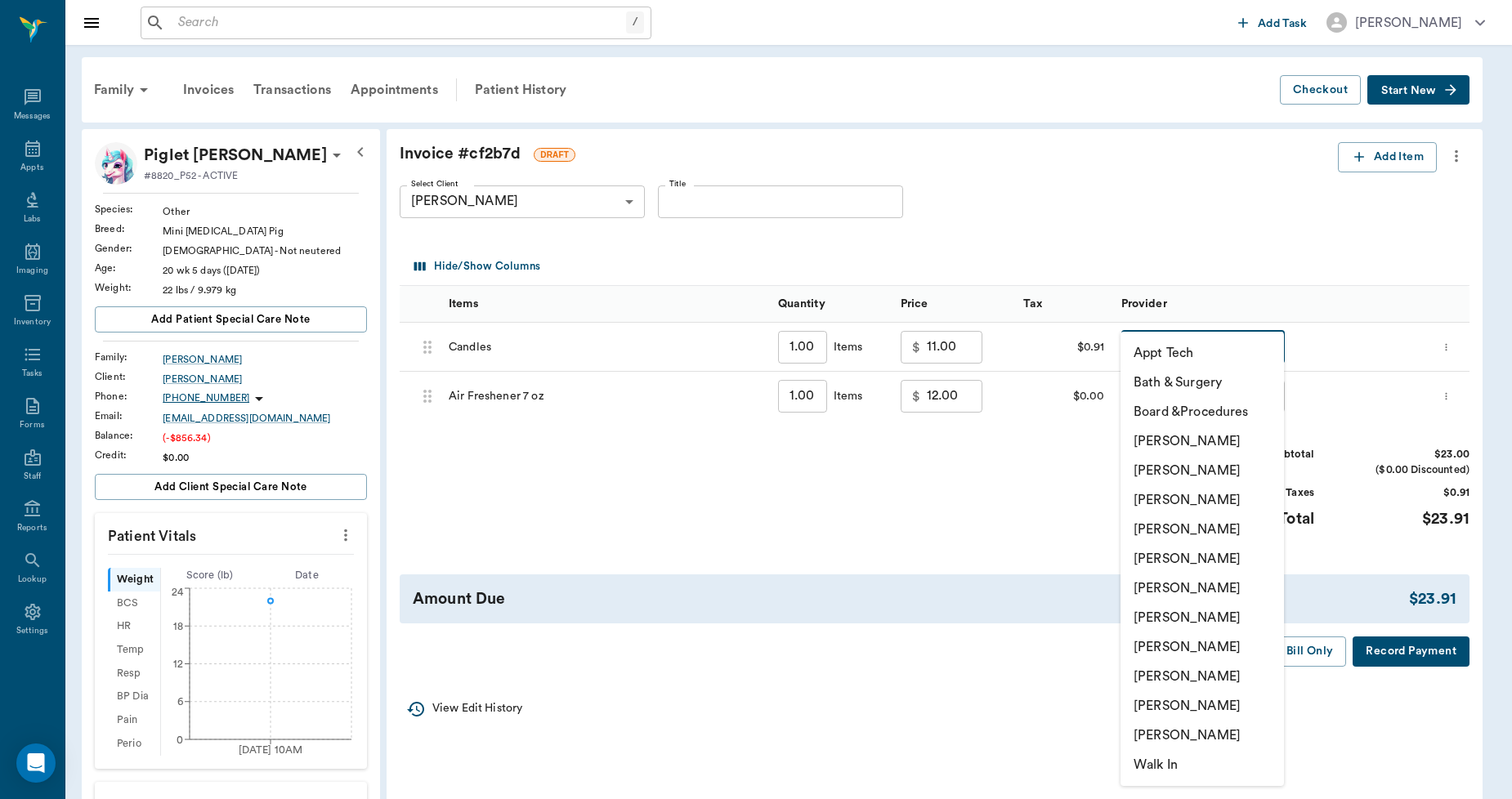
click at [1143, 353] on body "/ ​ Add Task [PERSON_NAME] Nectar Messages Appts Labs Imaging Inventory Tasks F…" at bounding box center [756, 551] width 1512 height 1101
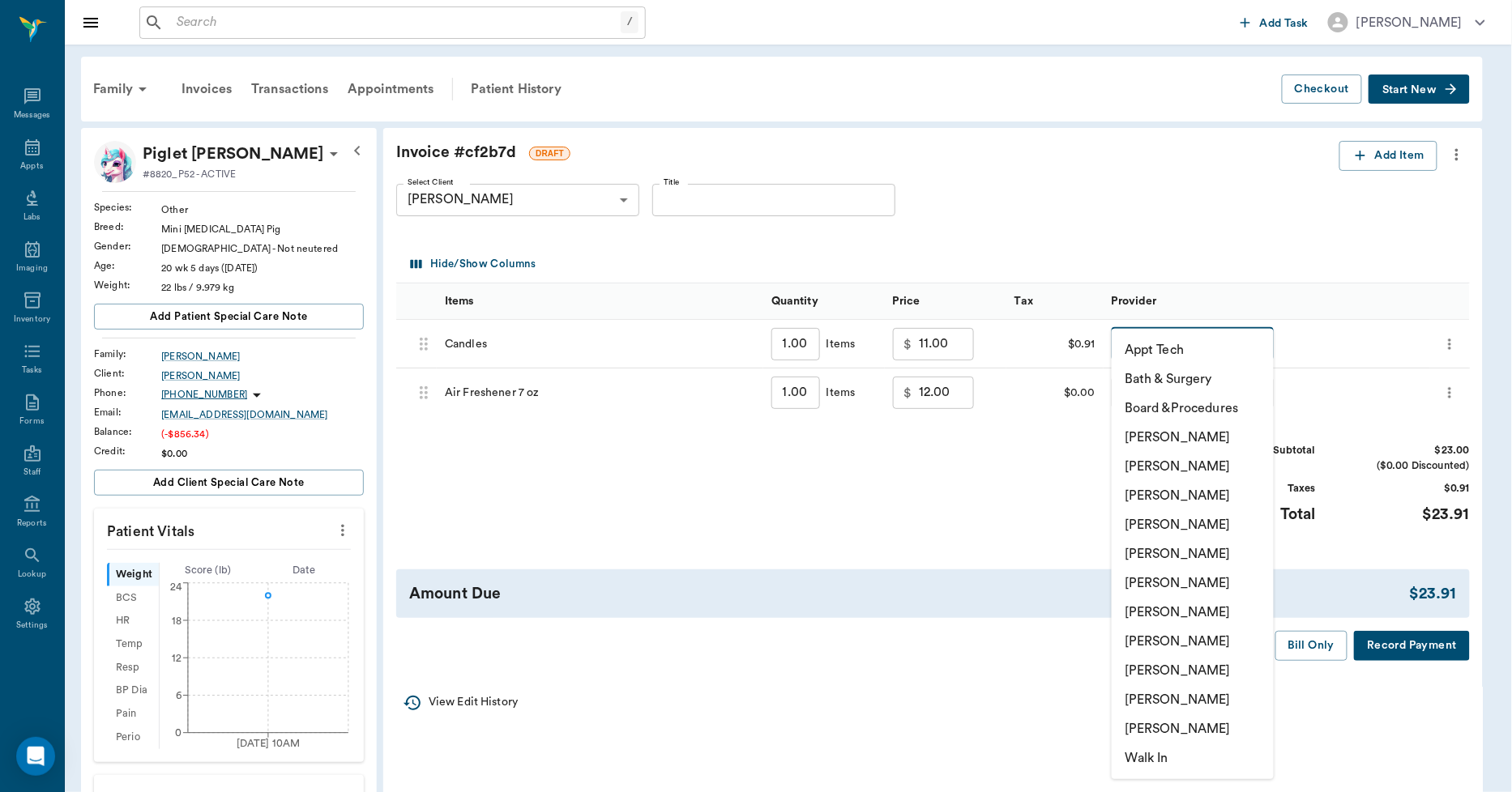
click at [1160, 662] on li "[PERSON_NAME]" at bounding box center [1192, 670] width 162 height 29
type input "none-63ec2ede52e12b0ba117d0d7"
click at [1139, 398] on body "/ ​ Add Task [PERSON_NAME] Nectar Messages Appts Labs Imaging Inventory Tasks F…" at bounding box center [756, 546] width 1512 height 1092
click at [1162, 668] on li "[PERSON_NAME]" at bounding box center [1192, 670] width 162 height 29
type input "none-63ec2ede52e12b0ba117d0d7"
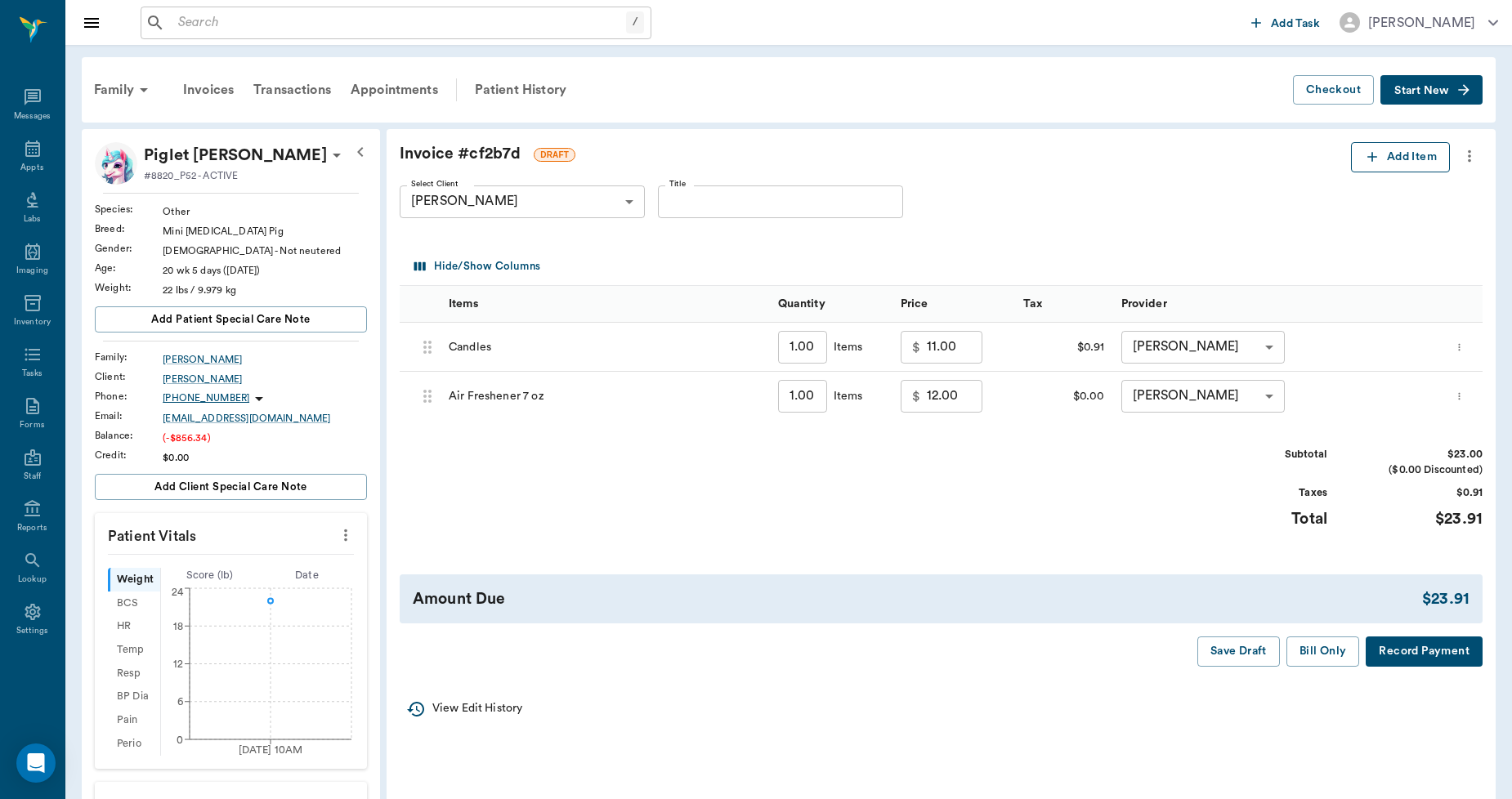
click at [1368, 158] on icon "button" at bounding box center [1371, 156] width 16 height 16
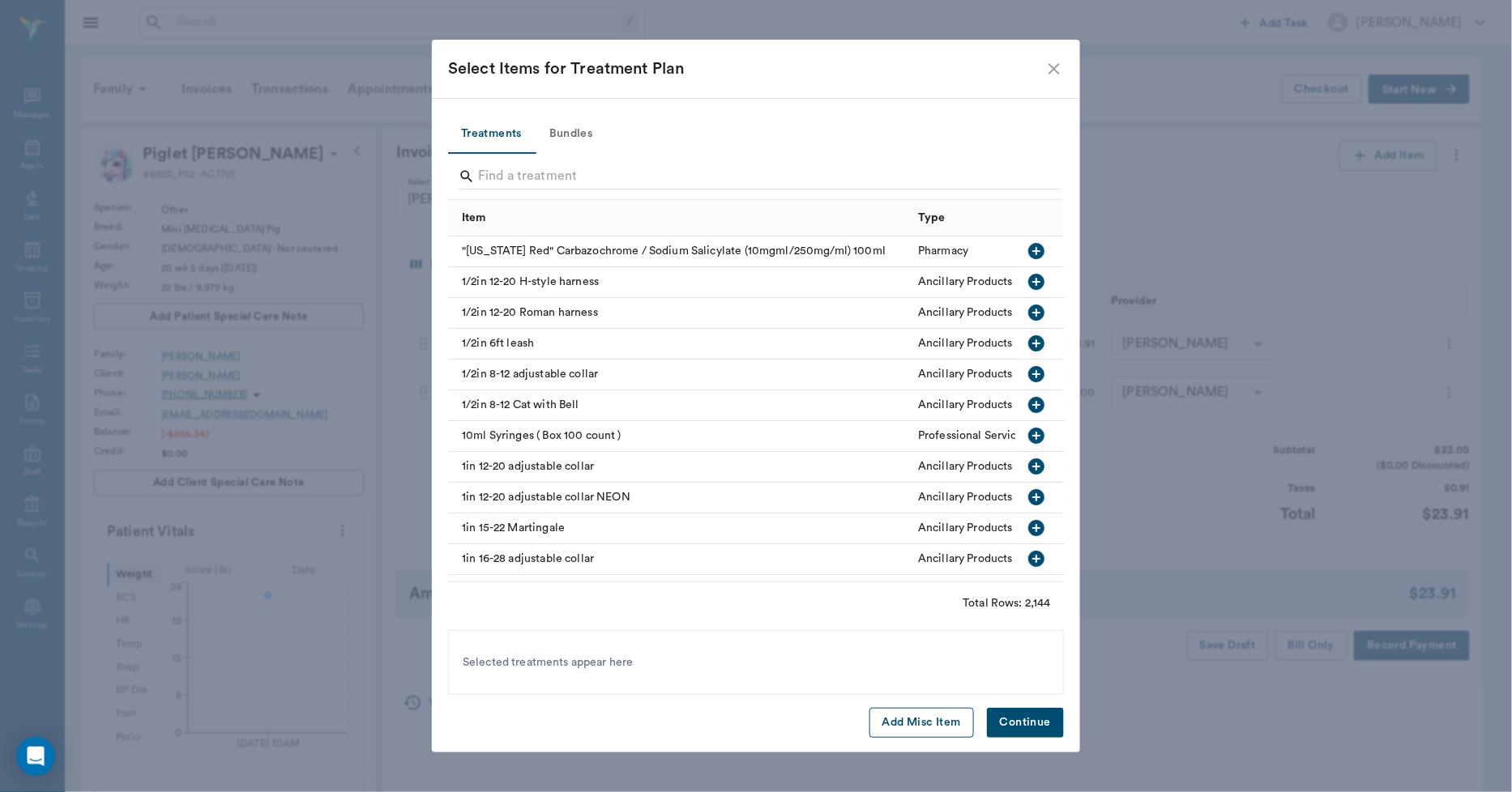
click at [934, 726] on button "Add Misc Item" at bounding box center [921, 723] width 104 height 30
click at [1039, 718] on button "Continue" at bounding box center [1025, 723] width 77 height 30
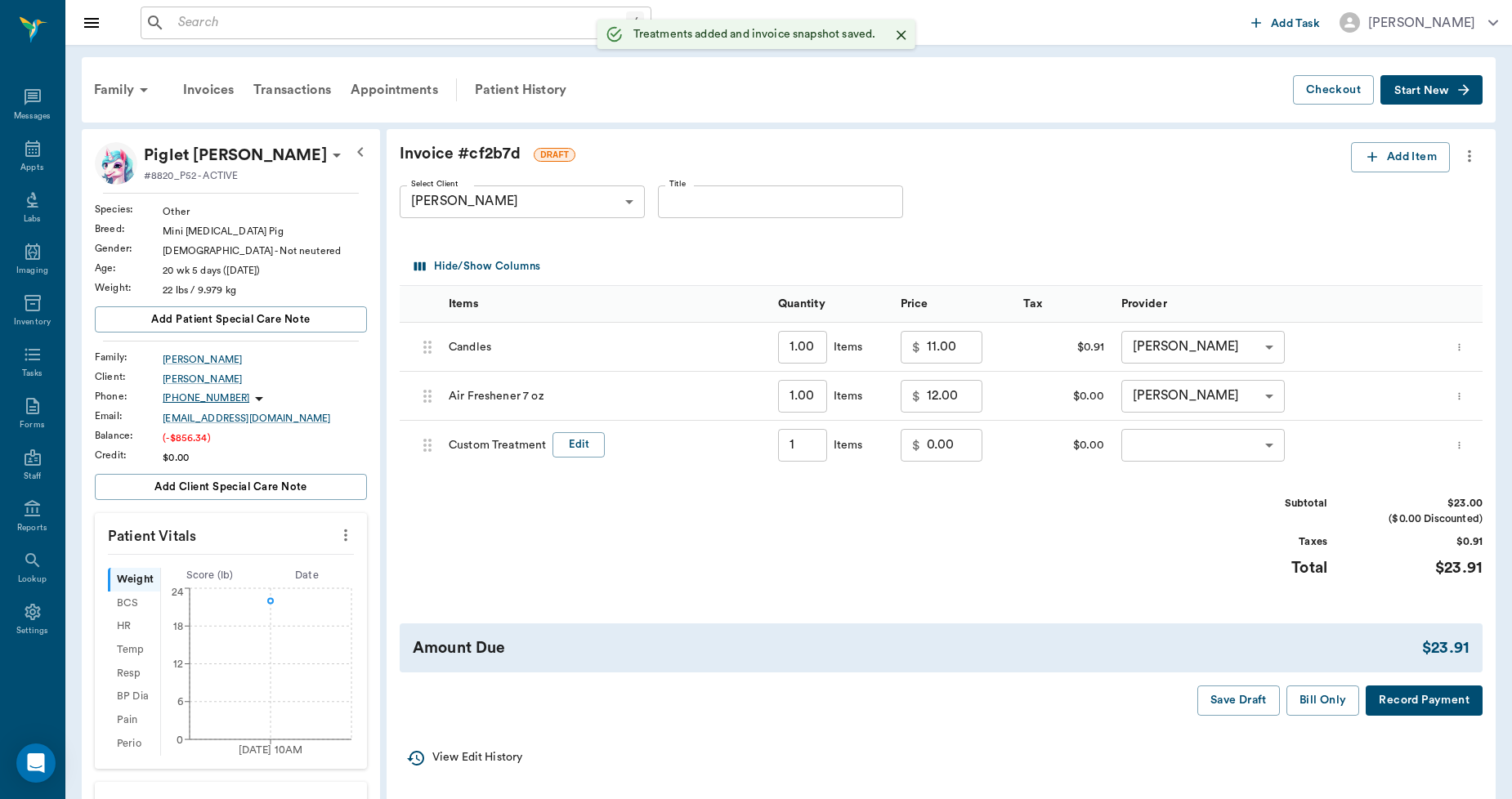
type input "1.00"
click at [578, 446] on button "Edit" at bounding box center [578, 445] width 52 height 26
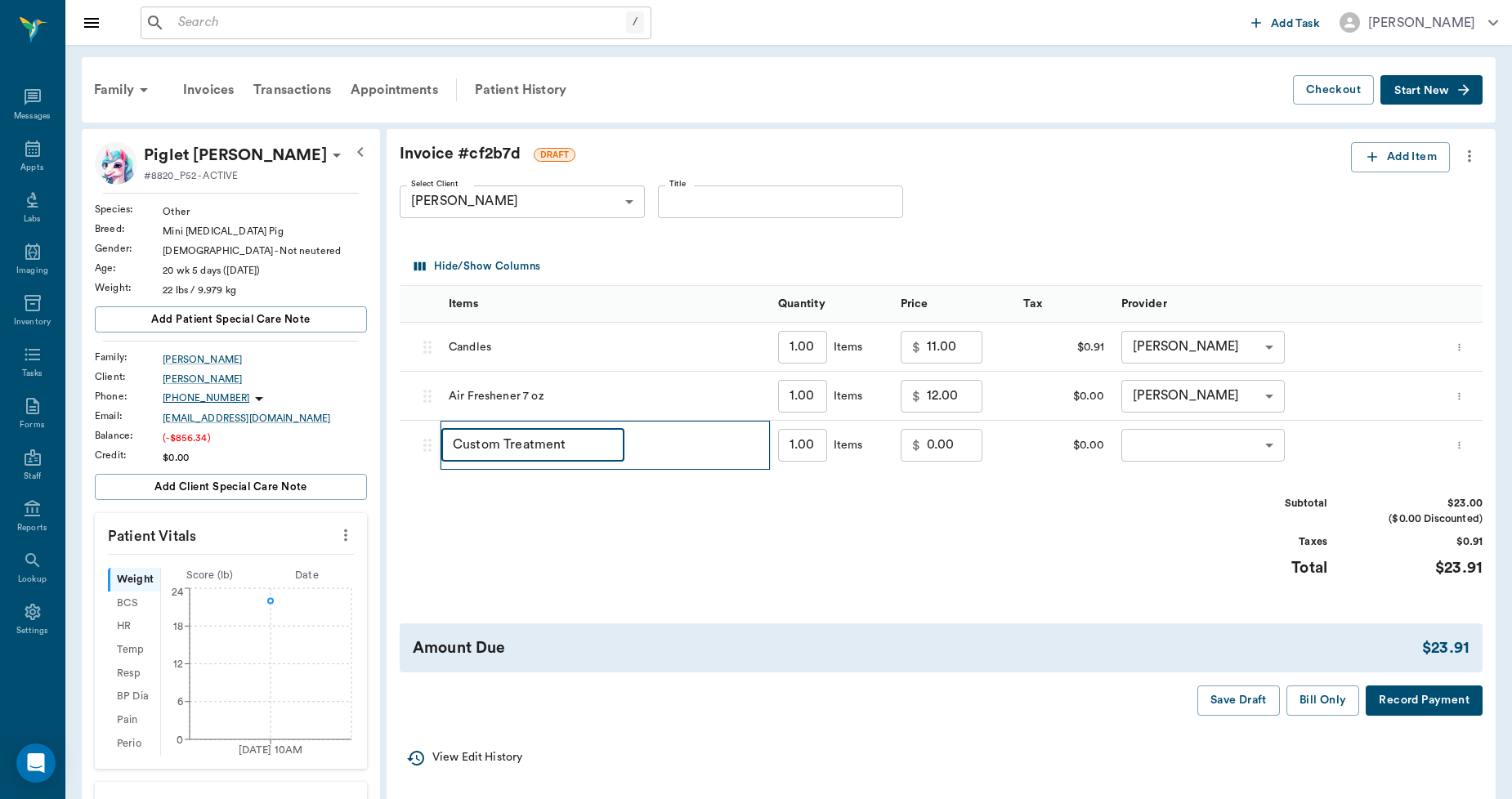
drag, startPoint x: 570, startPoint y: 445, endPoint x: 453, endPoint y: 460, distance: 118.0
click at [453, 460] on input "Custom Treatment" at bounding box center [532, 445] width 183 height 33
type input "e"
type input "EMPLOYEE DISCOUNT"
click at [948, 453] on input "0.00" at bounding box center [954, 445] width 56 height 33
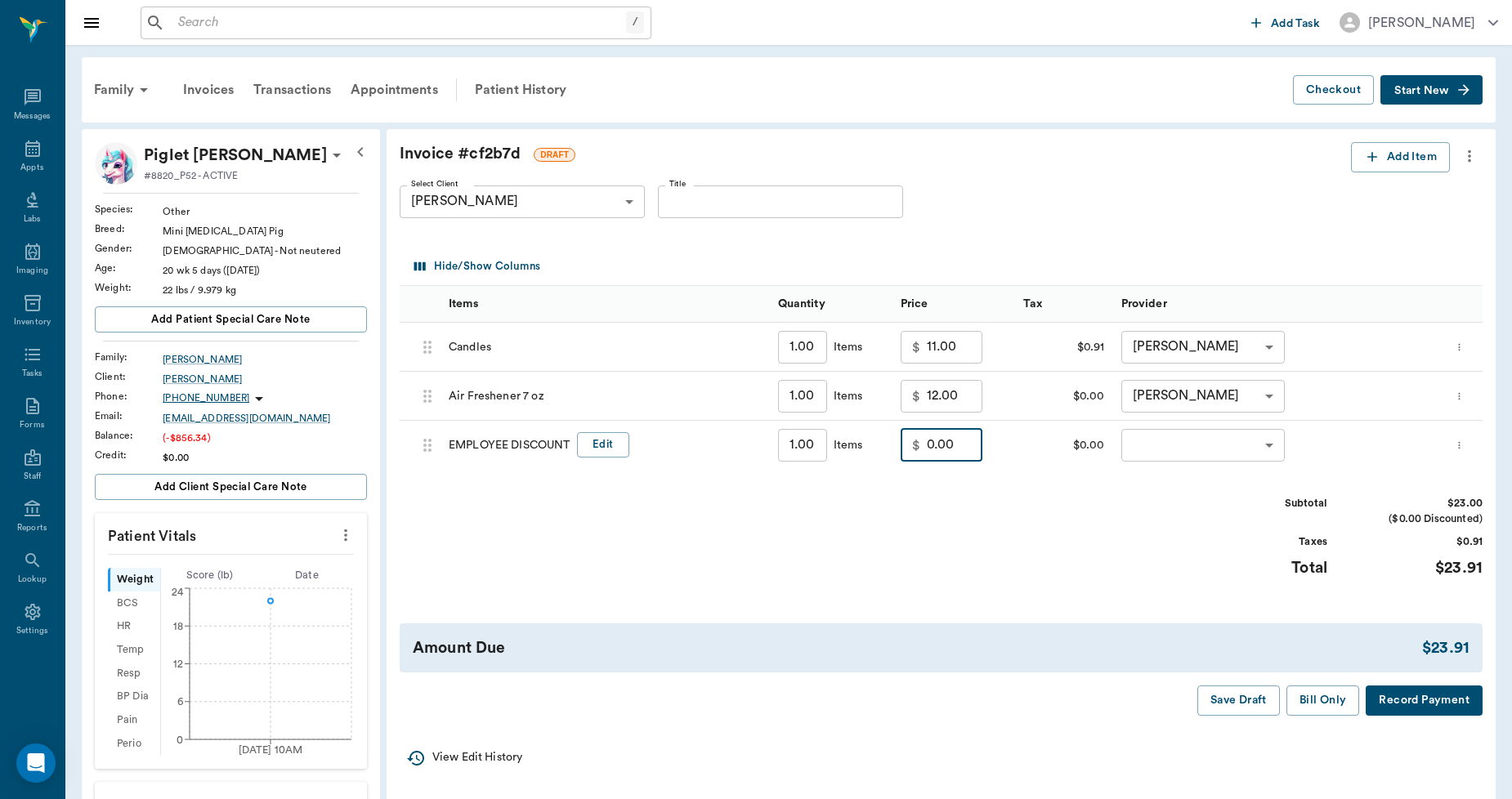
drag, startPoint x: 961, startPoint y: 438, endPoint x: 895, endPoint y: 451, distance: 67.3
click at [895, 451] on div "$ 0.00 ​" at bounding box center [954, 445] width 123 height 49
type input "-7.13"
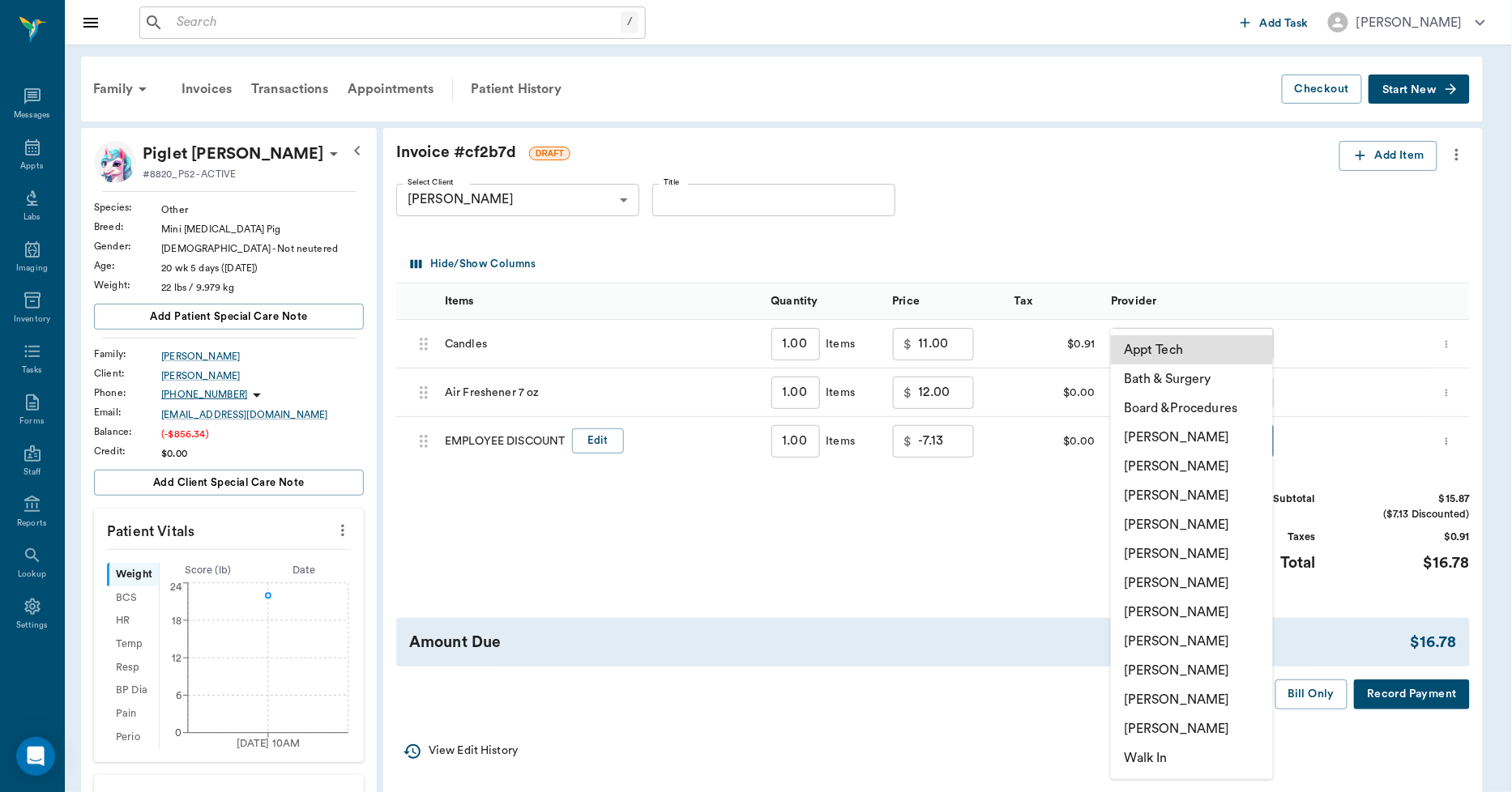
click at [1150, 435] on body "/ ​ Add Task [PERSON_NAME] Nectar Messages Appts Labs Imaging Inventory Tasks F…" at bounding box center [756, 546] width 1512 height 1092
click at [1161, 668] on li "[PERSON_NAME]" at bounding box center [1192, 670] width 162 height 29
type input "none-63ec2ede52e12b0ba117d0d7"
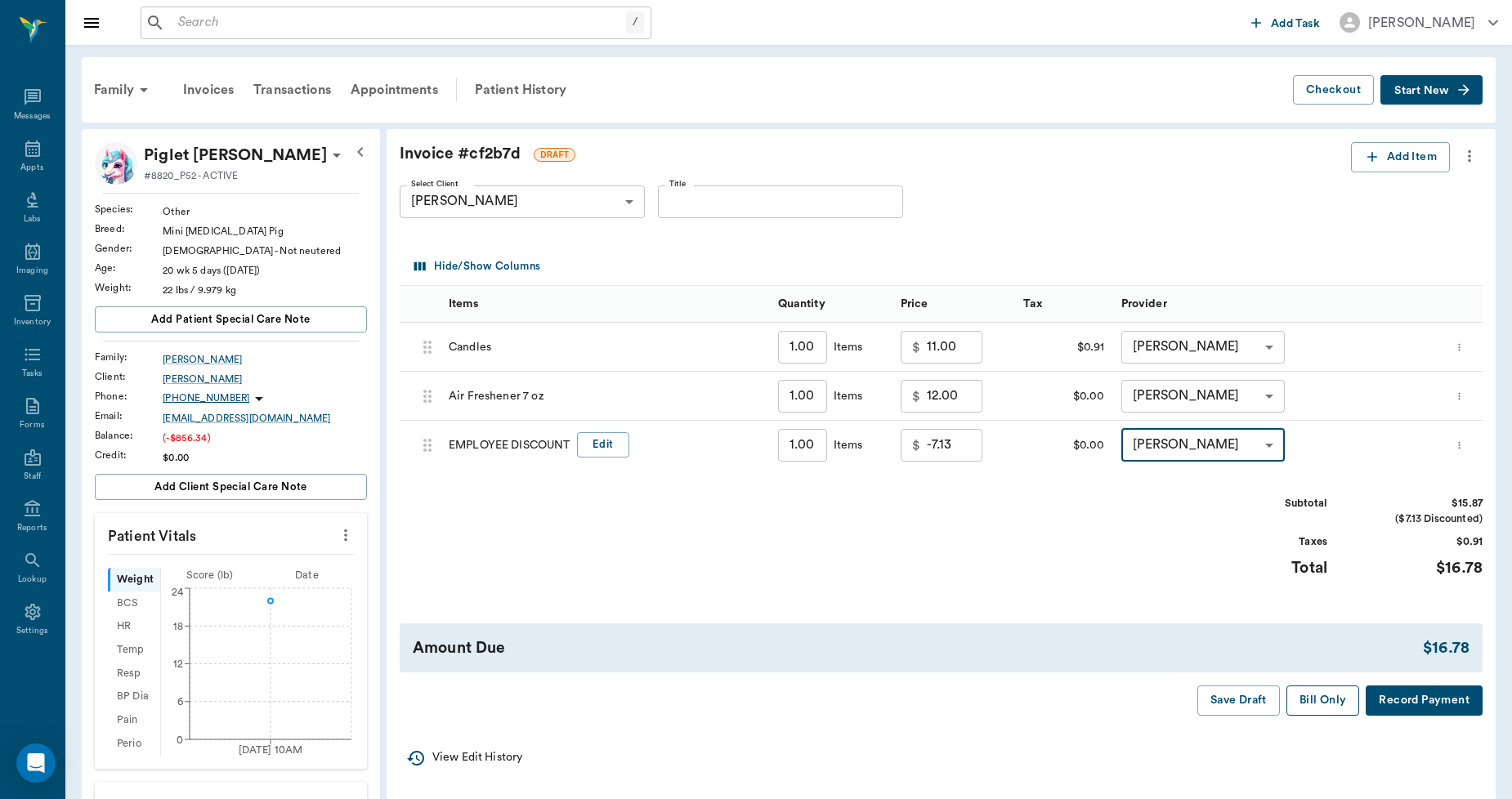
click at [1339, 700] on button "Bill Only" at bounding box center [1323, 701] width 73 height 30
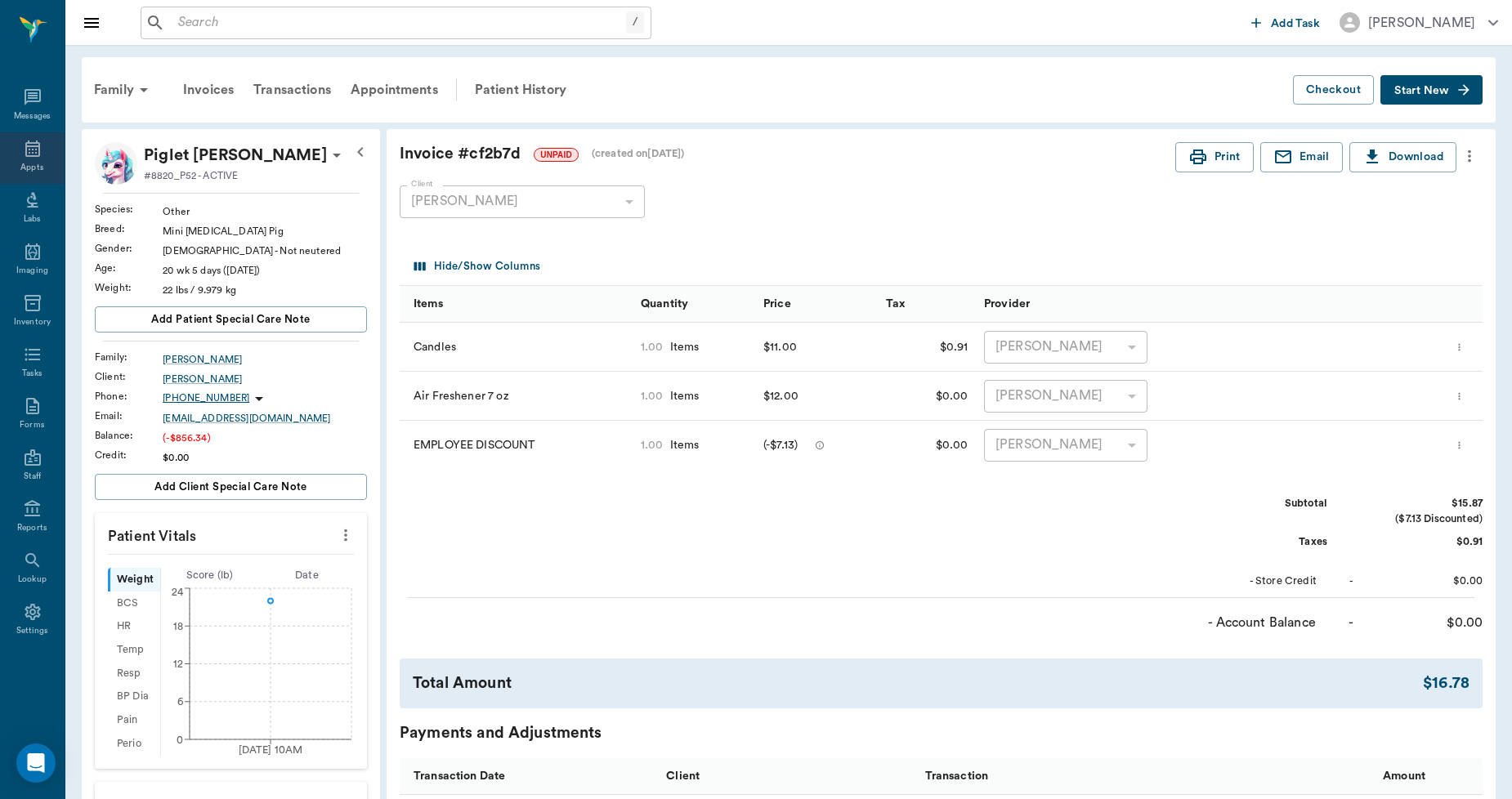
click at [27, 147] on icon at bounding box center [33, 148] width 15 height 16
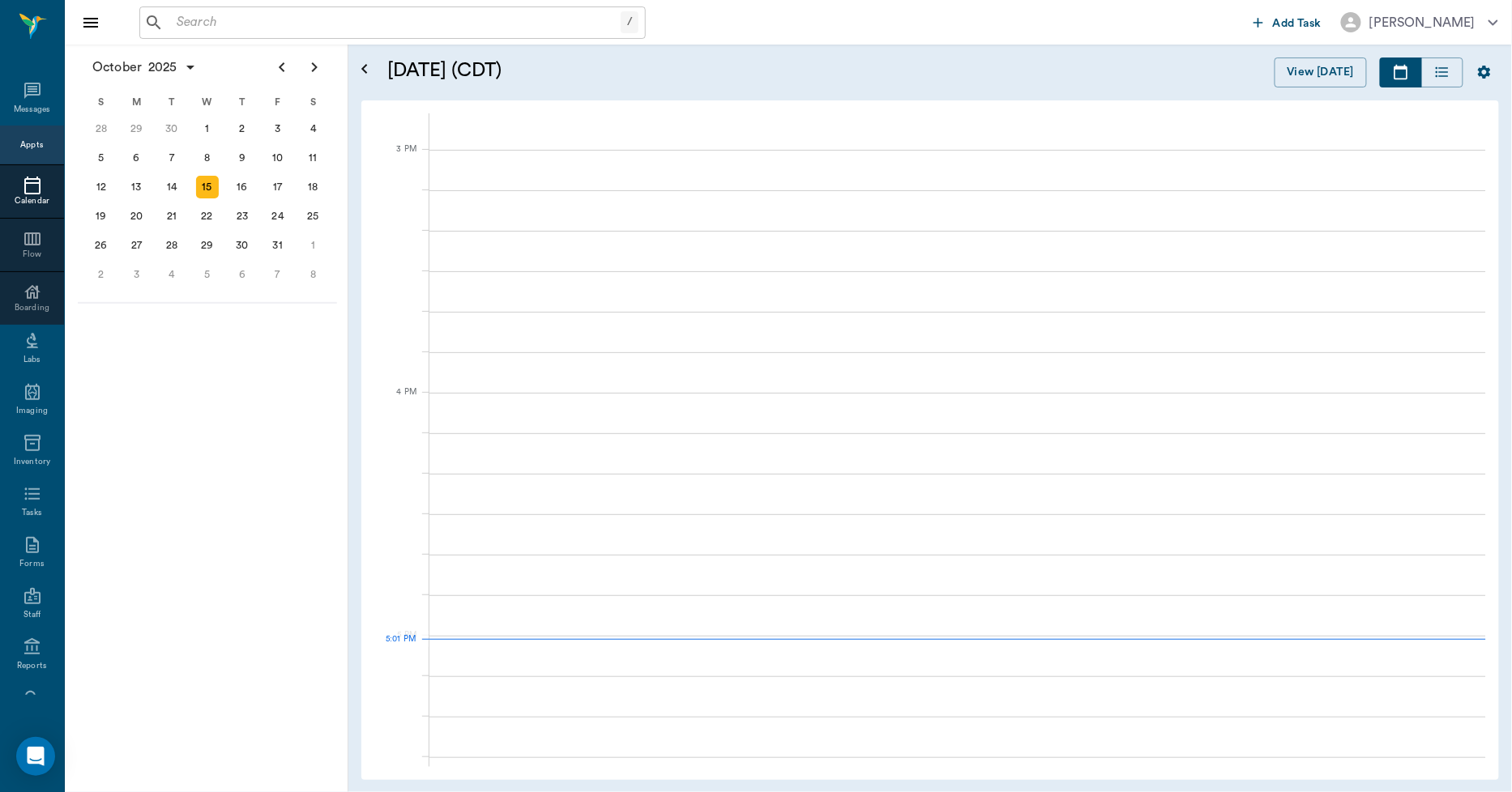
scroll to position [2189, 0]
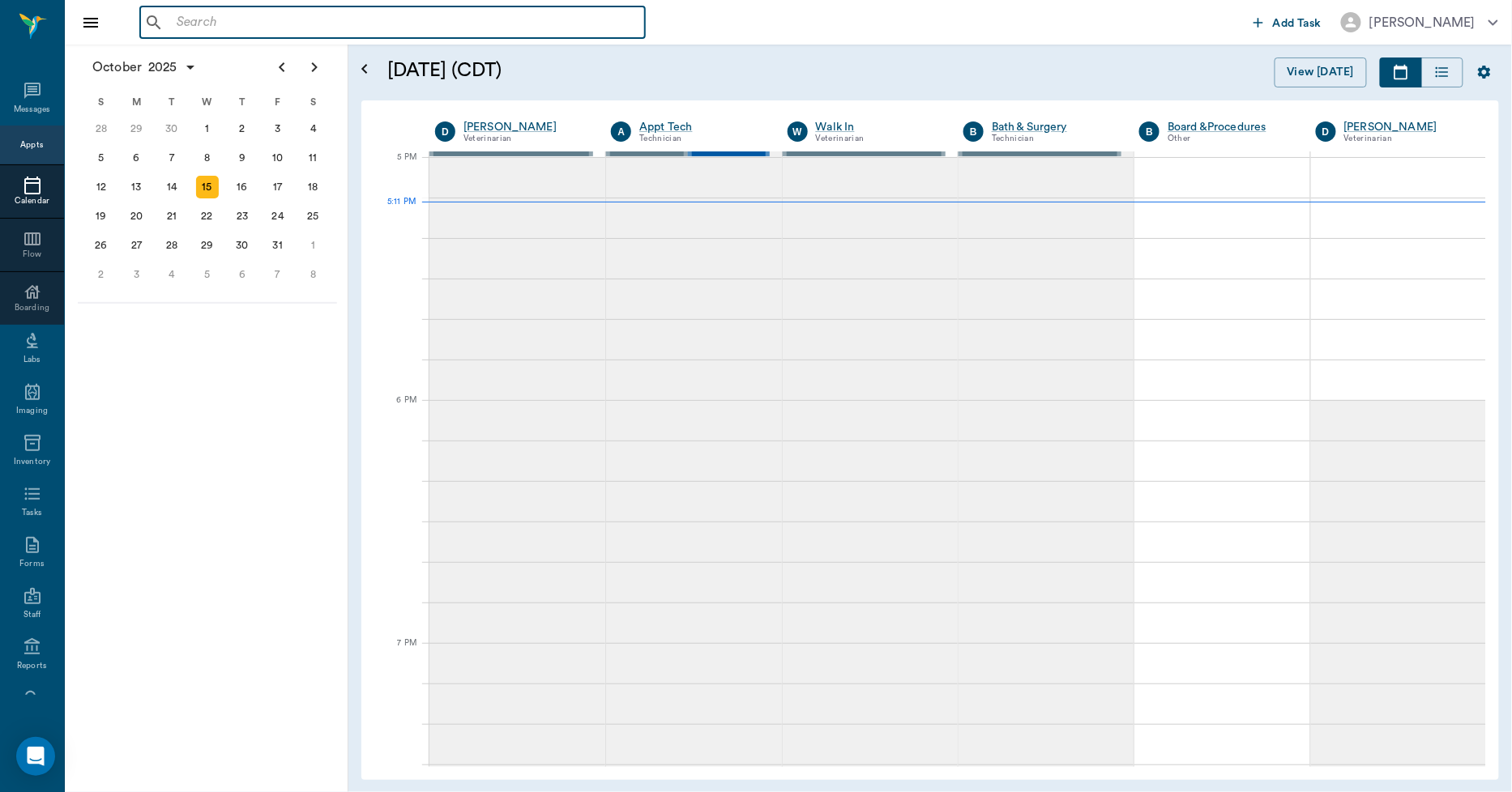
click at [214, 27] on input "text" at bounding box center [404, 23] width 468 height 23
click at [25, 649] on icon at bounding box center [32, 647] width 16 height 16
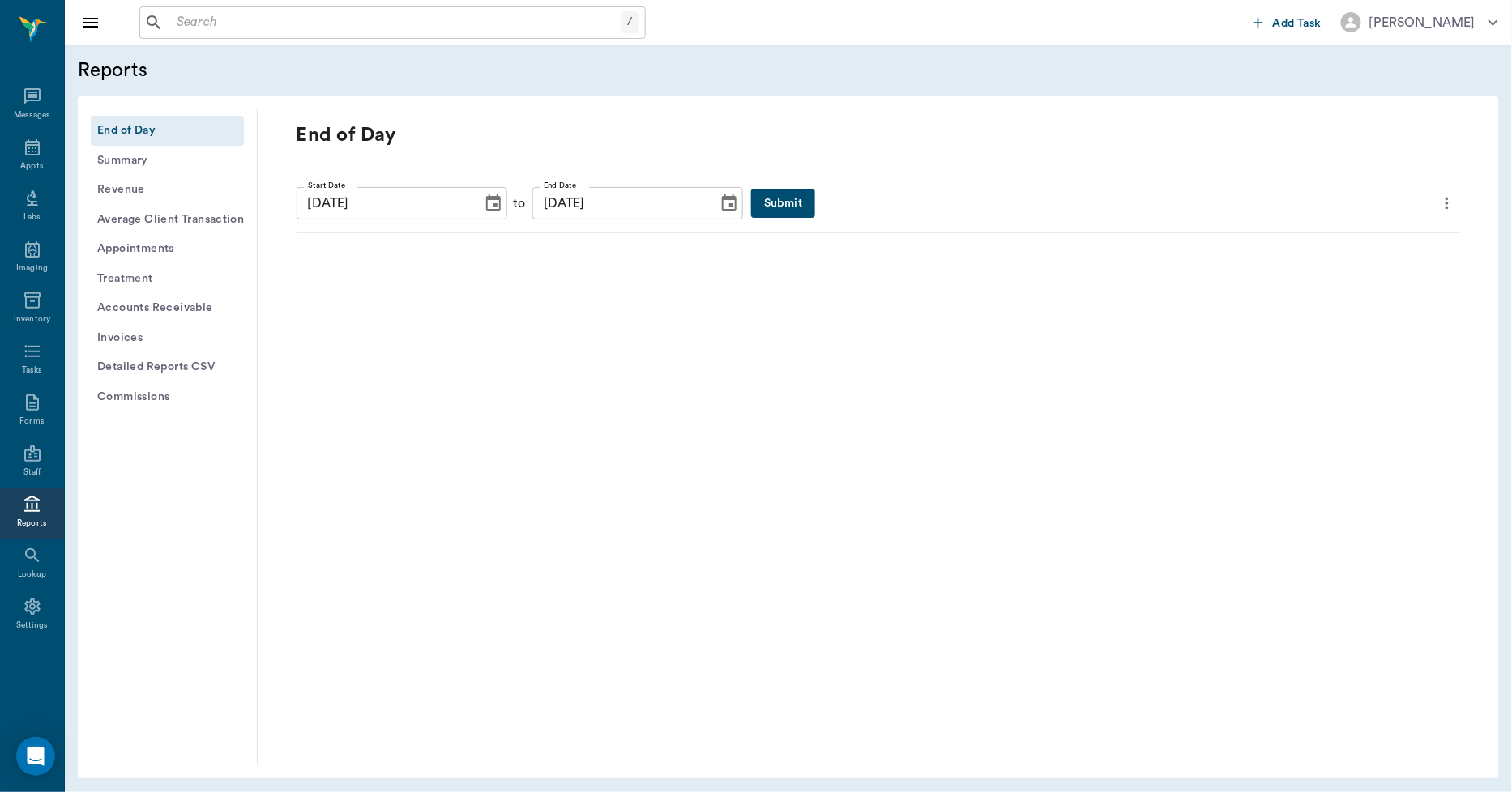
click at [144, 338] on button "Invoices" at bounding box center [167, 338] width 153 height 30
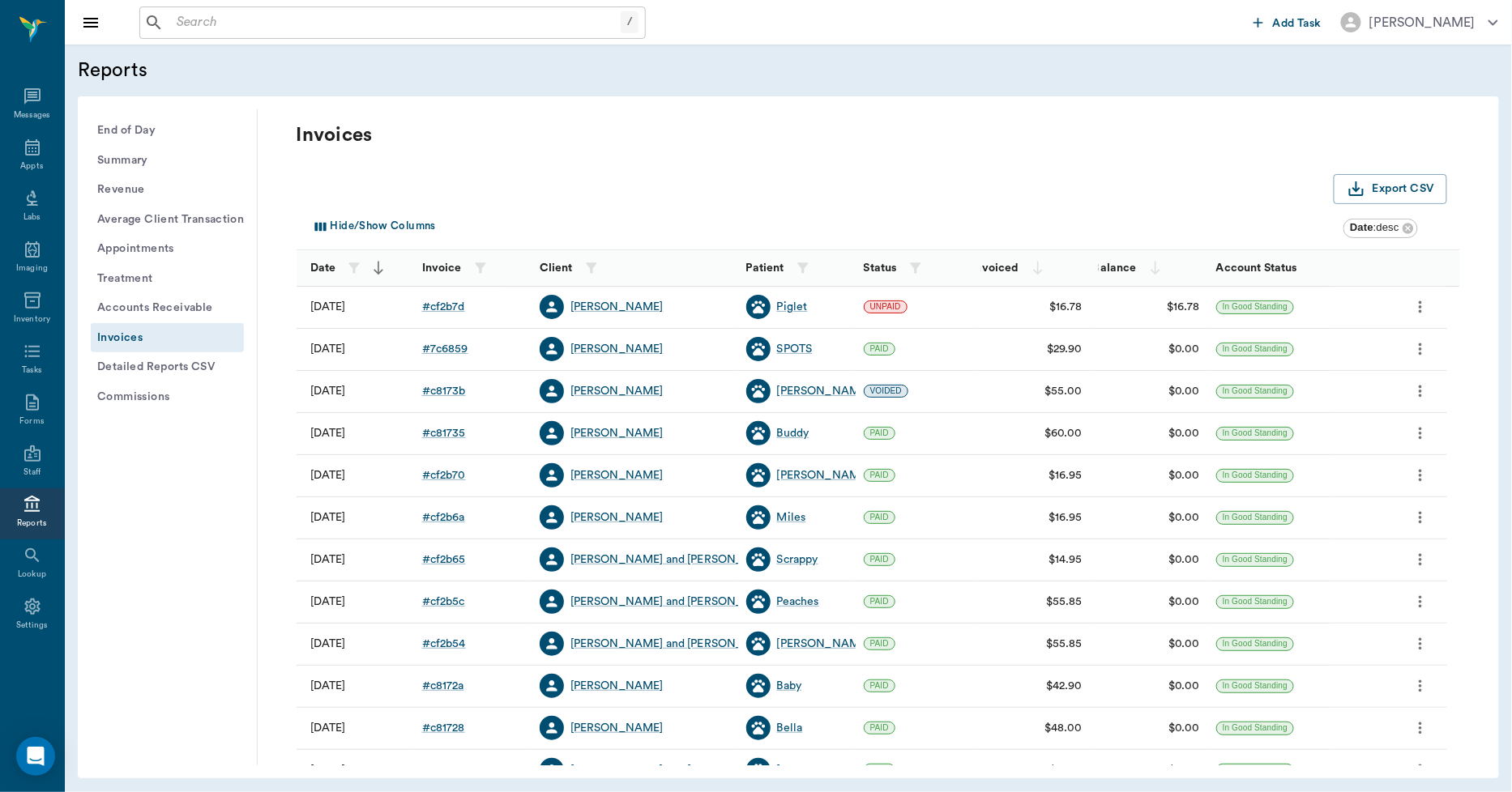
click at [150, 117] on button "End of Day" at bounding box center [167, 131] width 153 height 30
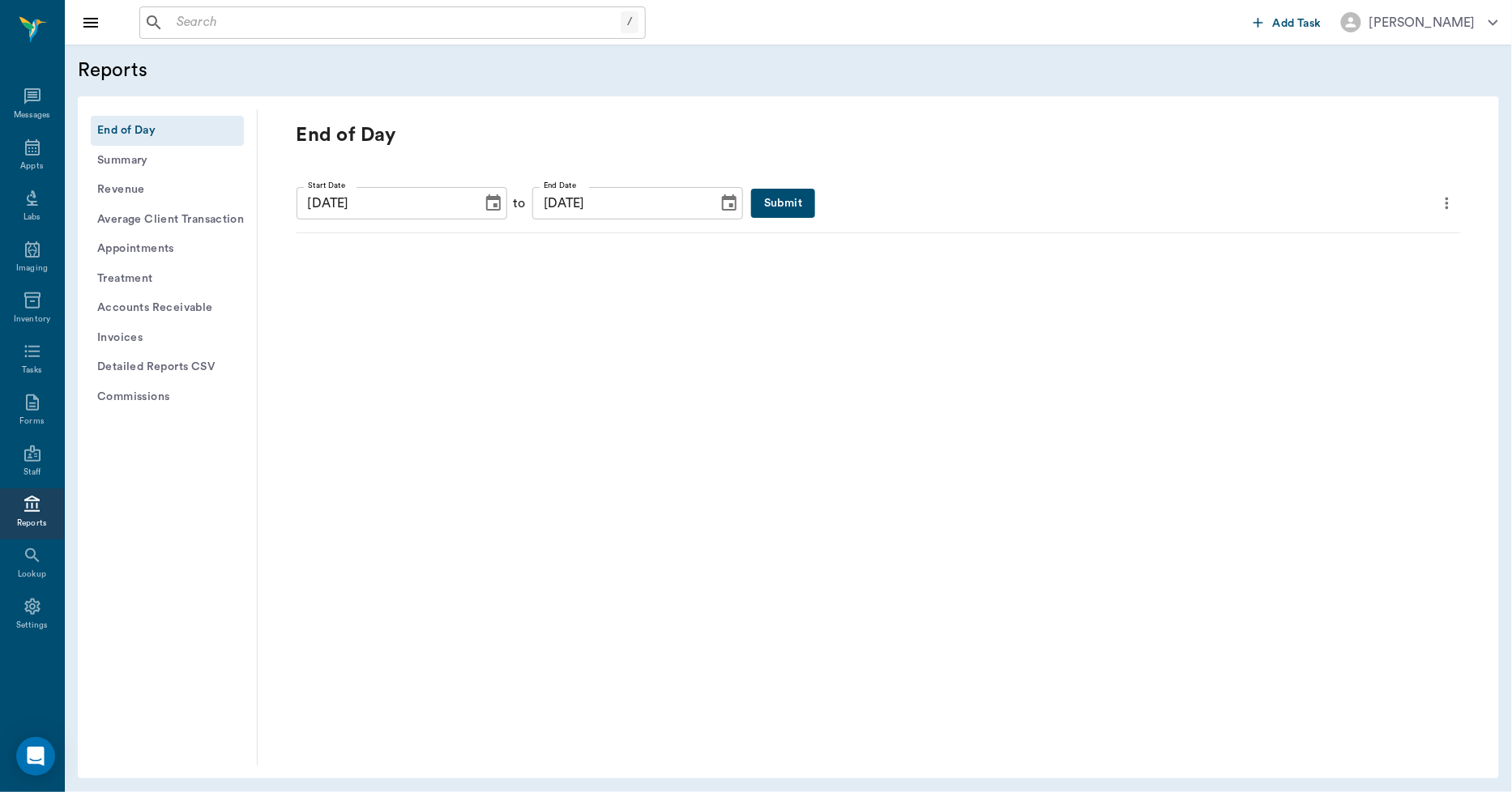
click at [769, 193] on button "Submit" at bounding box center [782, 203] width 64 height 30
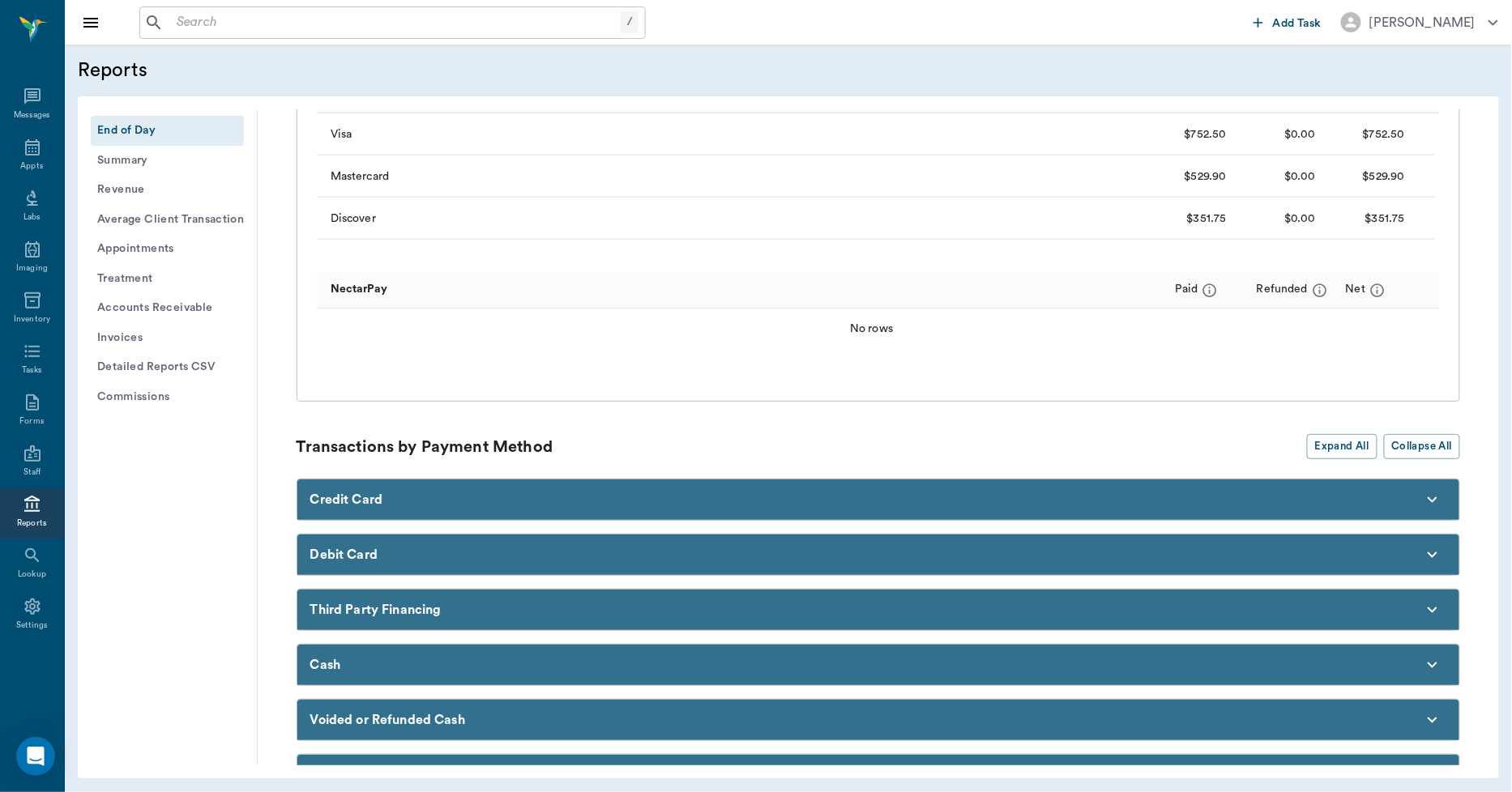
scroll to position [990, 0]
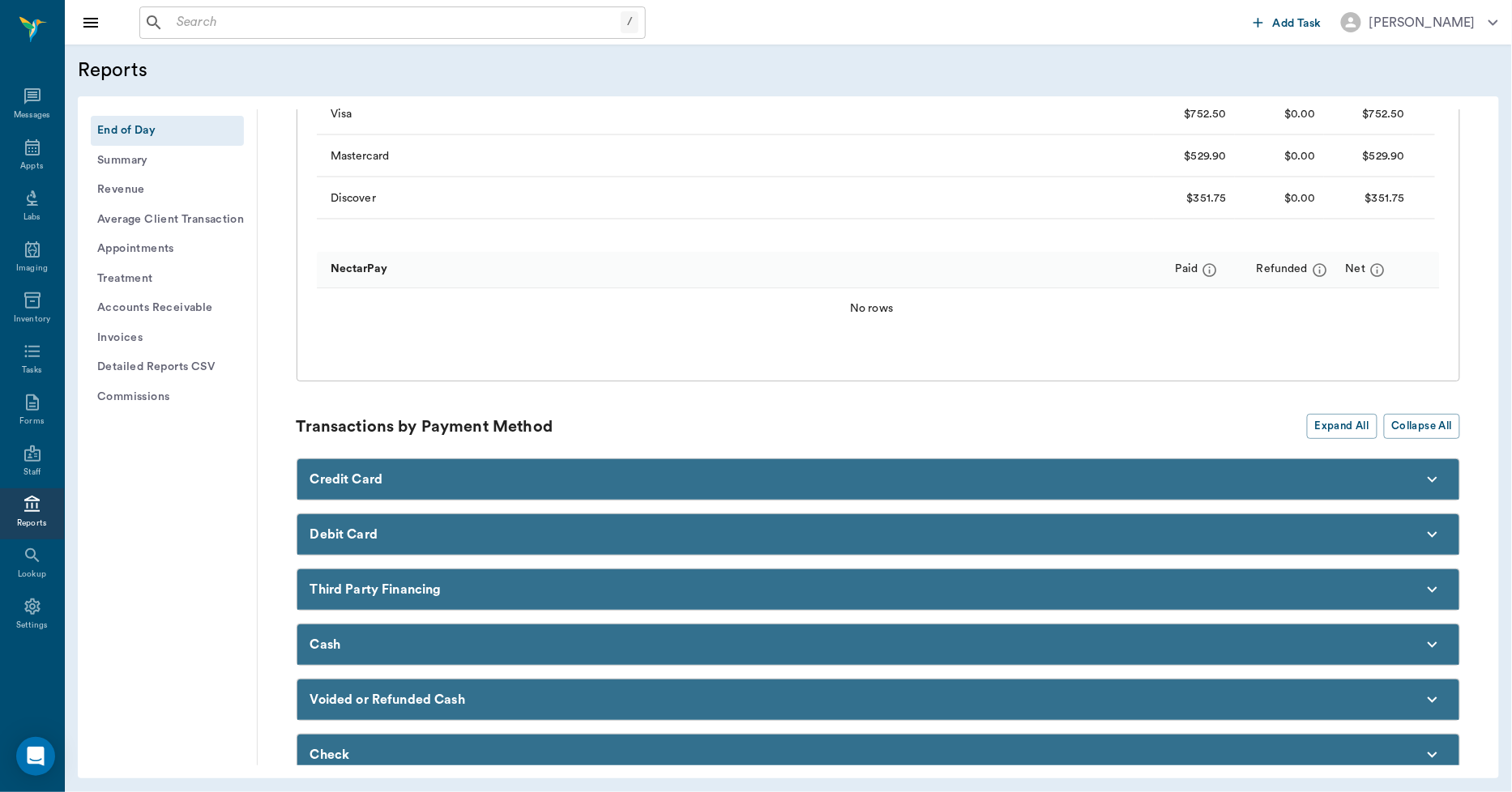
click at [710, 443] on div "Transactions by Payment Method Expand All Collapse All Credit Card Invoice # Cl…" at bounding box center [878, 650] width 1163 height 472
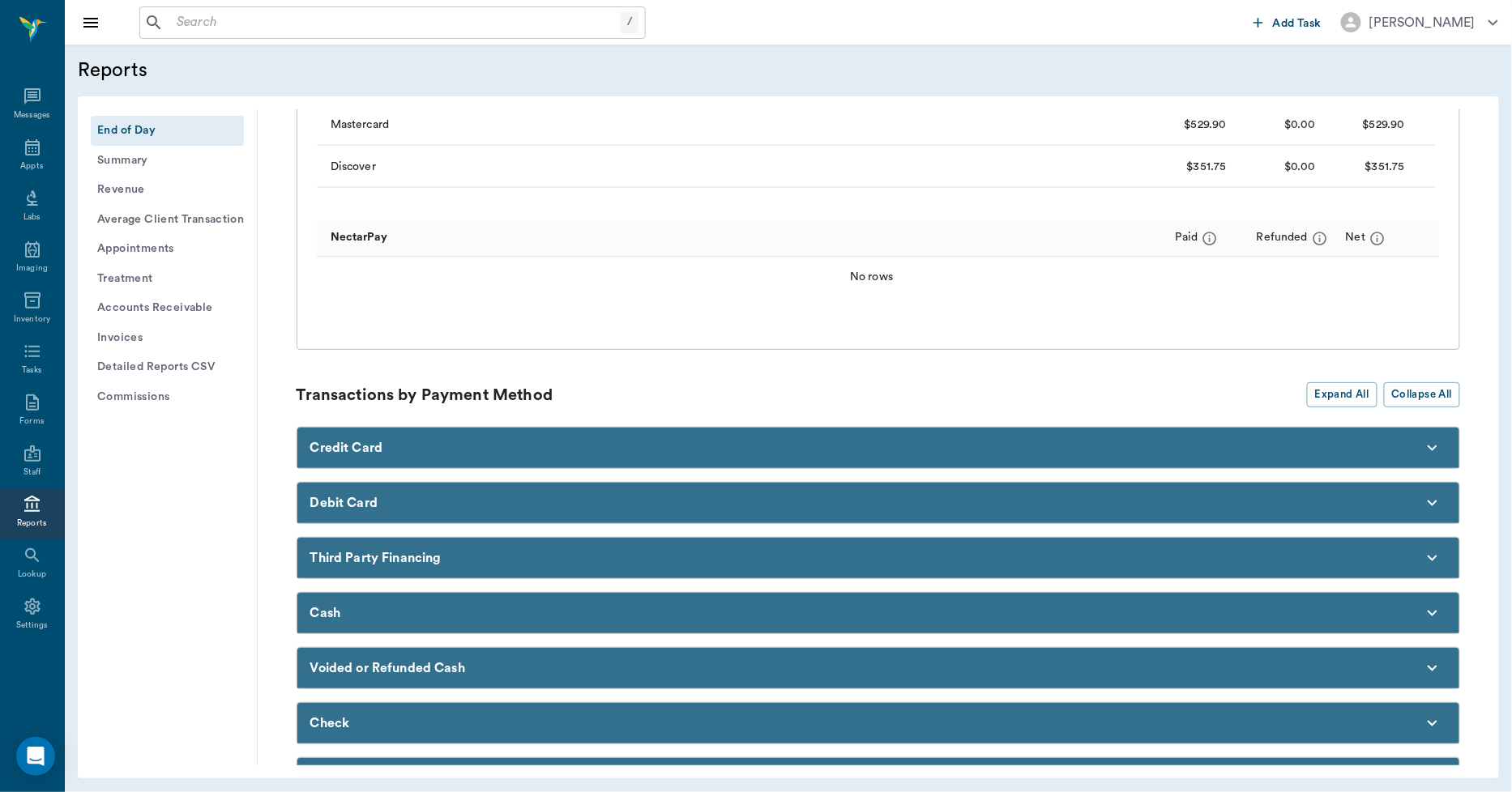
scroll to position [1038, 0]
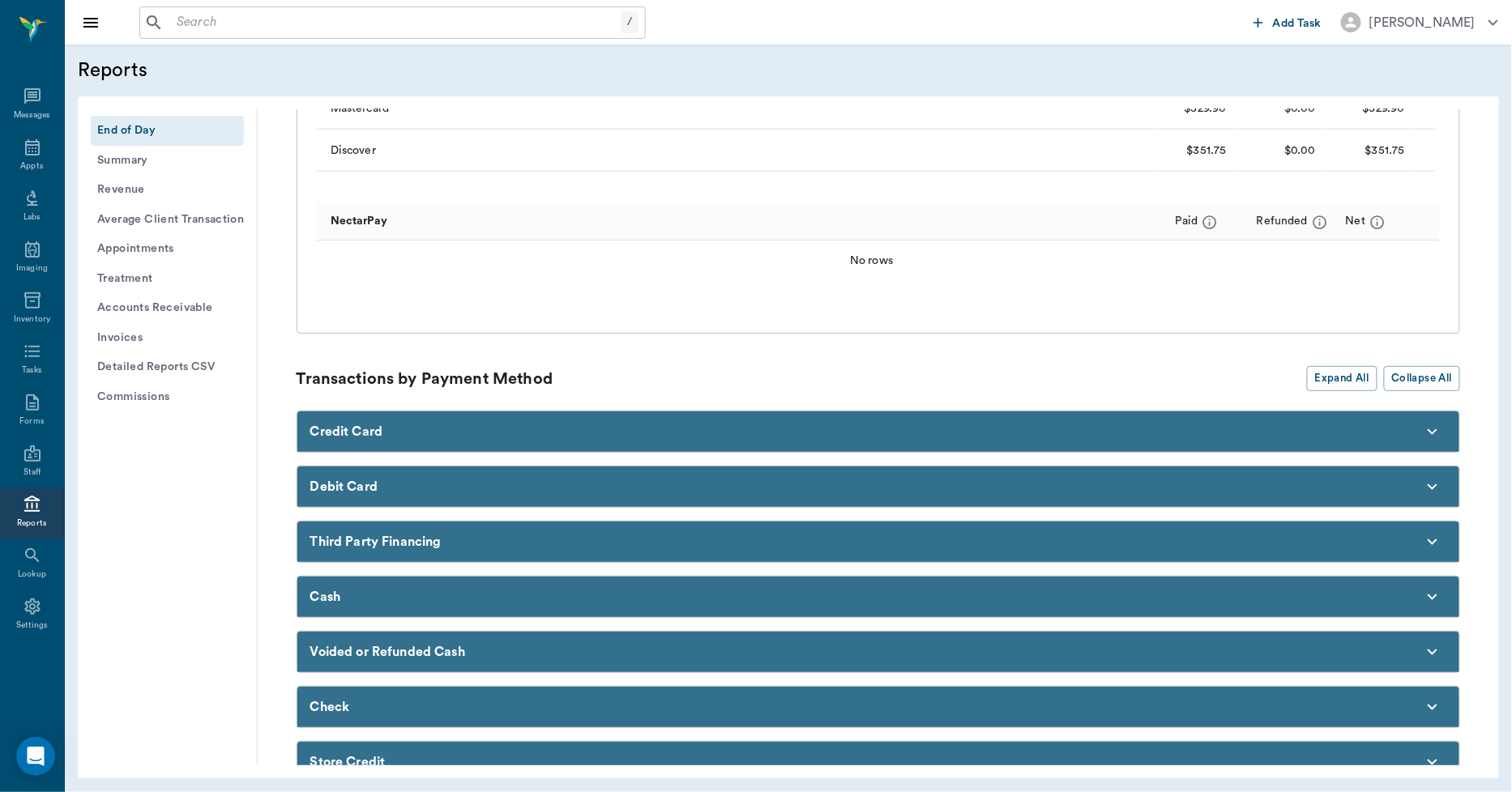
click at [801, 592] on div "Cash" at bounding box center [878, 597] width 1162 height 40
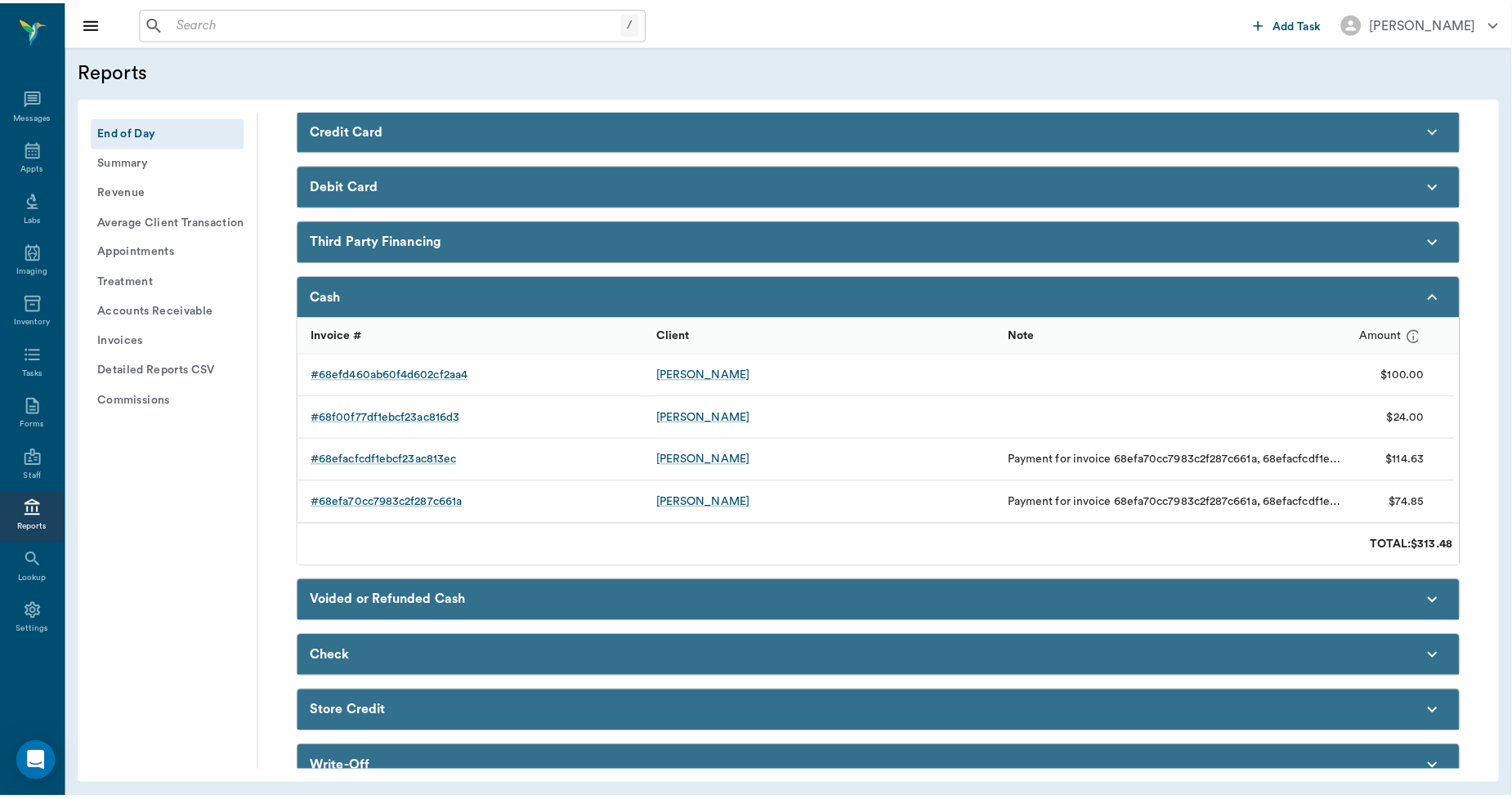
scroll to position [1410, 0]
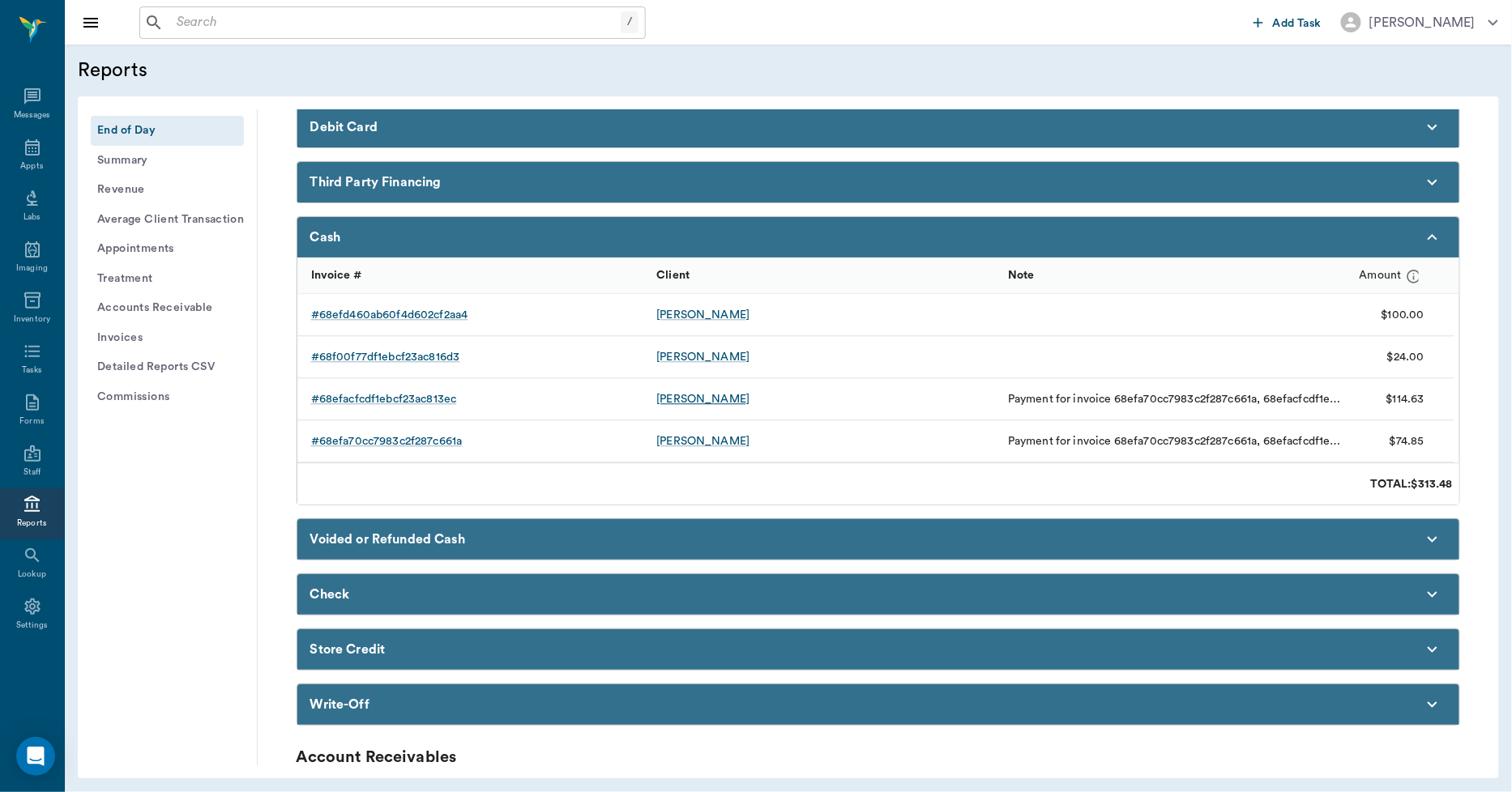
click at [696, 400] on div "[PERSON_NAME]" at bounding box center [703, 400] width 93 height 16
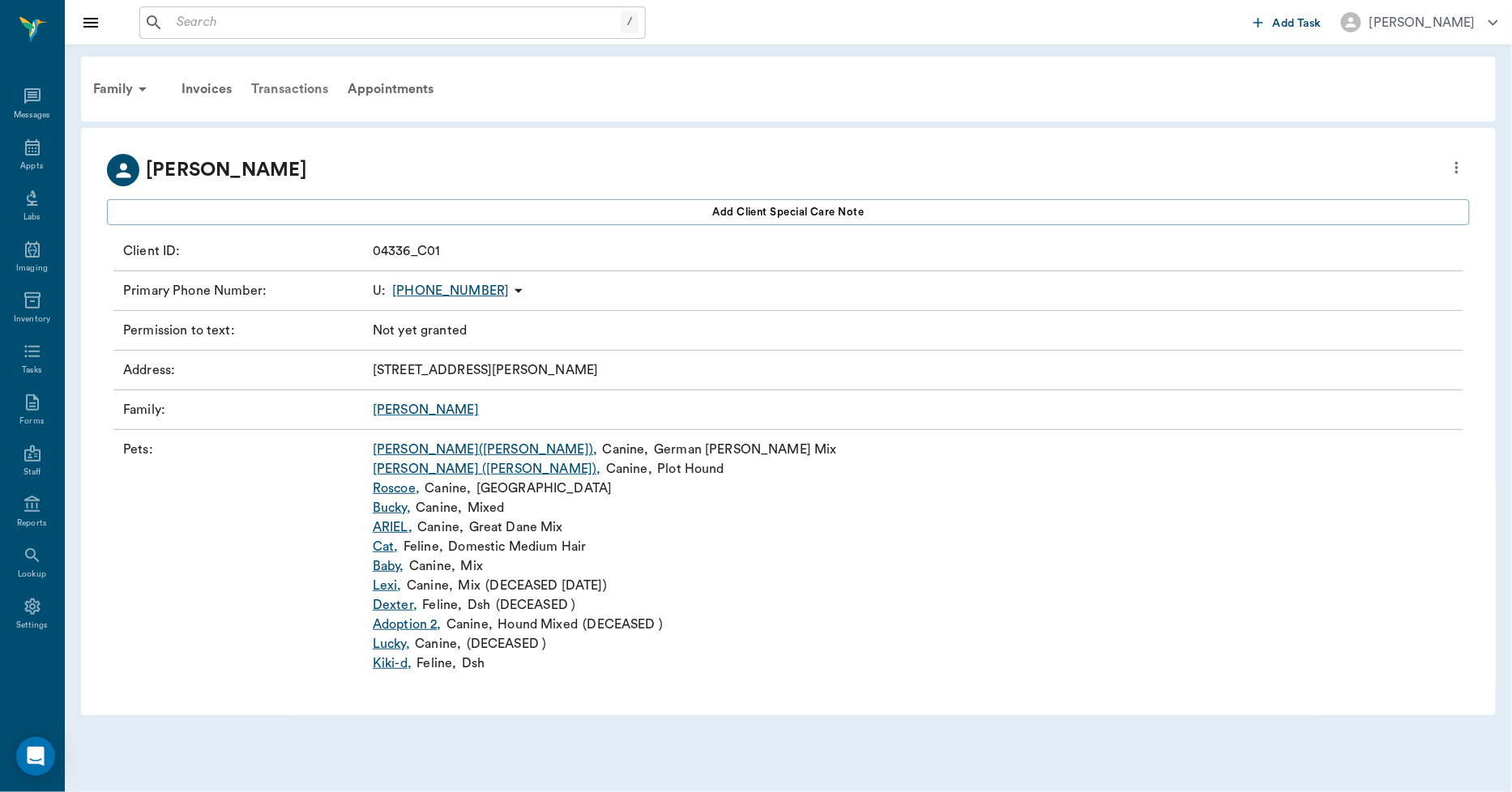
click at [282, 81] on div "Transactions" at bounding box center [290, 89] width 96 height 39
